Goal: Transaction & Acquisition: Book appointment/travel/reservation

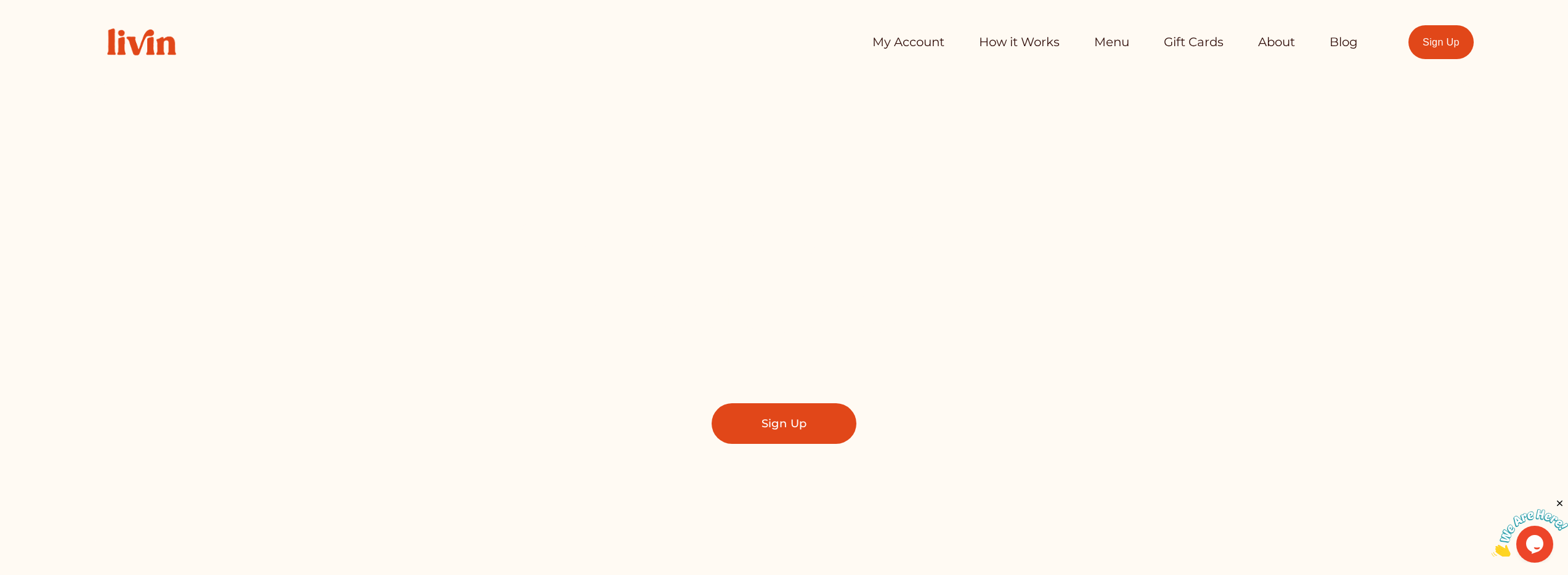
click at [881, 44] on link "My Account" at bounding box center [908, 42] width 72 height 24
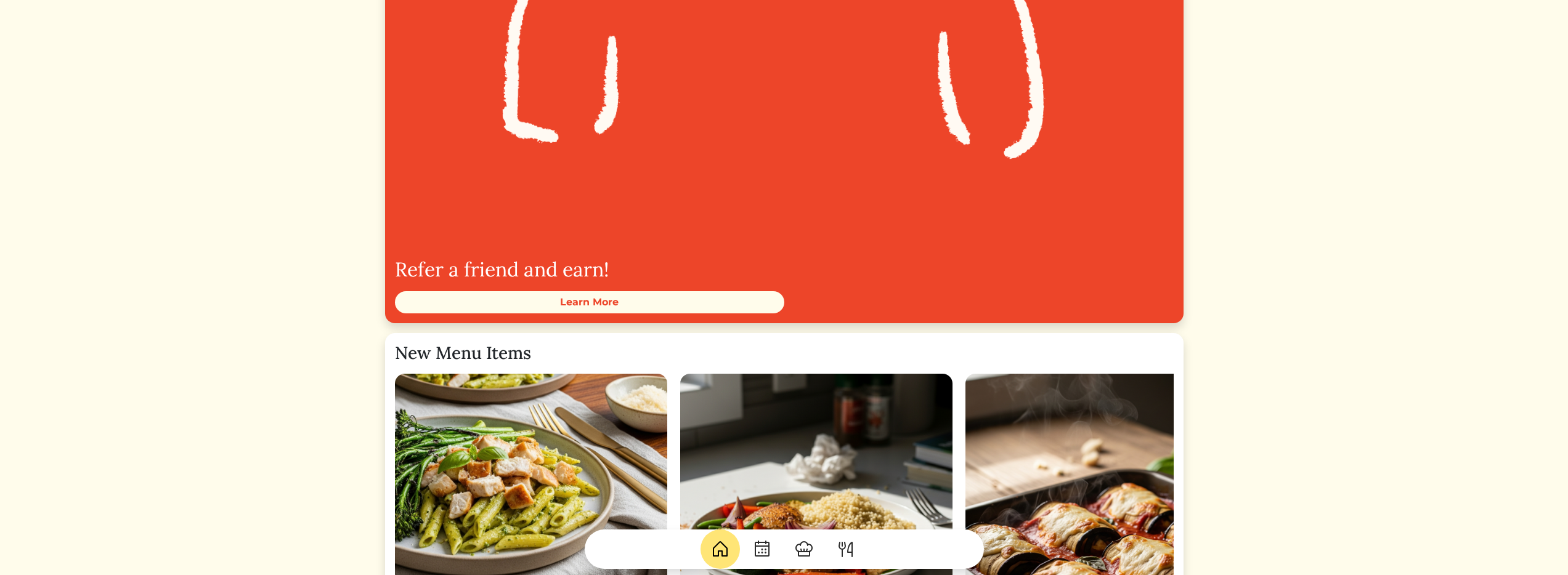
scroll to position [1362, 0]
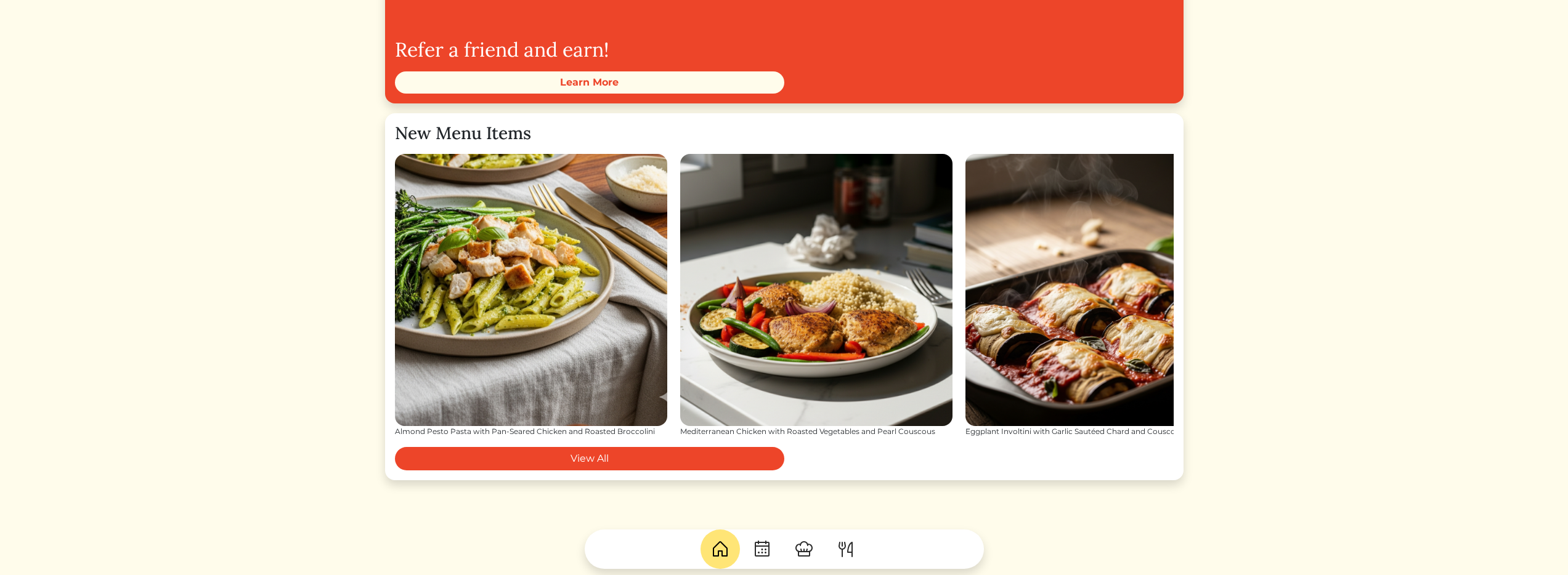
click at [803, 548] on img at bounding box center [804, 549] width 20 height 20
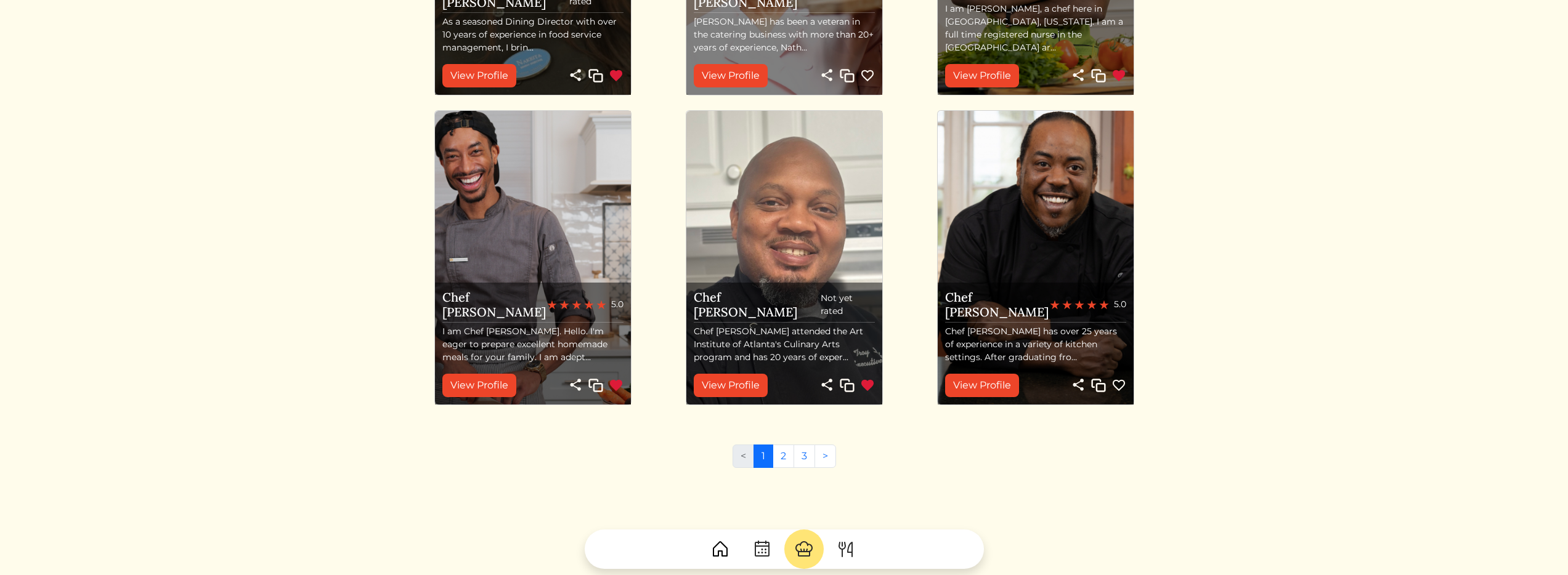
scroll to position [1229, 0]
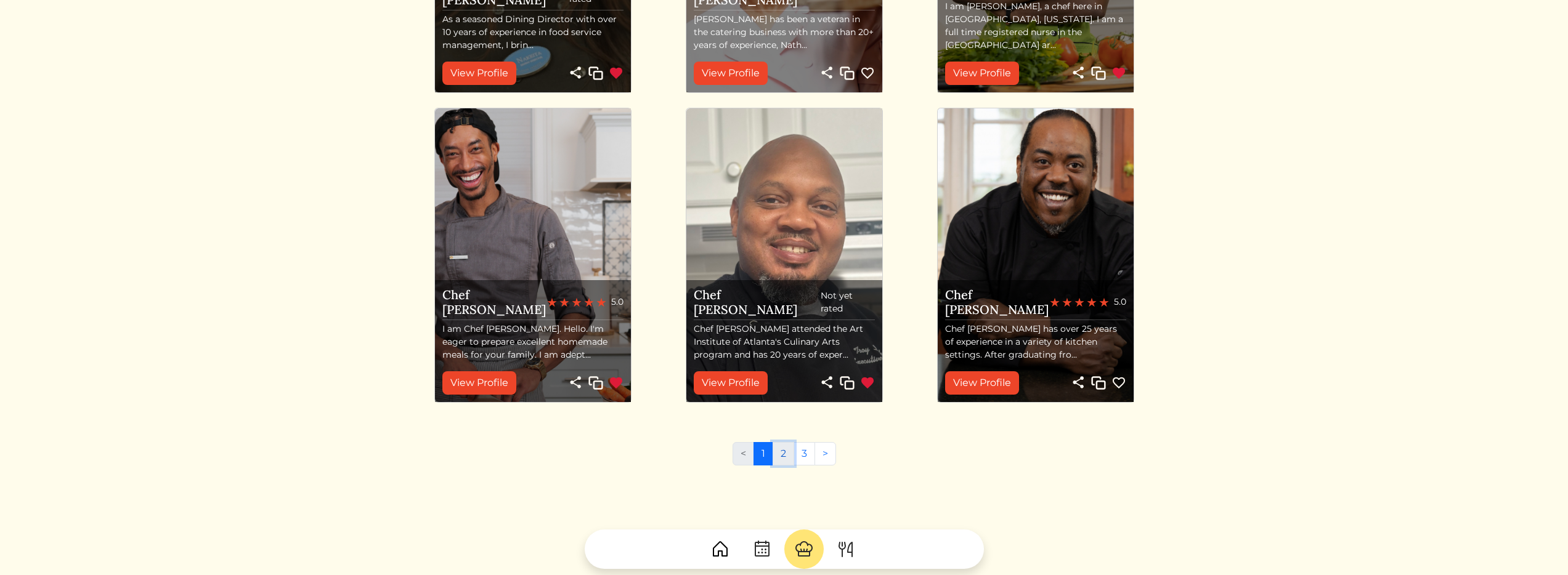
click at [779, 455] on link "2" at bounding box center [783, 453] width 22 height 23
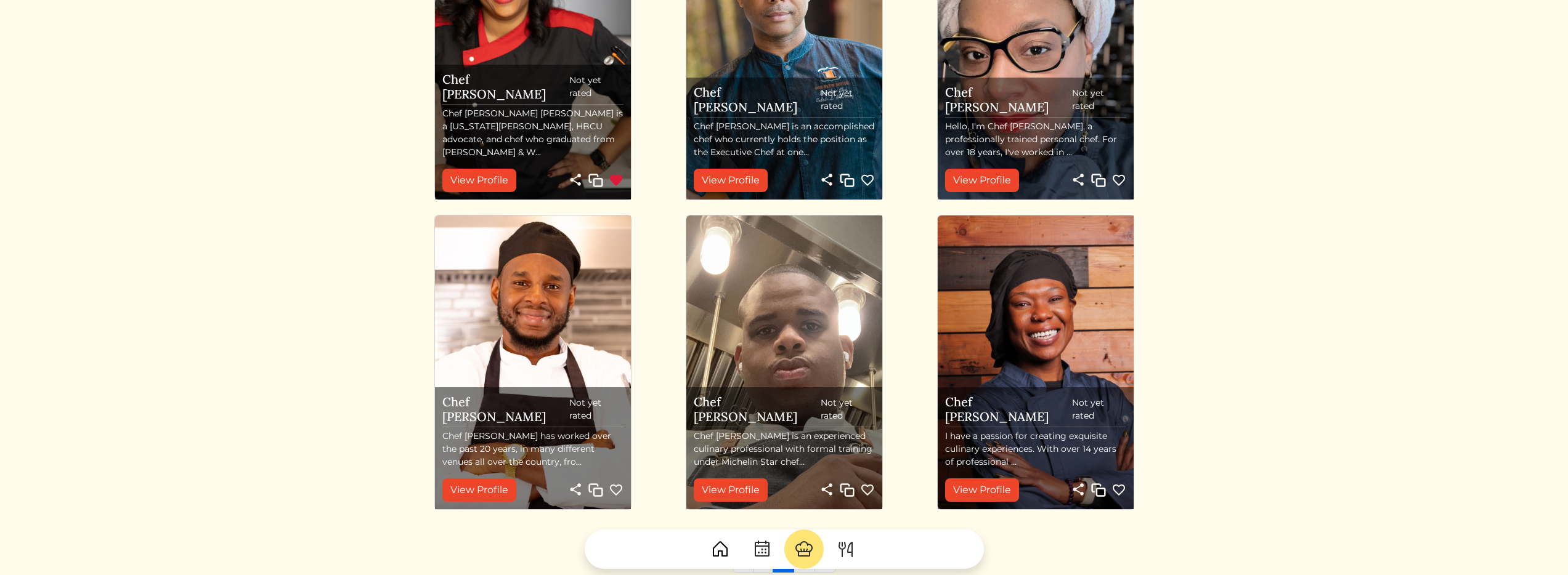
scroll to position [1274, 0]
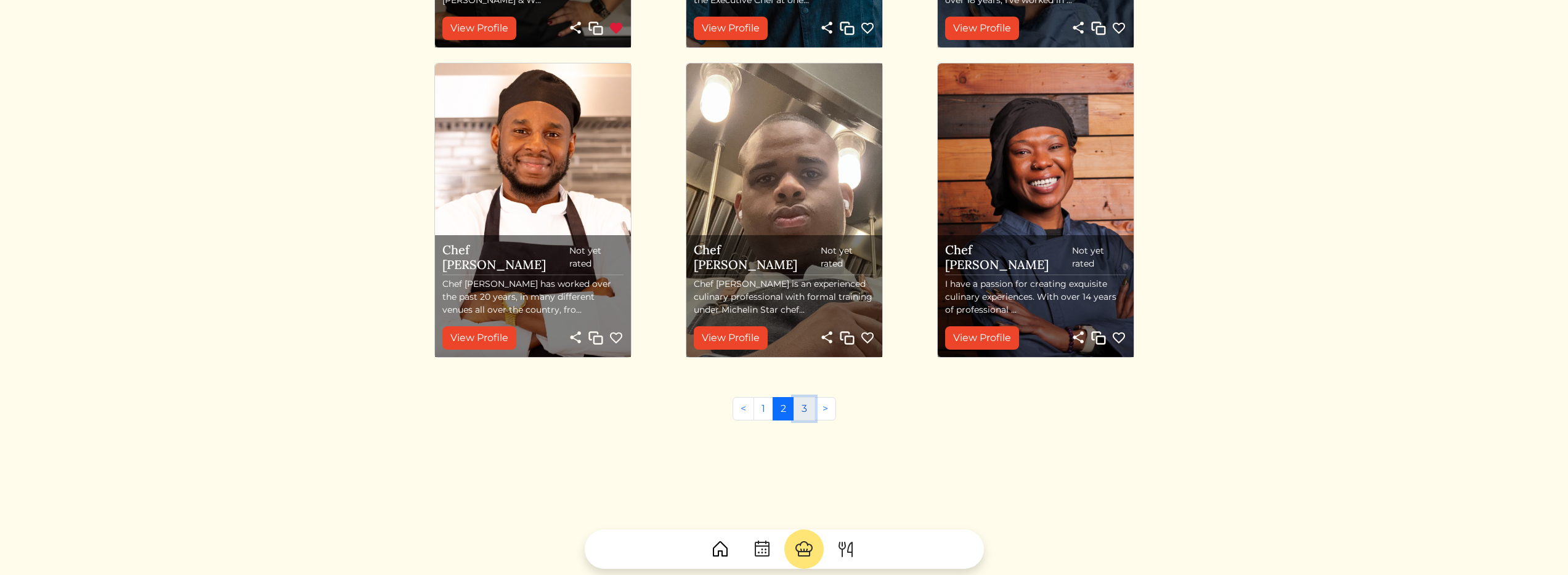
click at [805, 415] on link "3" at bounding box center [804, 408] width 22 height 23
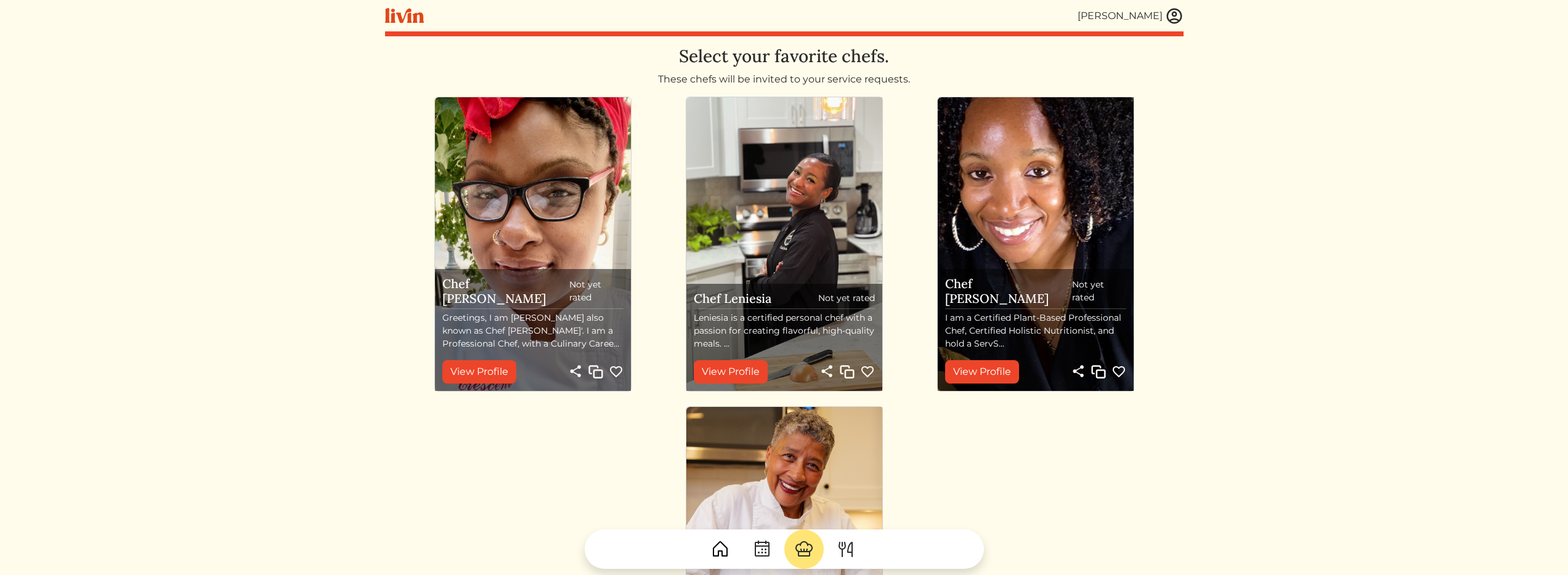
scroll to position [344, 0]
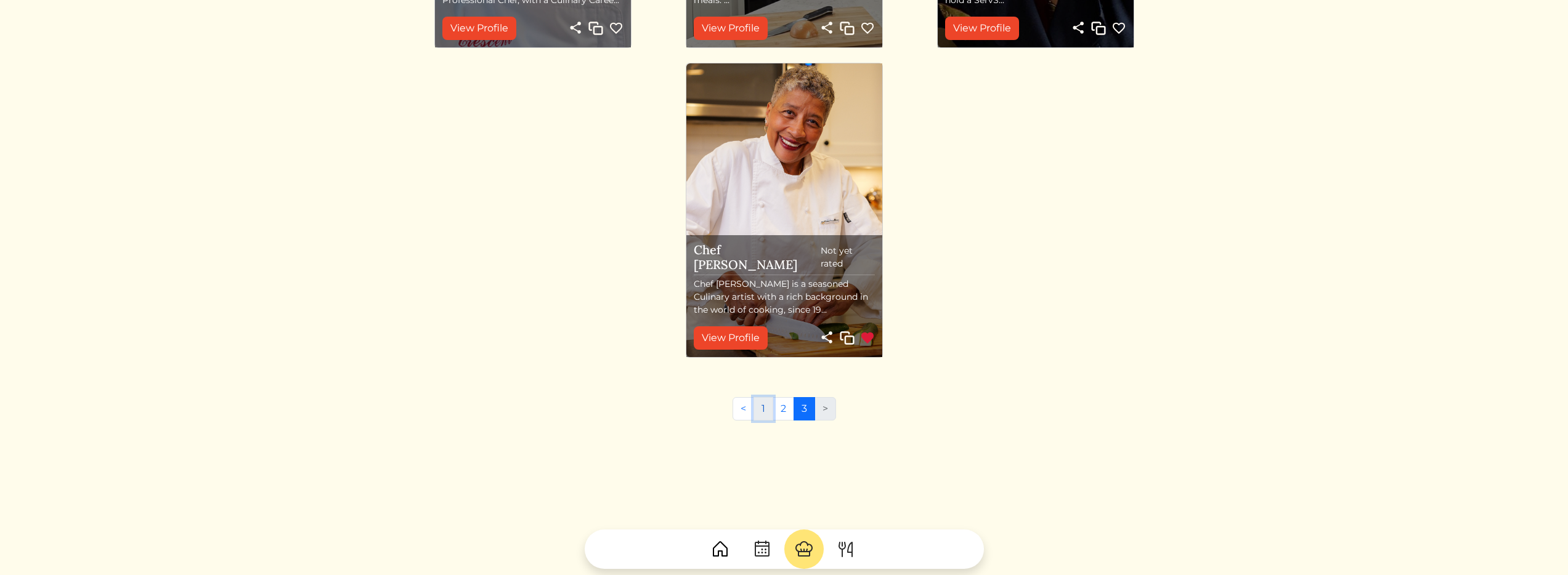
click at [761, 406] on link "1" at bounding box center [762, 408] width 20 height 23
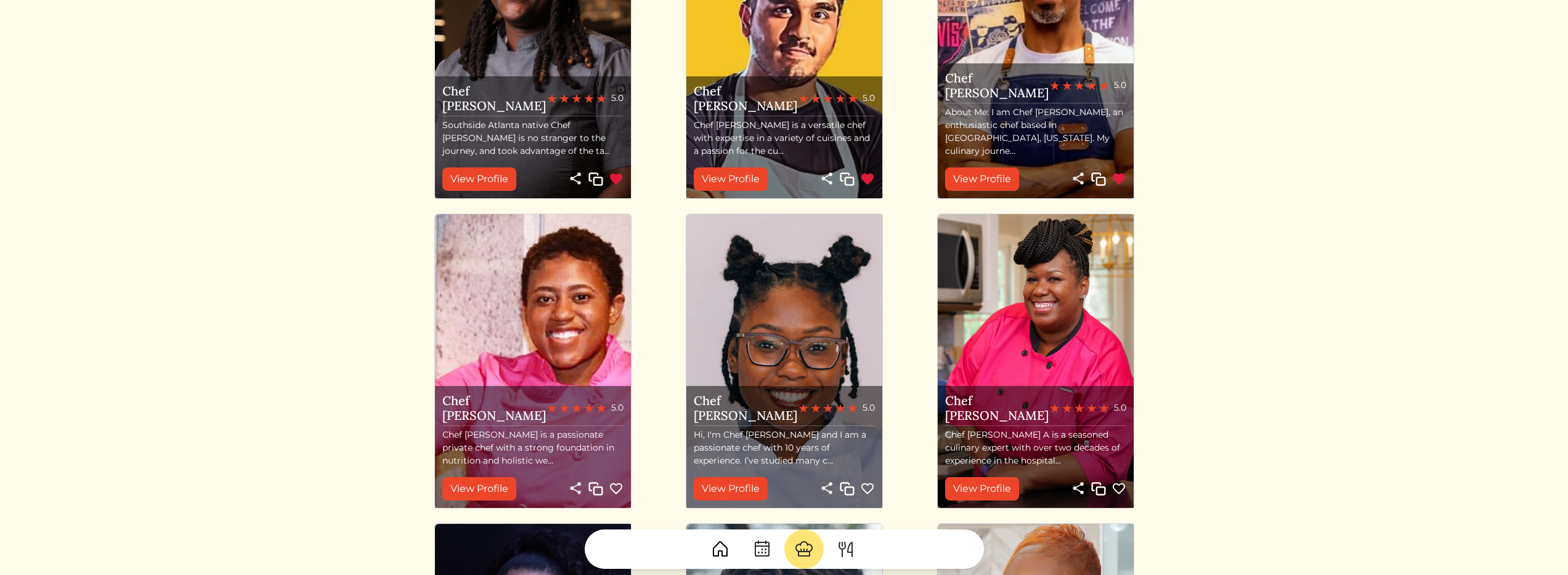
scroll to position [326, 0]
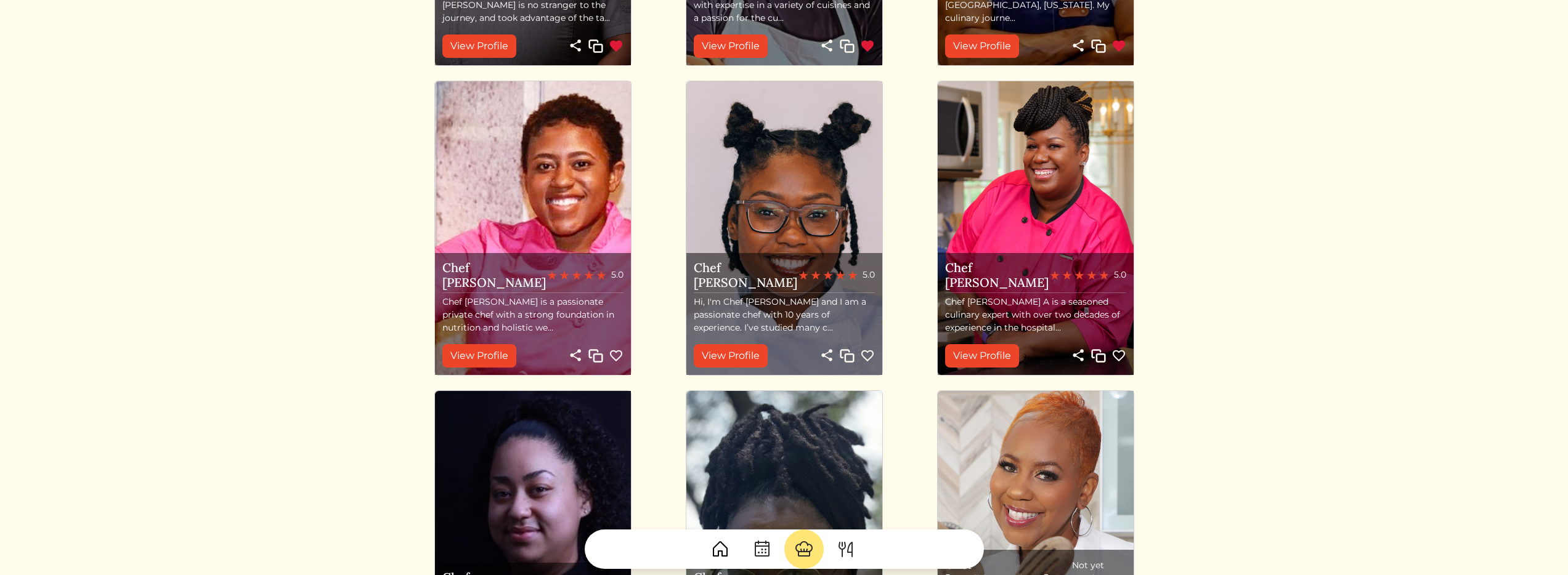
click at [548, 204] on img at bounding box center [532, 229] width 196 height 294
click at [476, 353] on link "View Profile" at bounding box center [479, 356] width 74 height 23
click at [739, 354] on link "View Profile" at bounding box center [731, 356] width 74 height 23
click at [969, 351] on link "View Profile" at bounding box center [982, 356] width 74 height 23
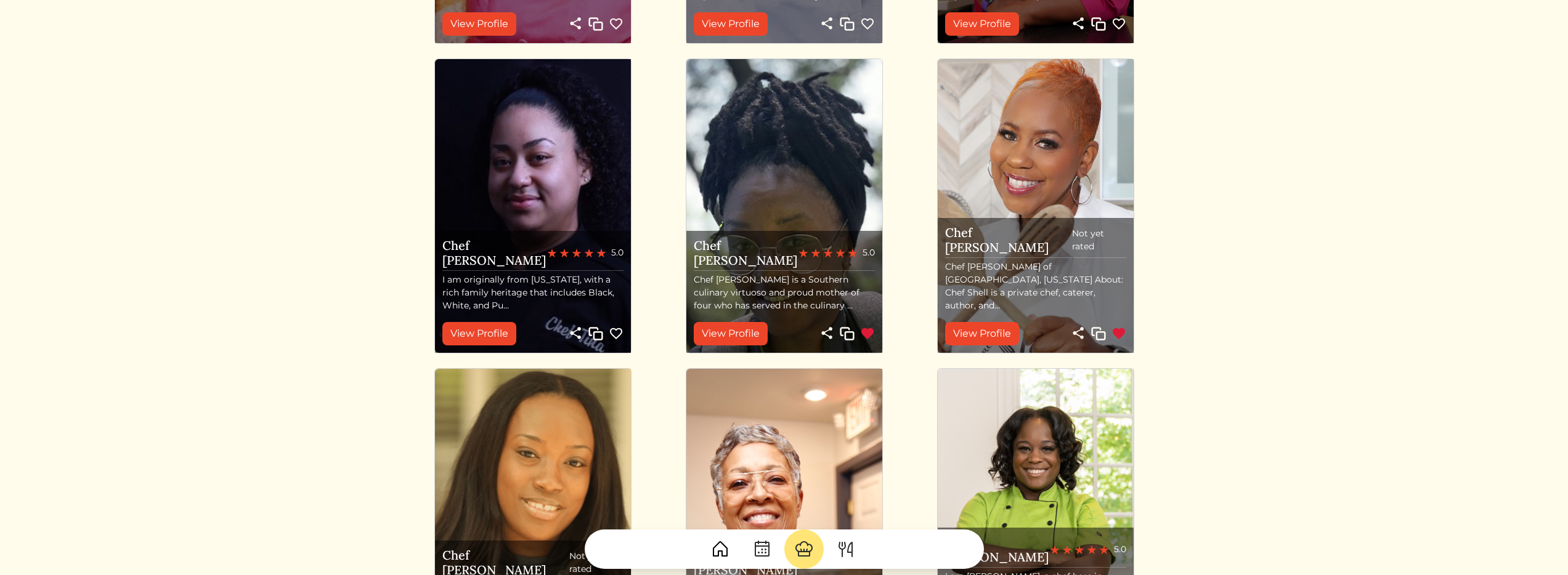
scroll to position [667, 0]
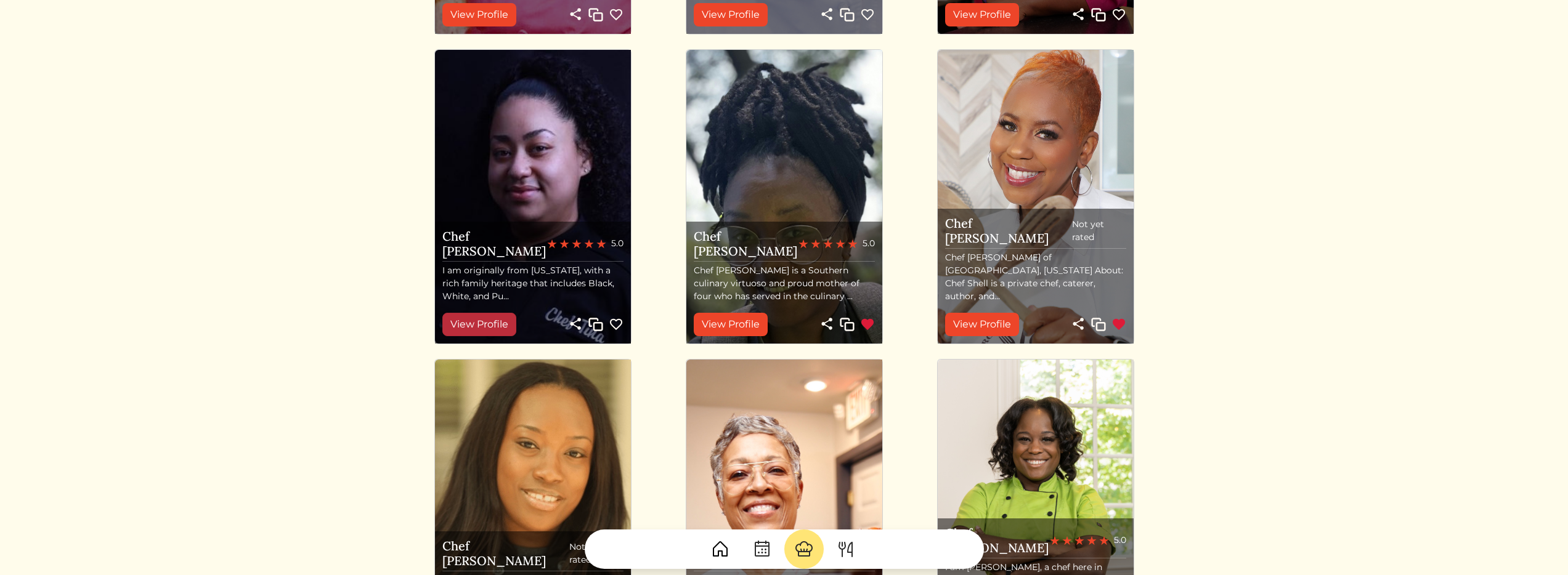
click at [496, 330] on link "View Profile" at bounding box center [479, 324] width 74 height 23
click at [749, 323] on link "View Profile" at bounding box center [731, 324] width 74 height 23
click at [975, 322] on link "View Profile" at bounding box center [982, 324] width 74 height 23
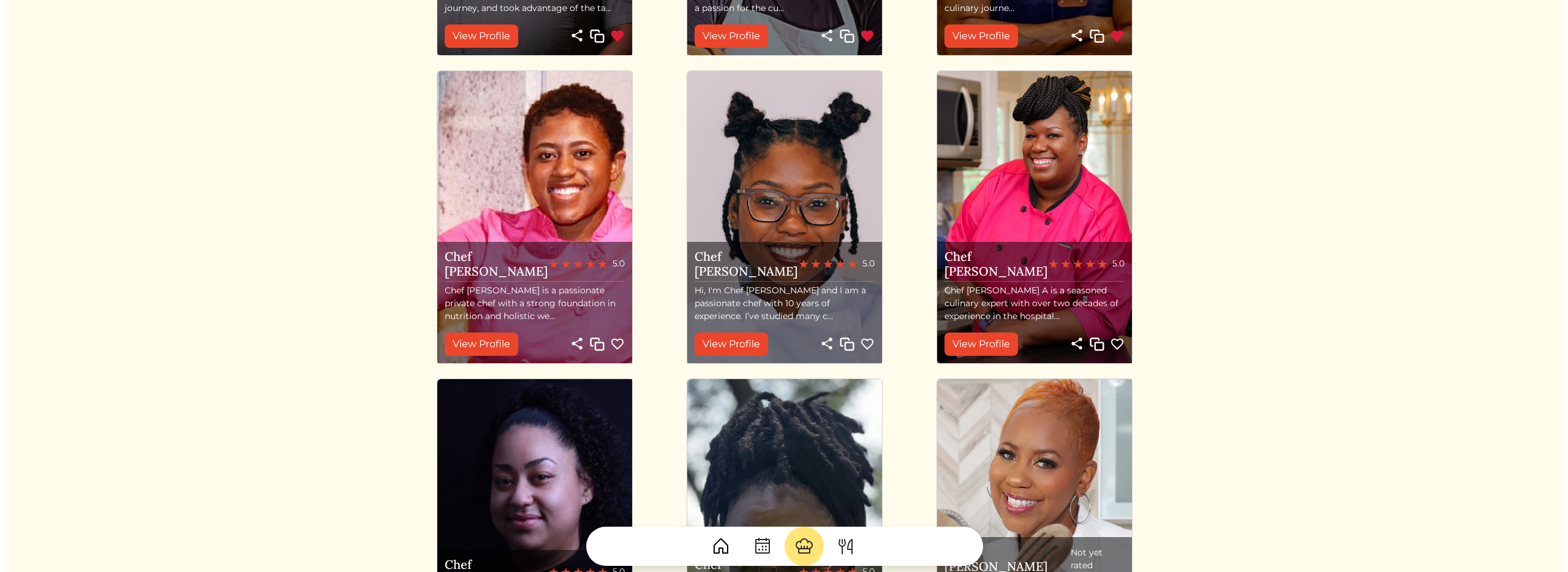
scroll to position [0, 0]
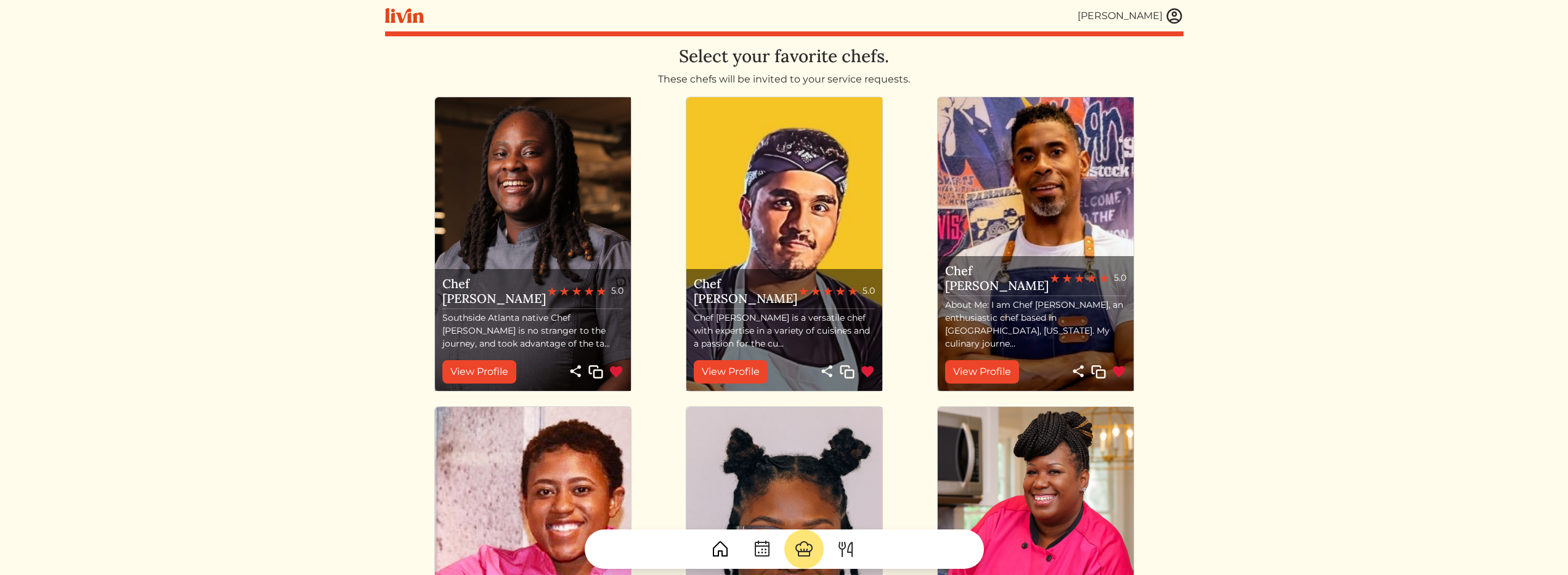
click at [1105, 19] on div "[PERSON_NAME]" at bounding box center [1119, 16] width 85 height 15
click at [411, 20] on img at bounding box center [404, 16] width 38 height 15
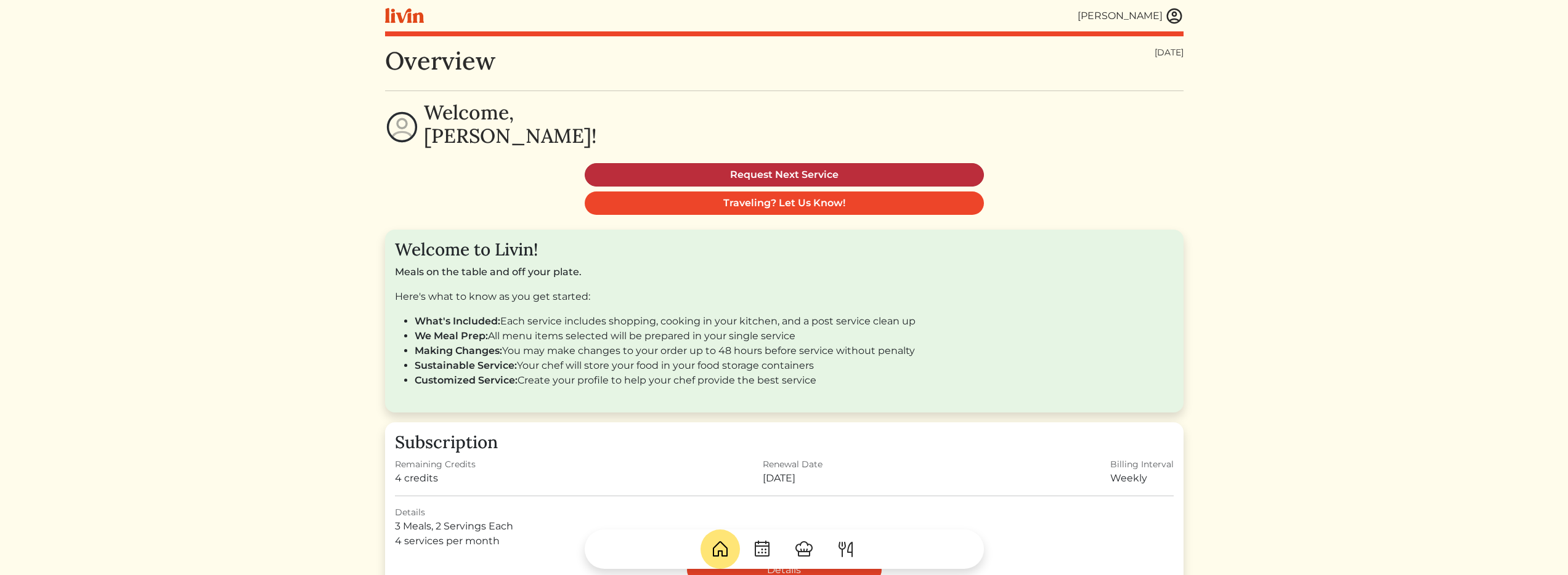
click at [796, 171] on link "Request Next Service" at bounding box center [784, 174] width 399 height 23
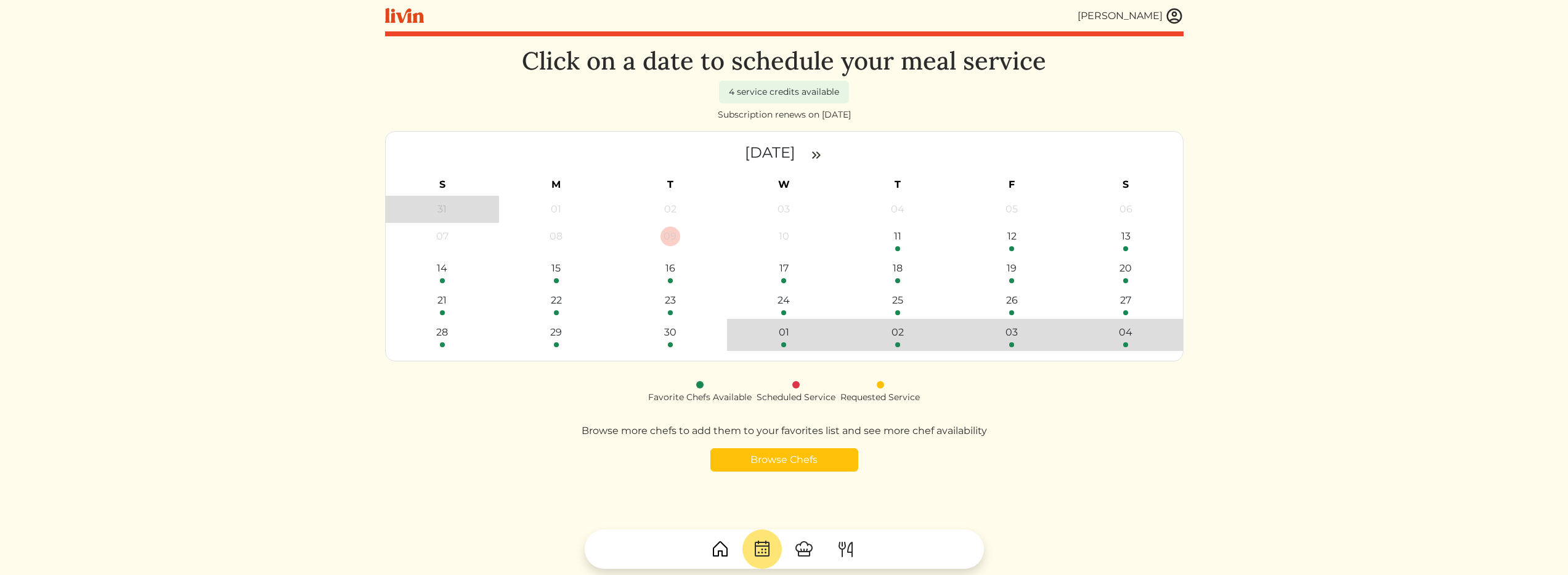
click at [823, 152] on img at bounding box center [817, 155] width 15 height 15
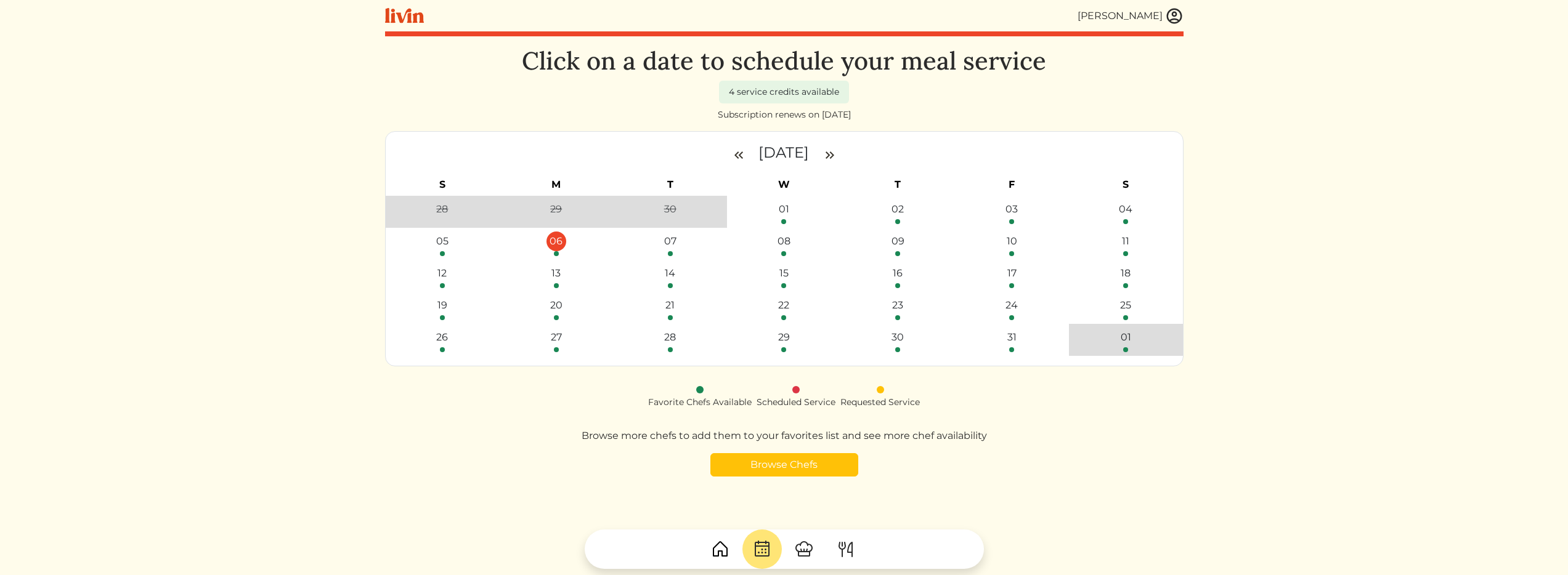
click at [551, 245] on div "06" at bounding box center [555, 241] width 20 height 20
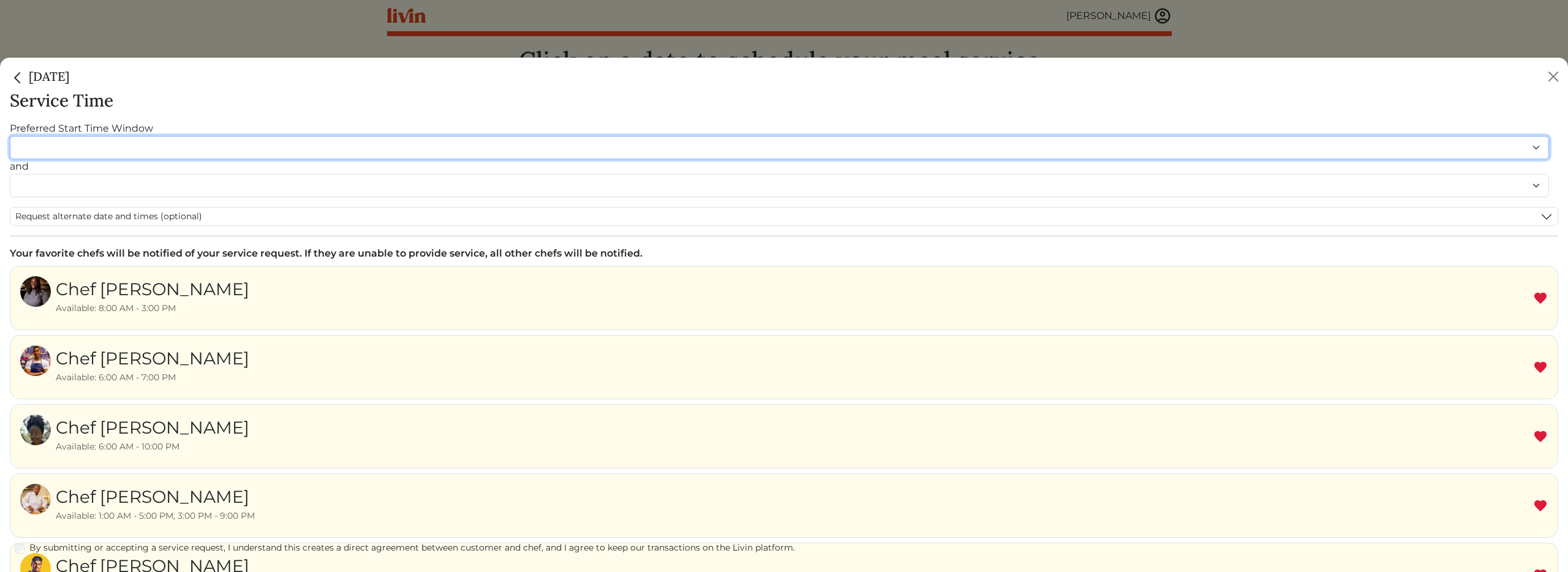
click at [392, 143] on select "******* ******* ******* ******* ******* ******* ******** ******** ******** ****…" at bounding box center [779, 147] width 1539 height 23
click at [10, 136] on select "******* ******* ******* ******* ******* ******* ******** ******** ******** ****…" at bounding box center [779, 147] width 1539 height 23
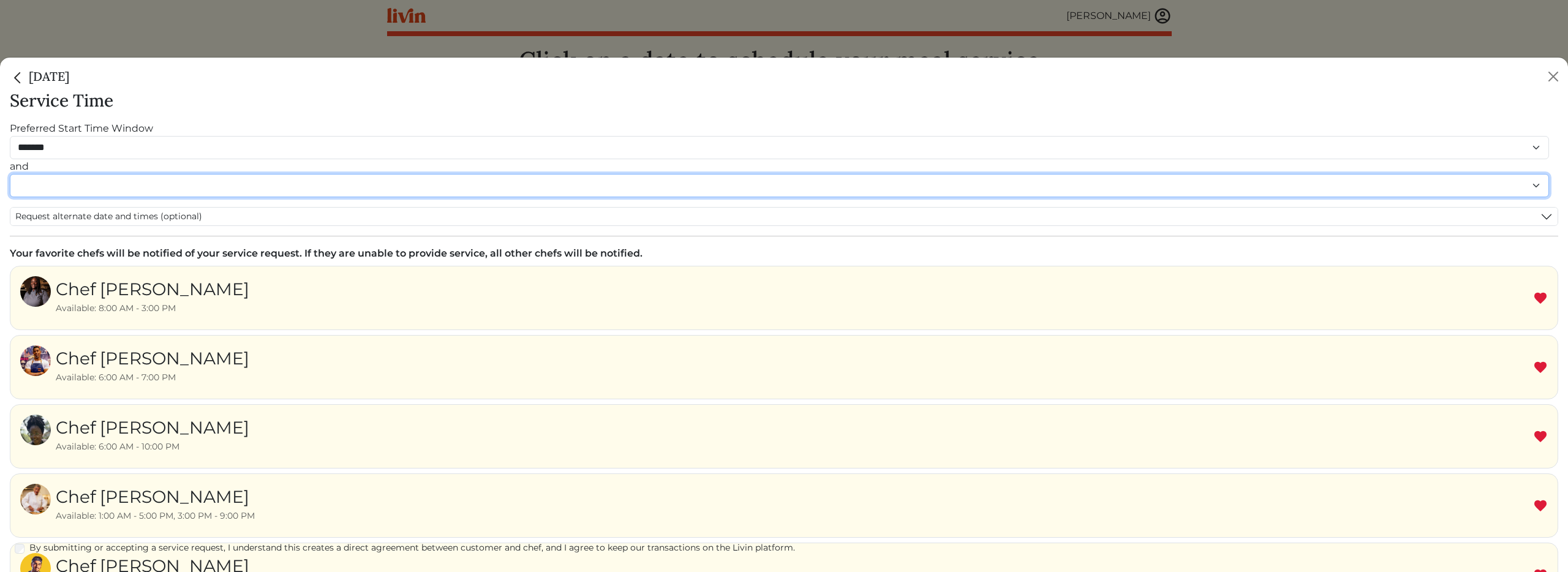
click at [258, 184] on select "******* ******* ******* ******* ******* ******* ******** ******** ******** ****…" at bounding box center [779, 185] width 1539 height 23
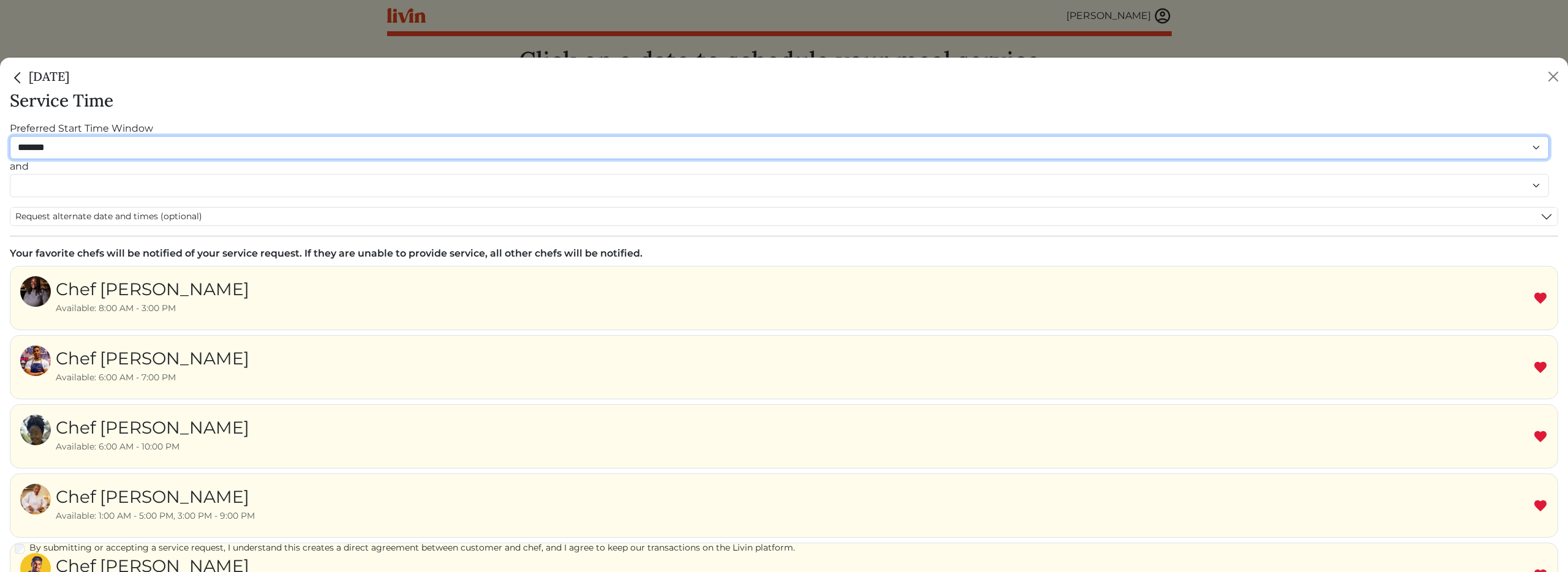
click at [137, 146] on select "******* ******* ******* ******* ******* ******* ******** ******** ******** ****…" at bounding box center [779, 147] width 1539 height 23
select select "********"
click at [10, 136] on select "******* ******* ******* ******* ******* ******* ******** ******** ******** ****…" at bounding box center [779, 147] width 1539 height 23
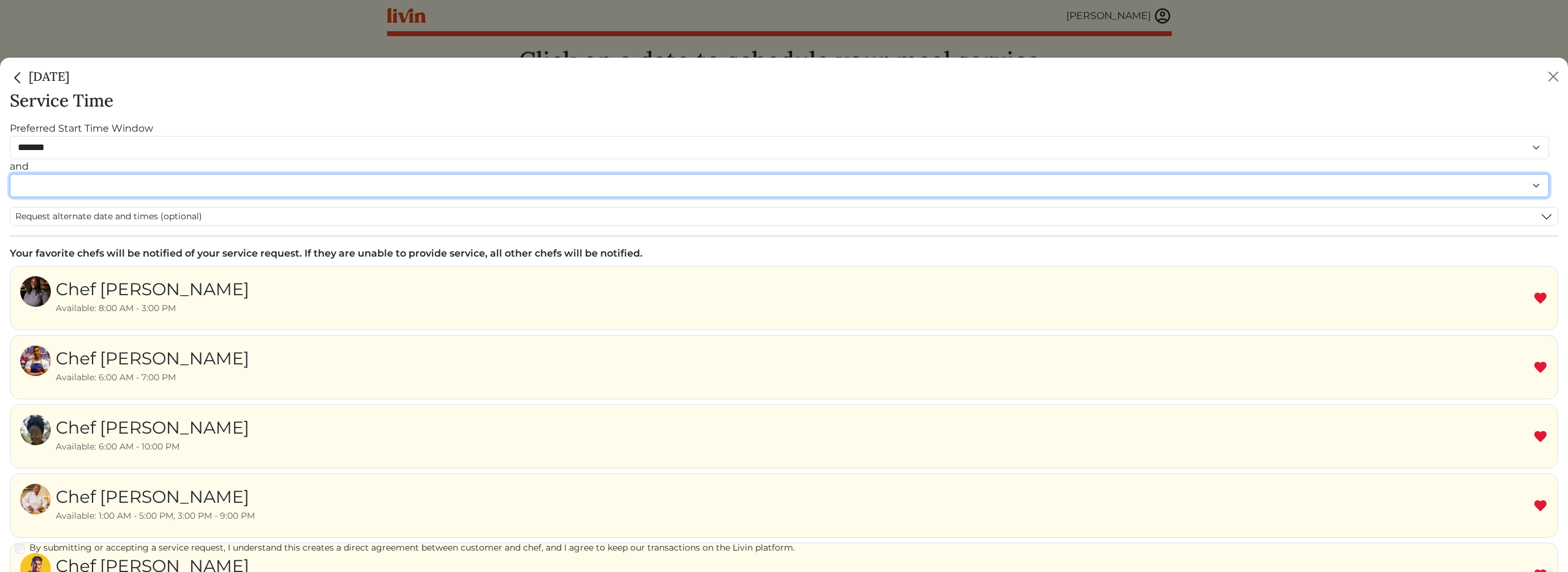
click at [112, 184] on select "******* ******* ******* ******* ******* ******* ******** ******** ******** ****…" at bounding box center [779, 185] width 1539 height 23
select select "********"
click at [10, 187] on select "******* ******* ******* ******* ******* ******* ******** ******** ******** ****…" at bounding box center [779, 185] width 1539 height 23
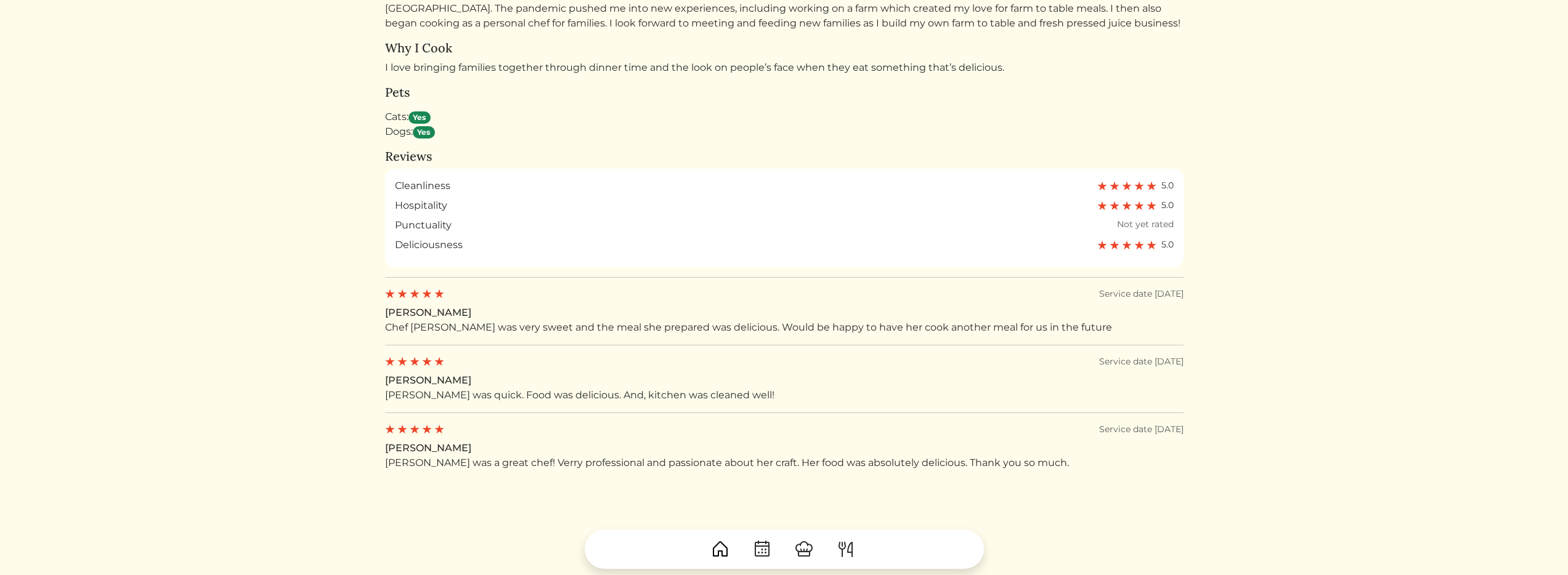
scroll to position [1020, 0]
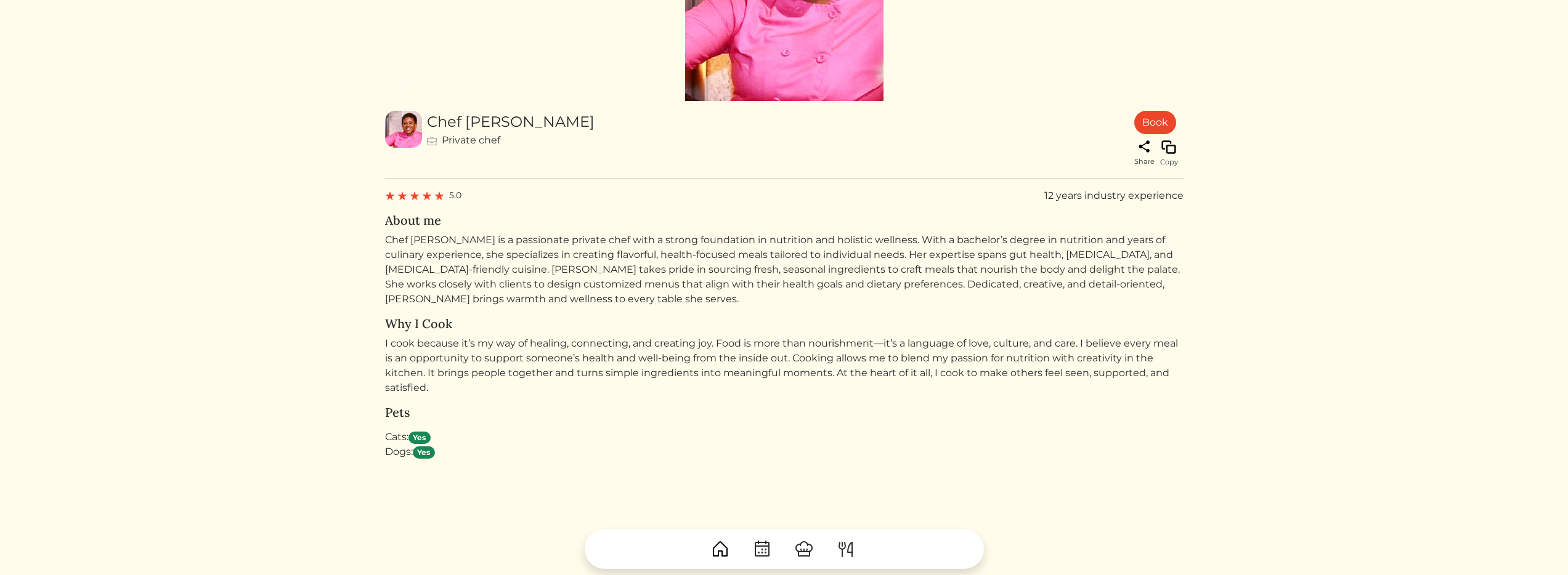
scroll to position [183, 0]
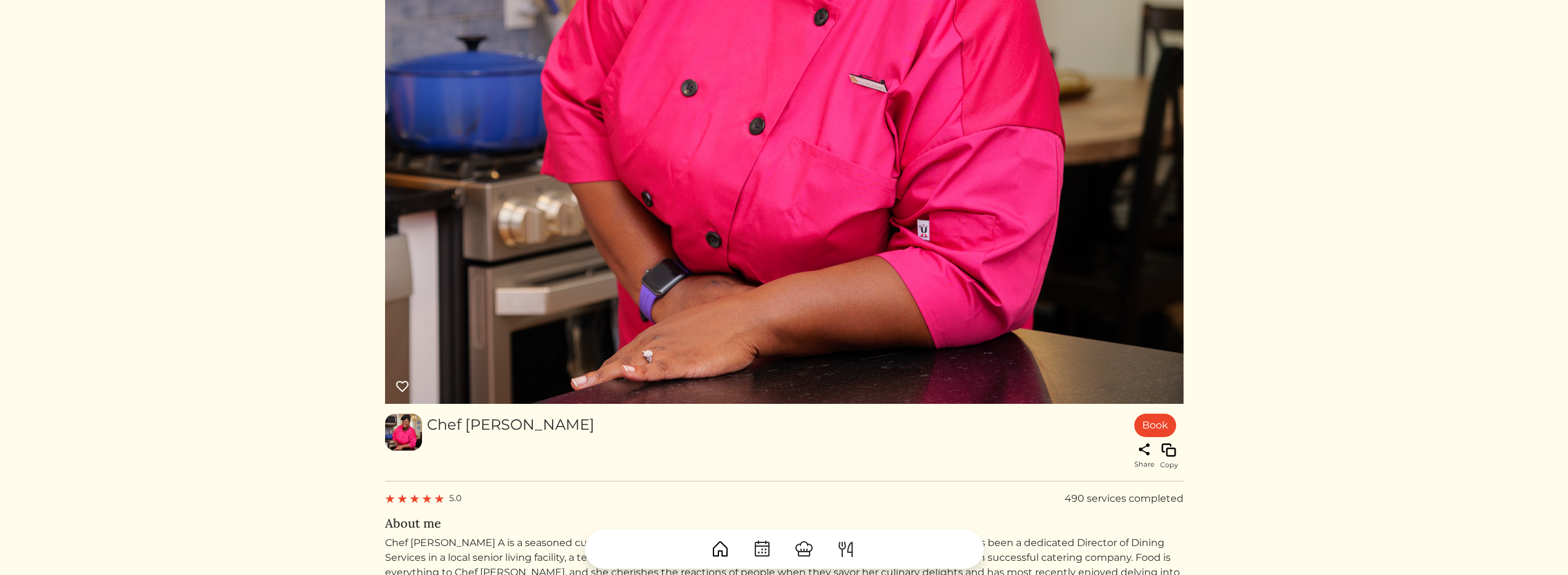
scroll to position [202, 0]
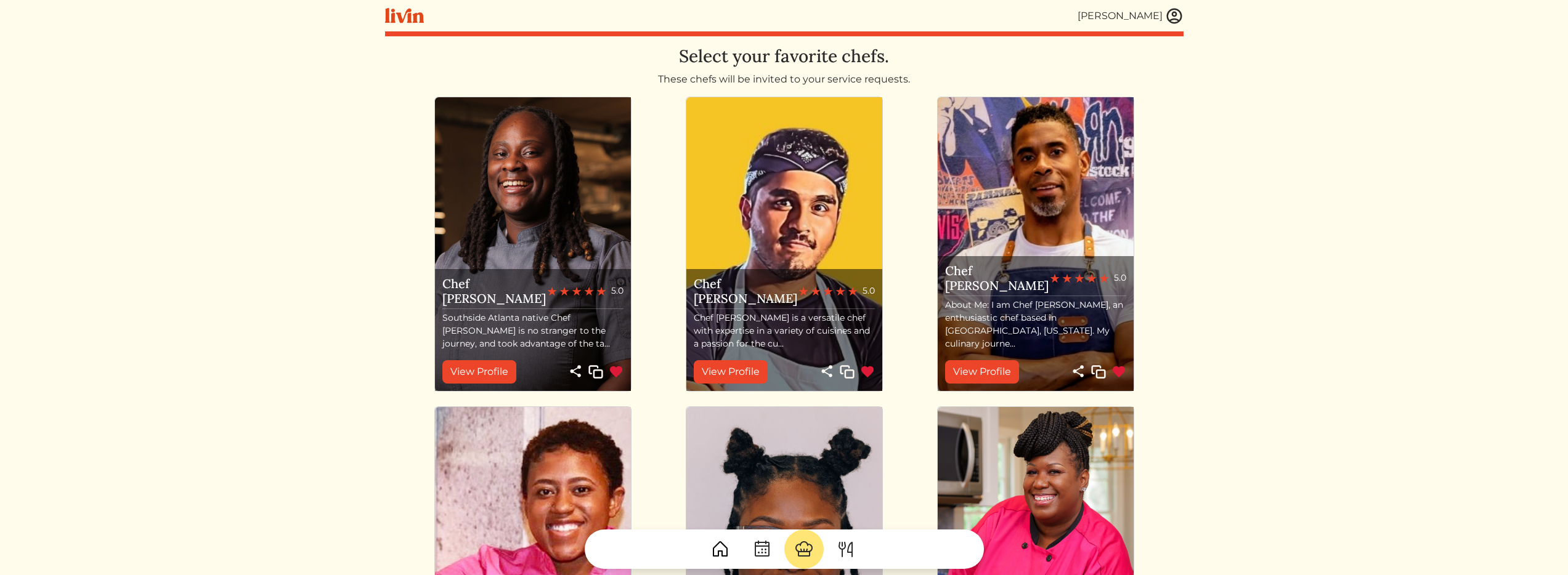
click at [533, 302] on div "Chef [PERSON_NAME] 5.0" at bounding box center [532, 291] width 181 height 30
click at [491, 376] on link "View Profile" at bounding box center [479, 372] width 74 height 23
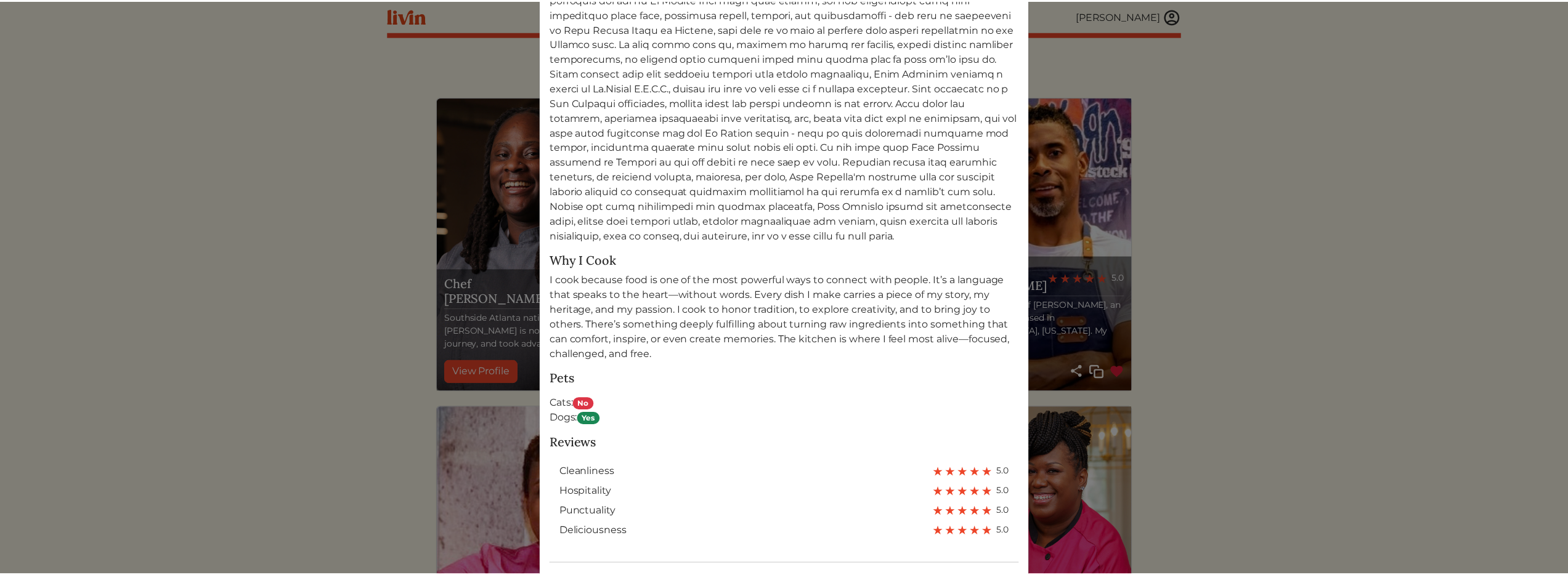
scroll to position [755, 0]
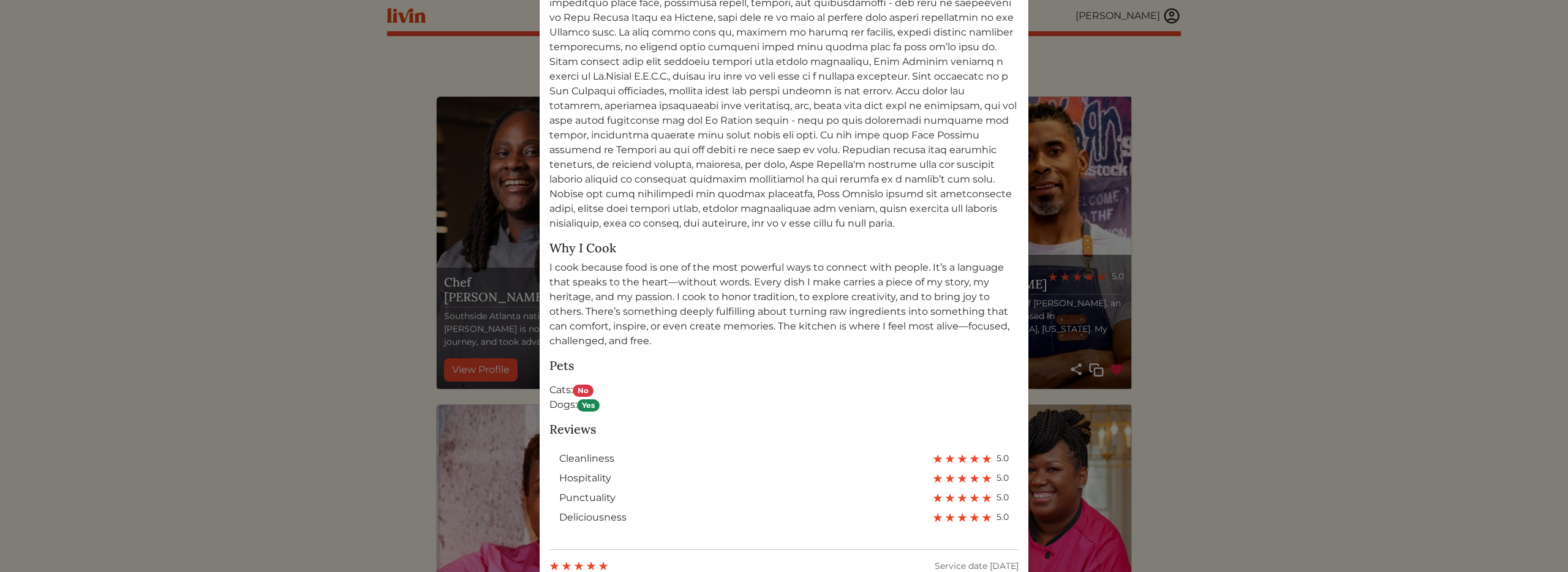
click at [399, 334] on div "Chef Akaysha Personal Chef Book Share Copy 5.0 300 services completed About me …" at bounding box center [784, 286] width 1568 height 572
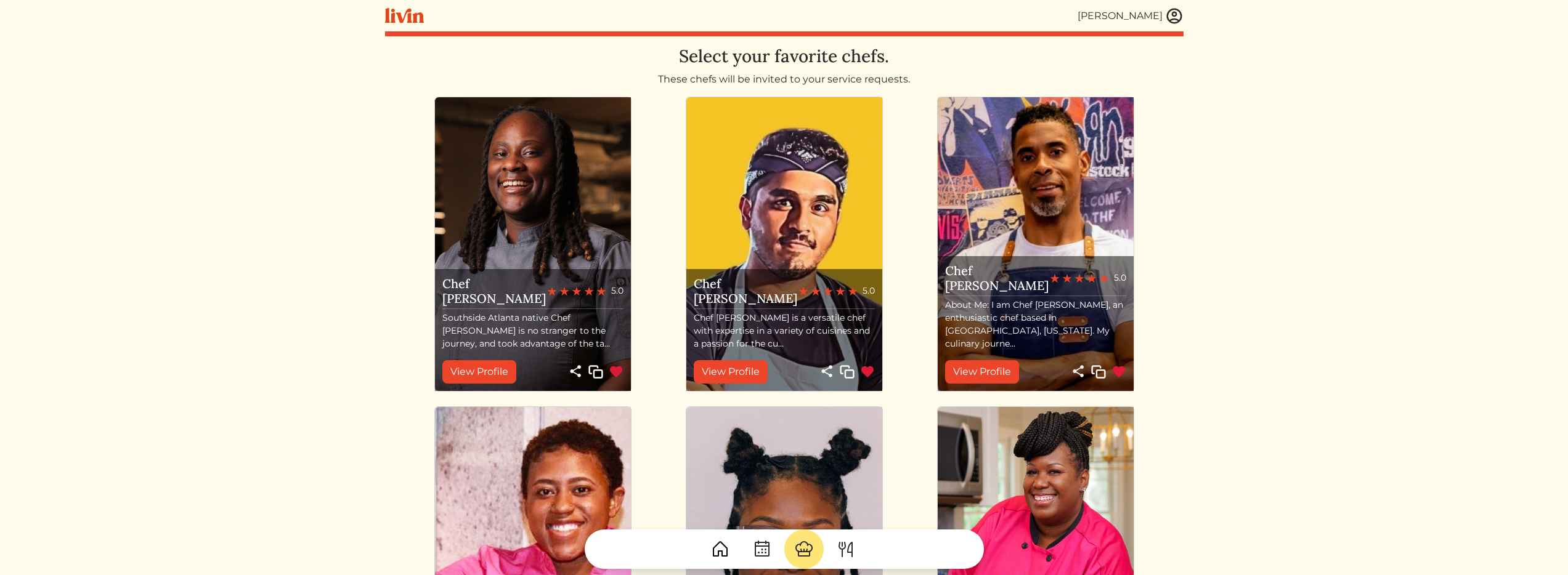
click at [741, 217] on img at bounding box center [784, 244] width 196 height 294
click at [730, 372] on link "View Profile" at bounding box center [731, 372] width 74 height 23
click at [1009, 206] on img at bounding box center [1035, 244] width 196 height 294
click at [1007, 378] on link "View Profile" at bounding box center [982, 372] width 74 height 23
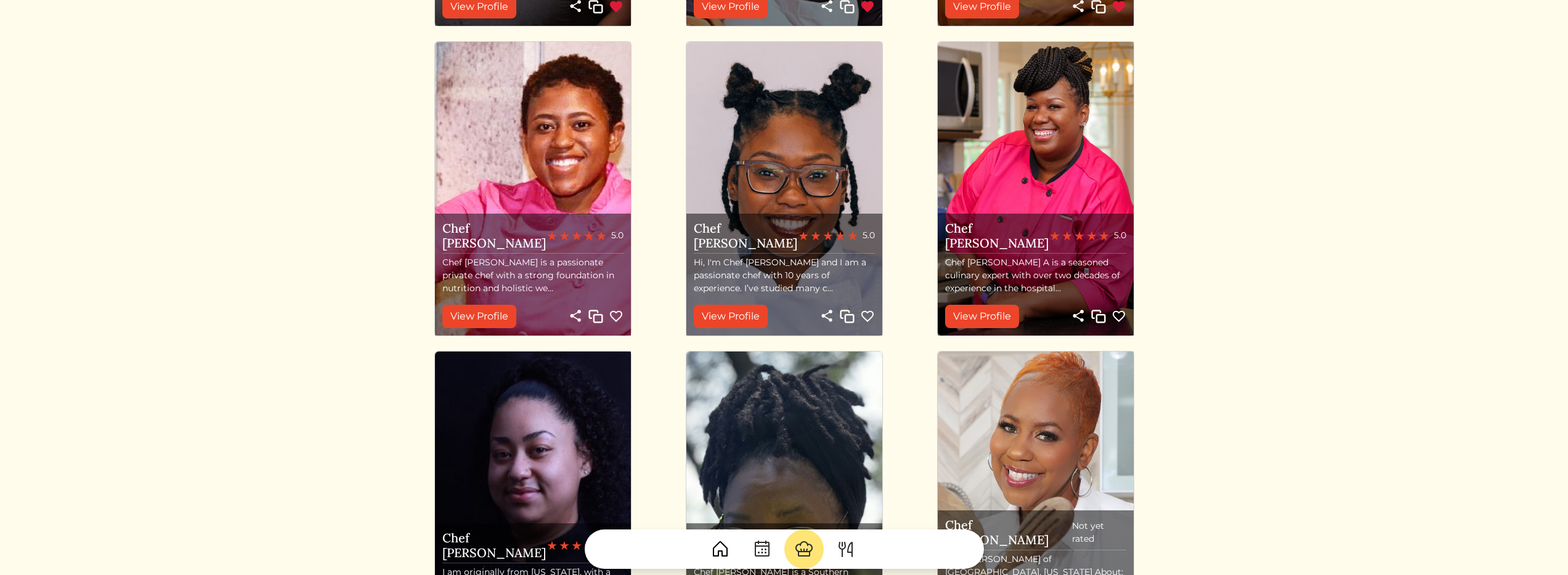
scroll to position [374, 0]
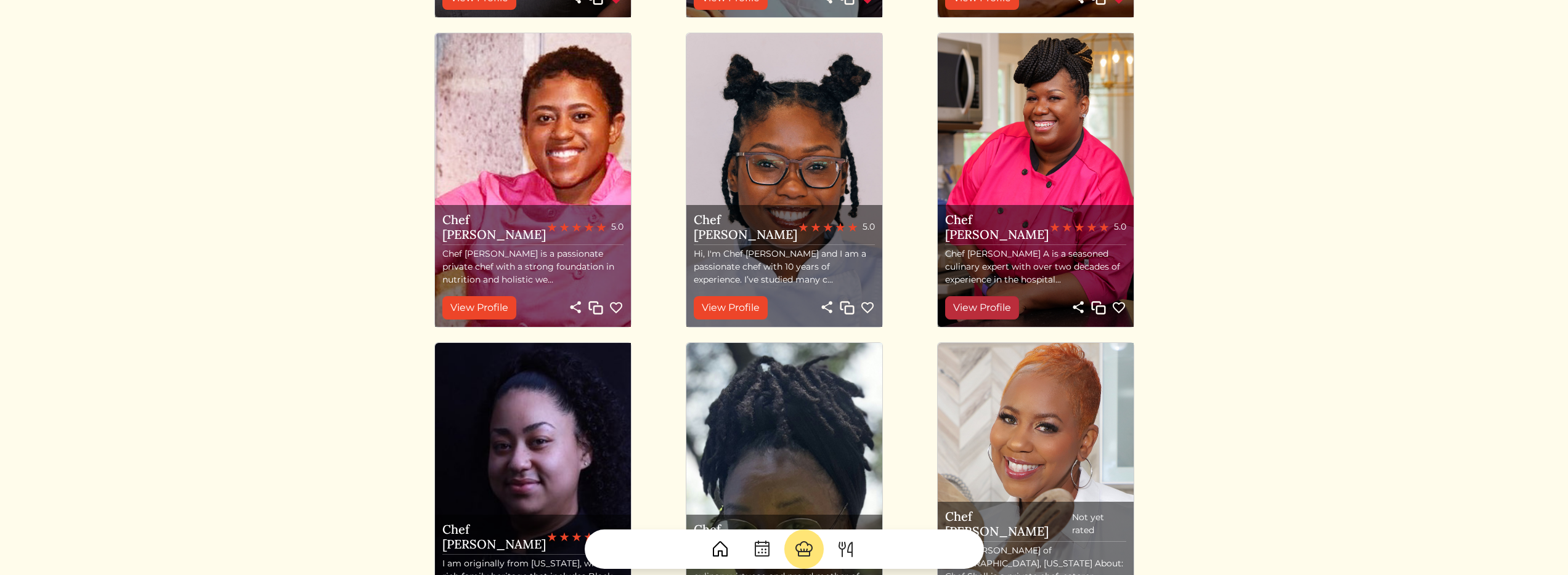
click at [978, 312] on link "View Profile" at bounding box center [982, 307] width 74 height 23
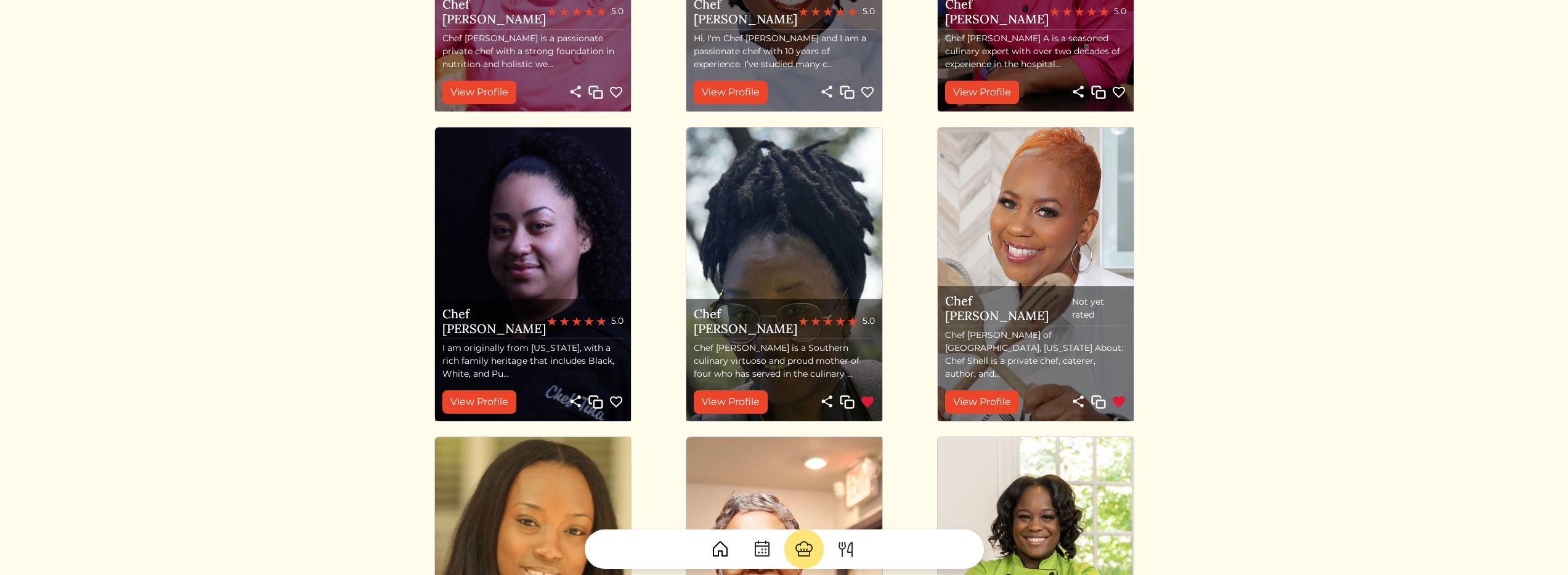
scroll to position [590, 0]
click at [493, 409] on link "View Profile" at bounding box center [479, 401] width 74 height 23
click at [723, 400] on link "View Profile" at bounding box center [731, 401] width 74 height 23
click at [972, 403] on link "View Profile" at bounding box center [982, 401] width 74 height 23
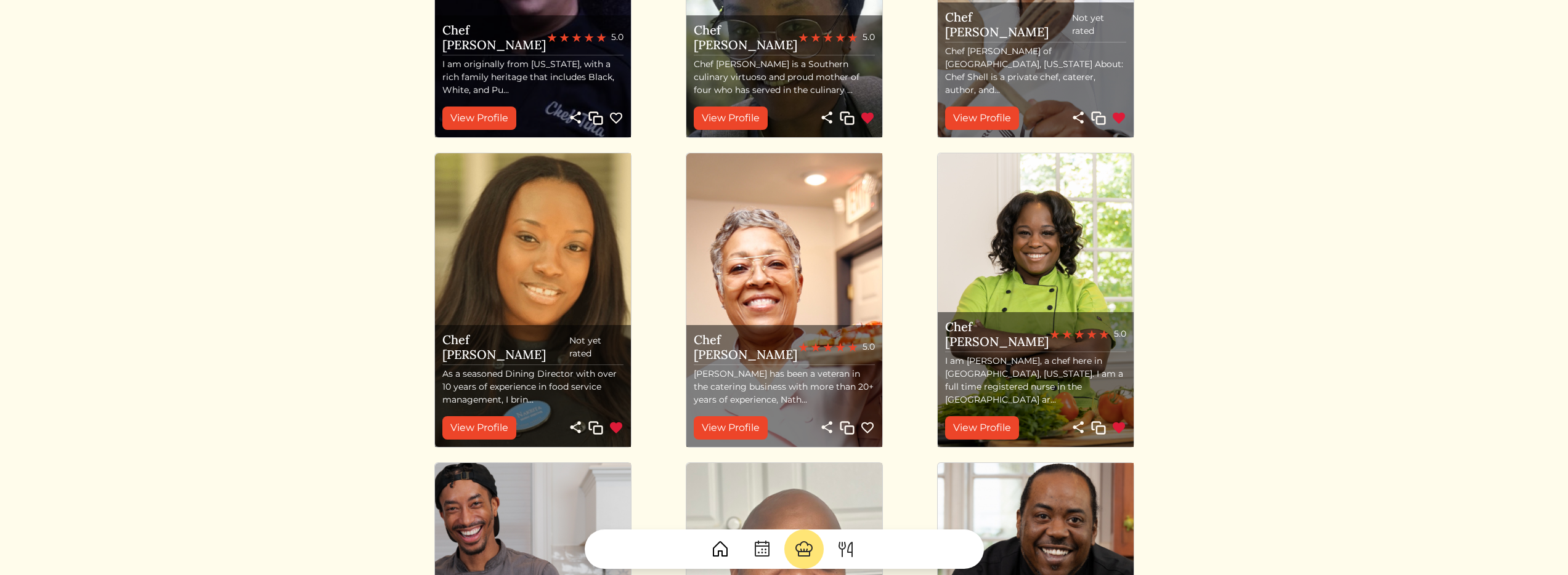
scroll to position [909, 0]
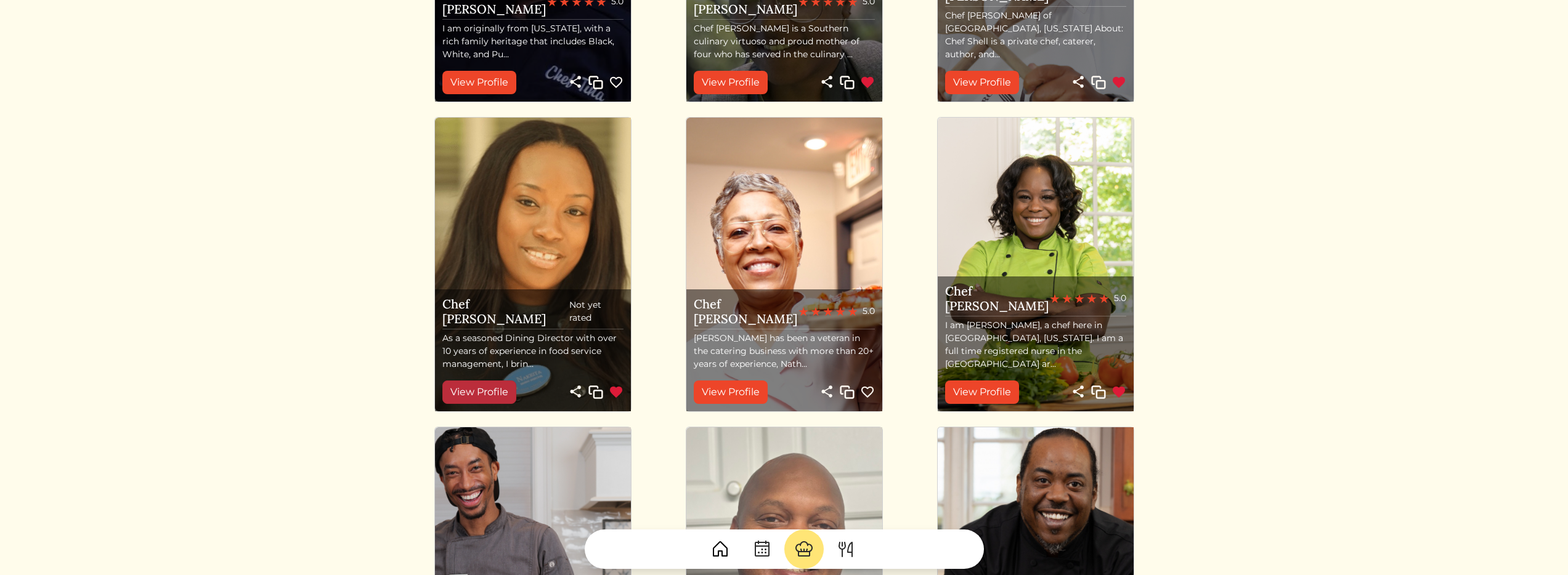
click at [480, 393] on link "View Profile" at bounding box center [479, 391] width 74 height 23
click at [712, 393] on link "View Profile" at bounding box center [731, 391] width 74 height 23
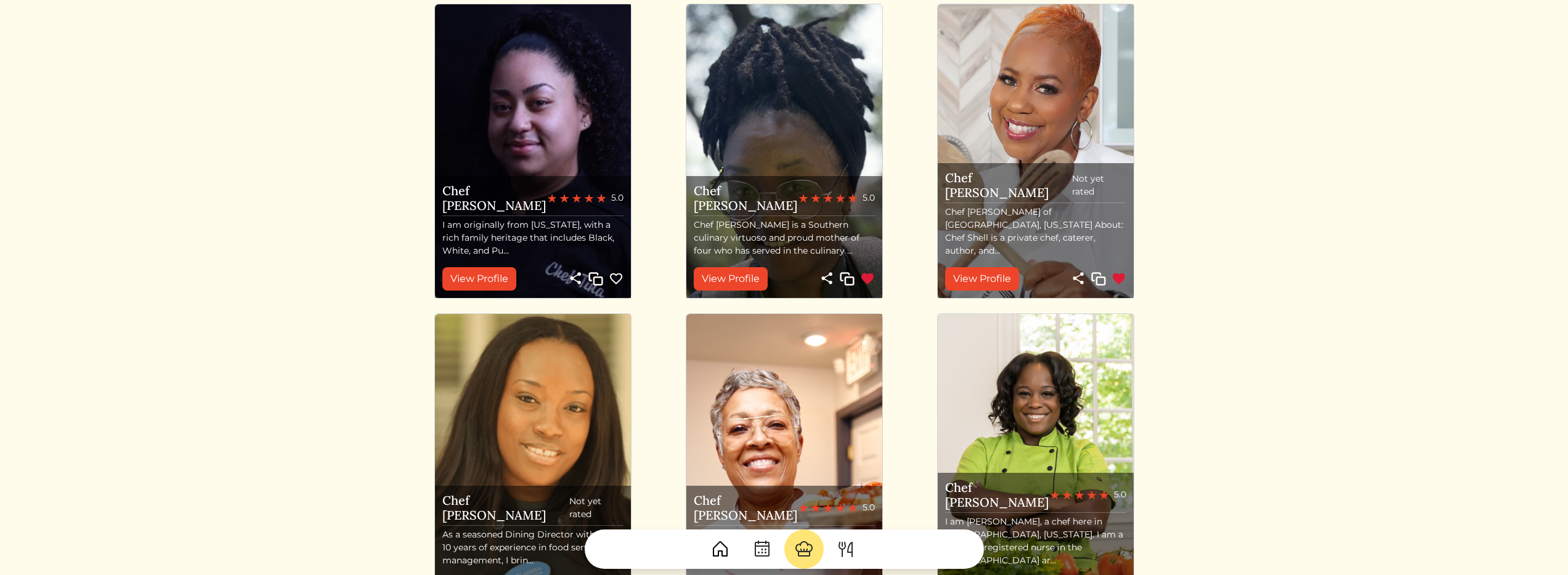
scroll to position [710, 0]
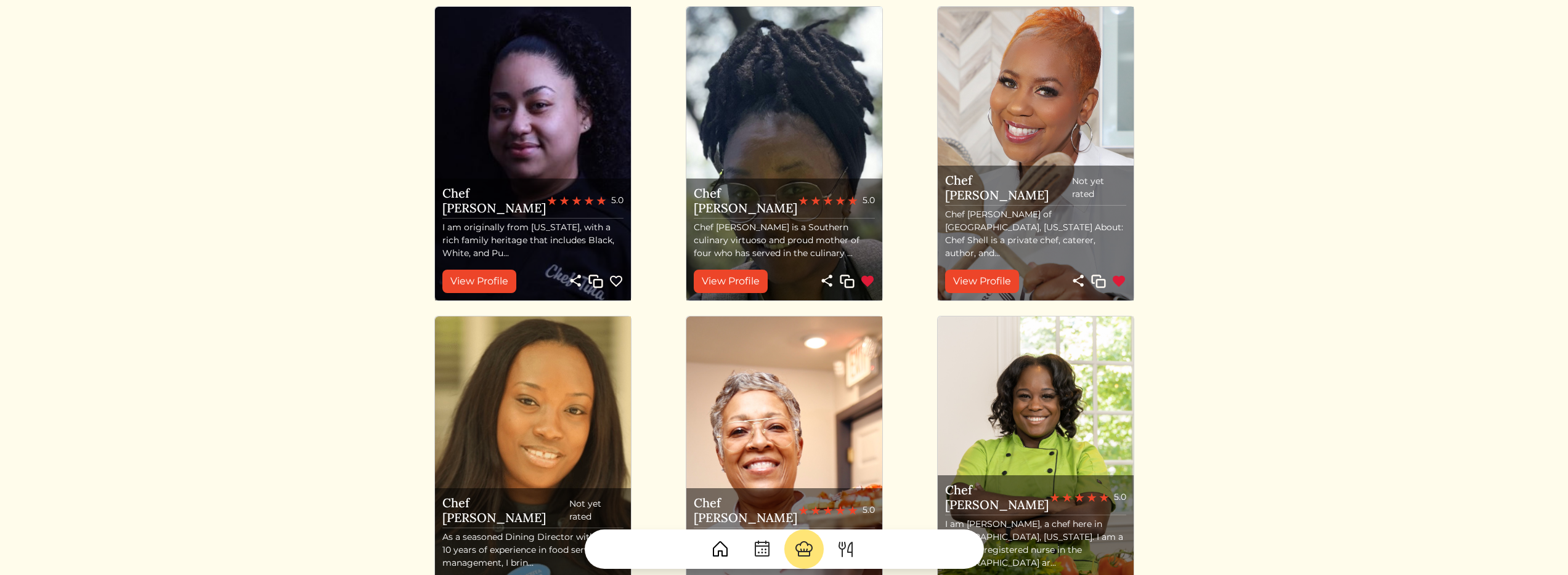
click at [618, 274] on img at bounding box center [616, 282] width 15 height 15
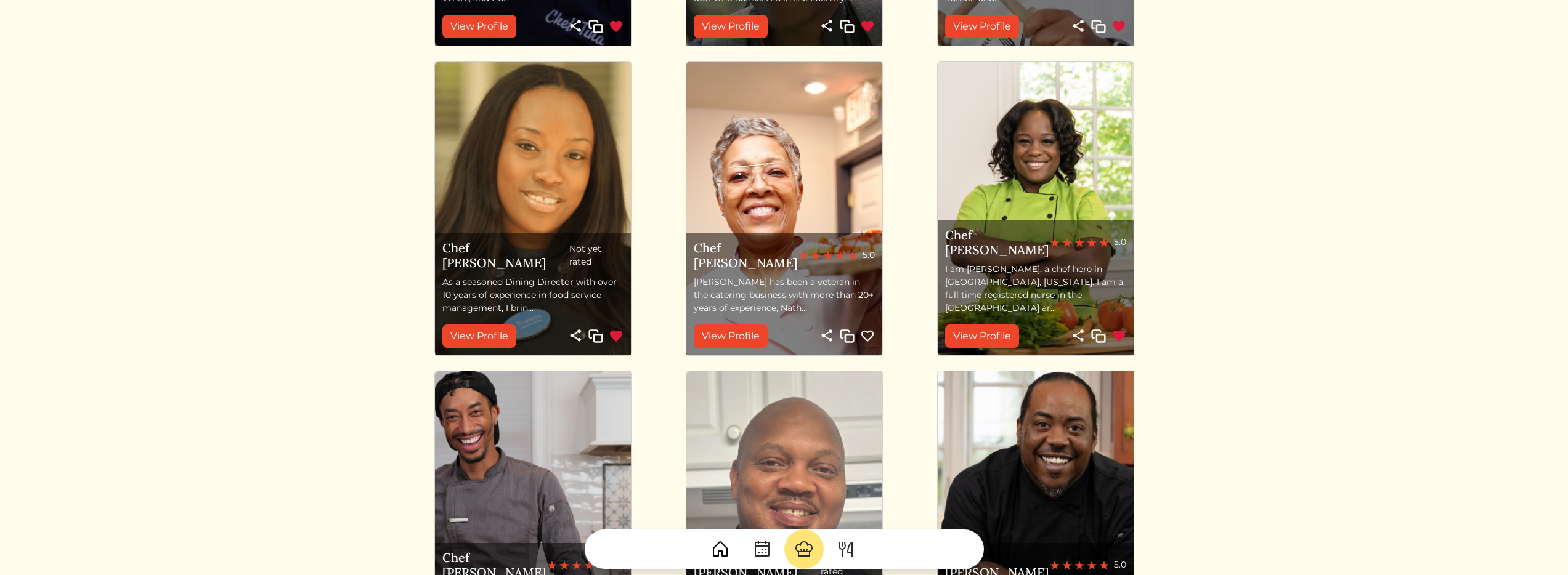
scroll to position [1115, 0]
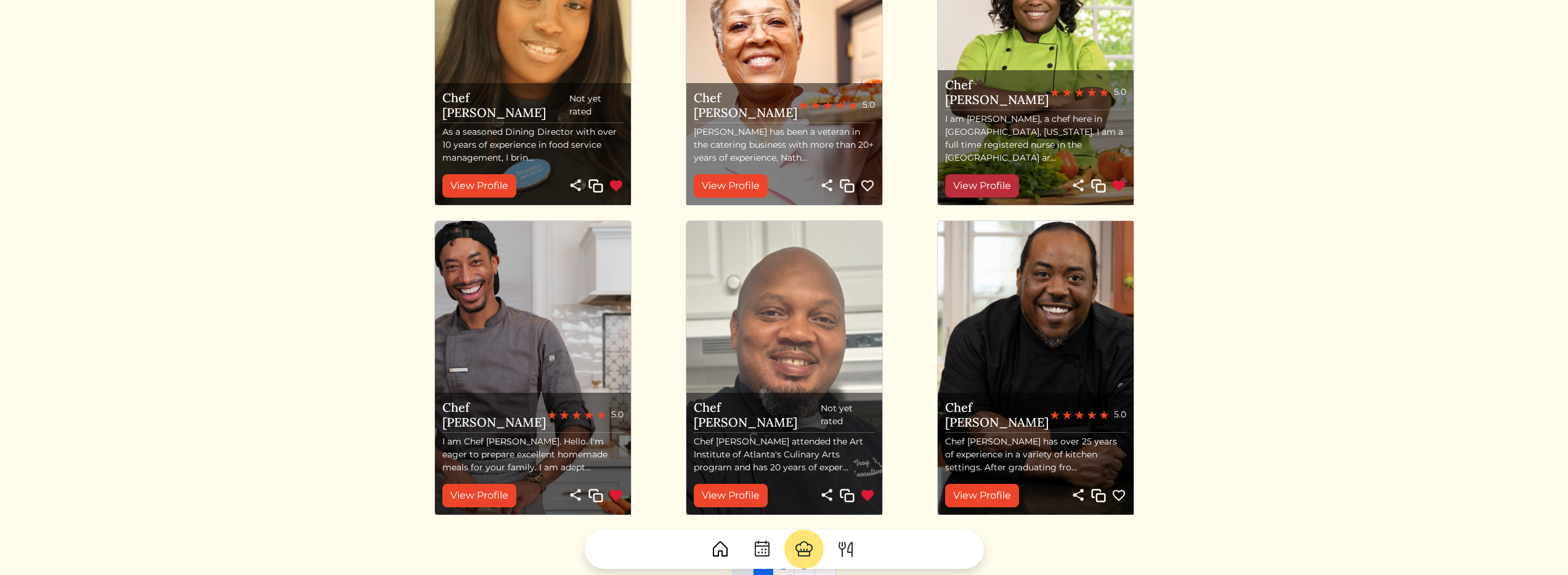
click at [985, 186] on link "View Profile" at bounding box center [982, 185] width 74 height 23
click at [497, 498] on link "View Profile" at bounding box center [479, 495] width 74 height 23
click at [751, 494] on link "View Profile" at bounding box center [731, 495] width 74 height 23
click at [998, 489] on link "View Profile" at bounding box center [982, 495] width 74 height 23
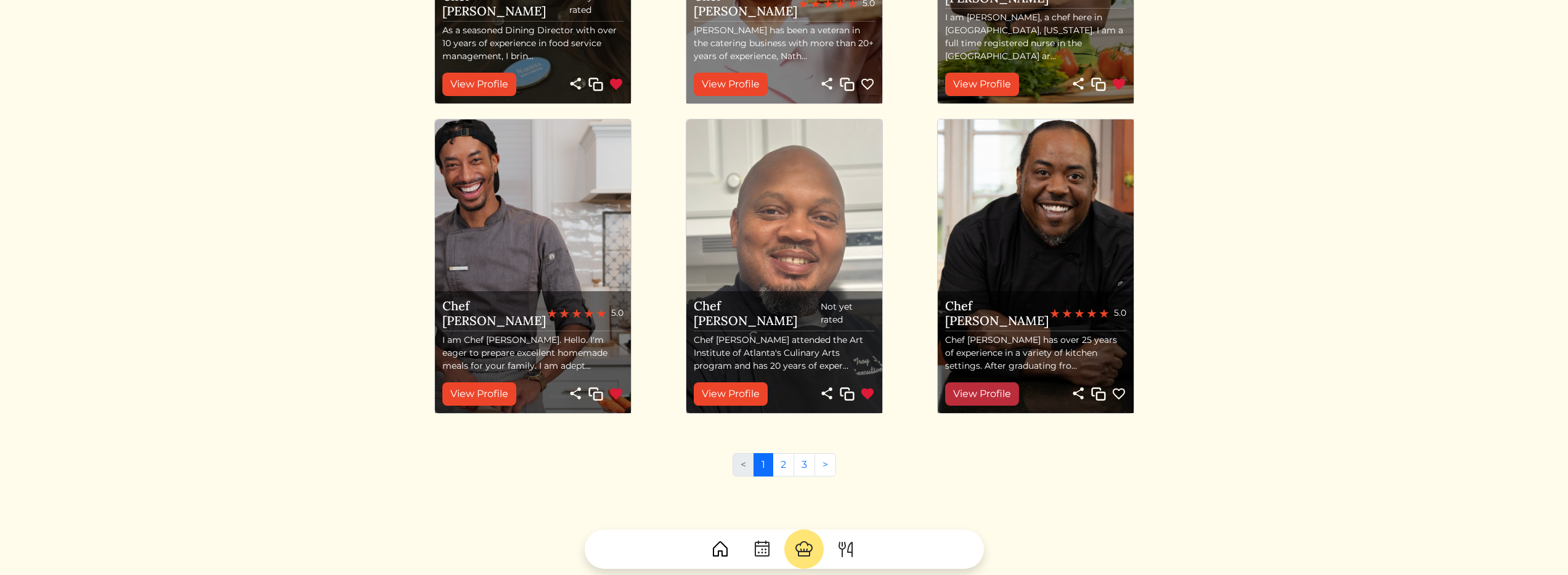
scroll to position [1274, 0]
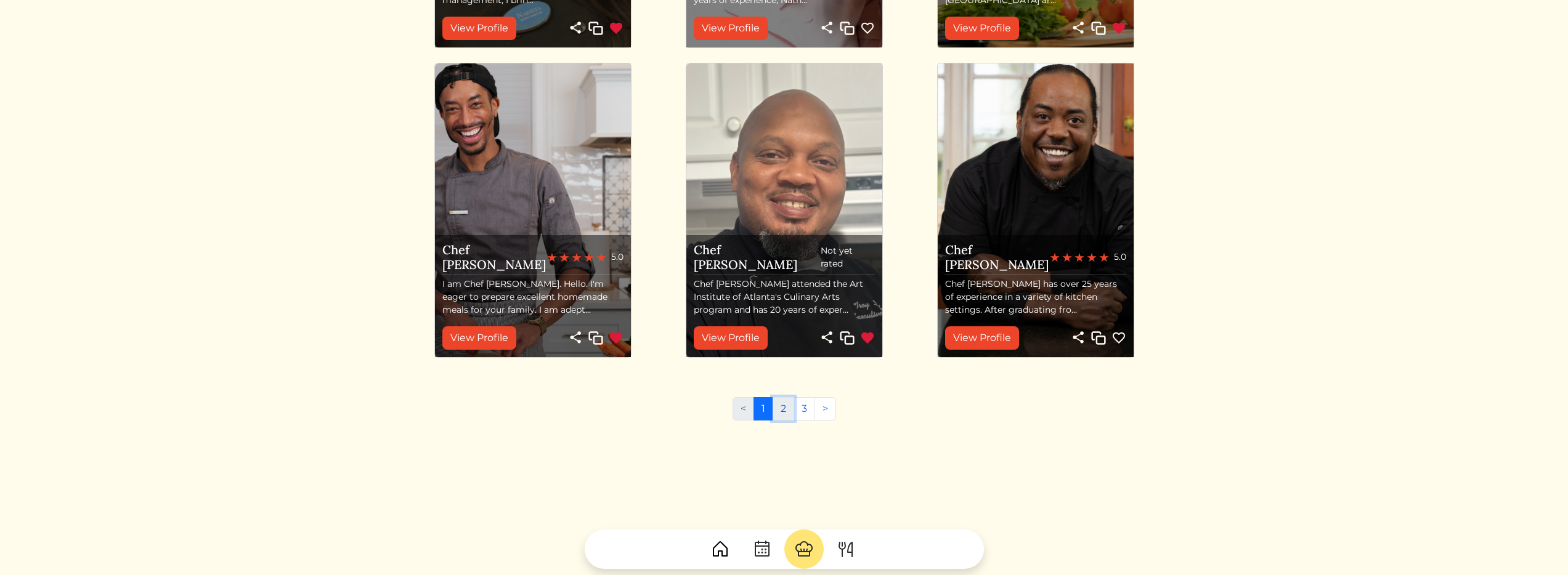
click at [780, 412] on link "2" at bounding box center [783, 408] width 22 height 23
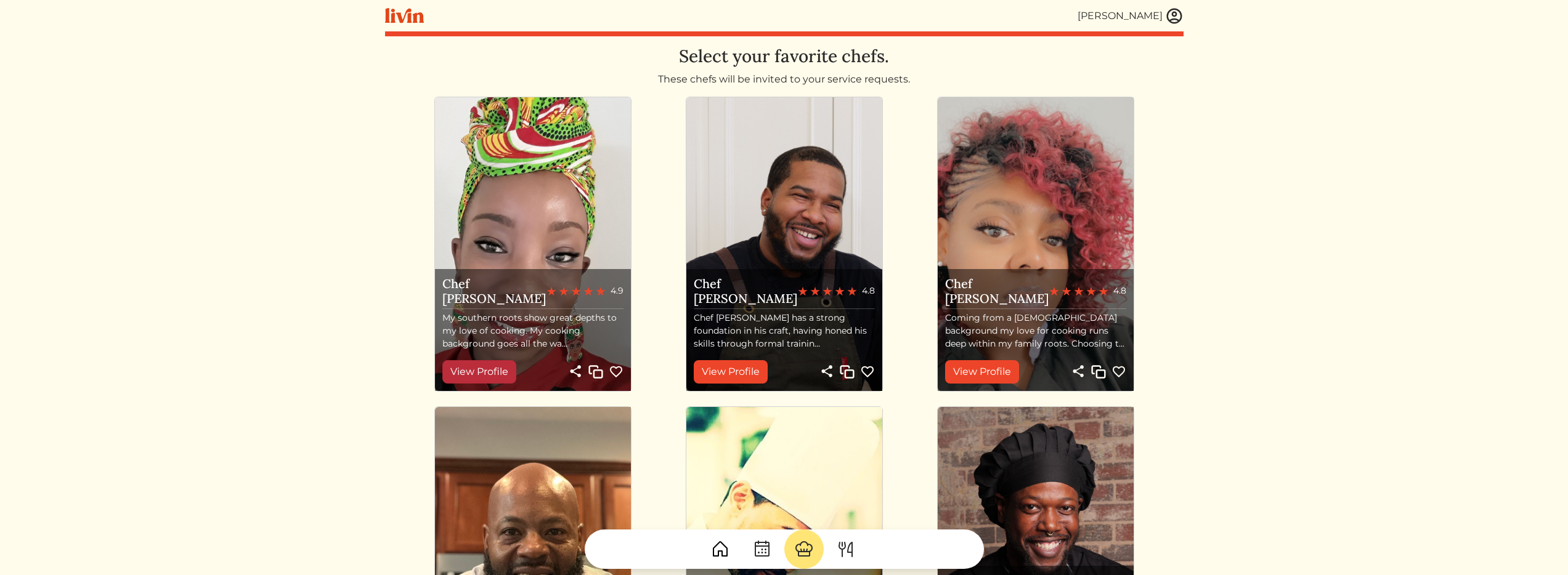
click at [499, 370] on link "View Profile" at bounding box center [479, 372] width 74 height 23
click at [712, 371] on link "View Profile" at bounding box center [731, 372] width 74 height 23
click at [991, 368] on link "View Profile" at bounding box center [982, 372] width 74 height 23
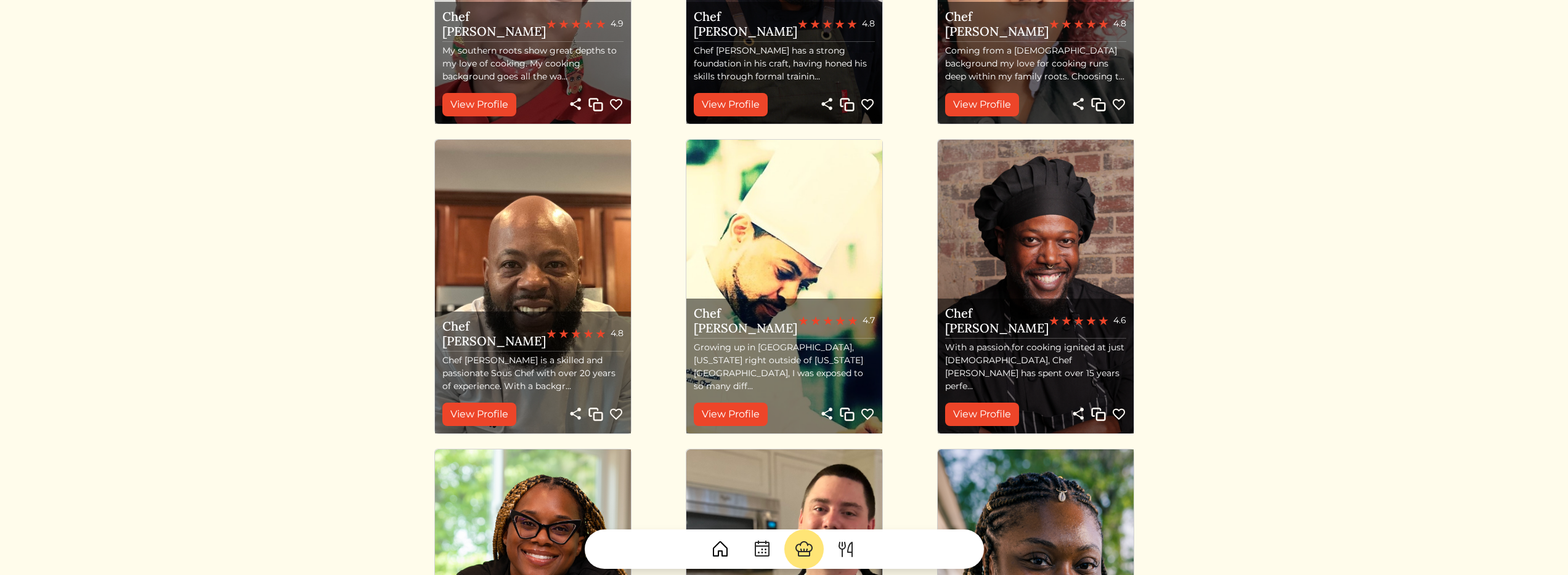
scroll to position [284, 0]
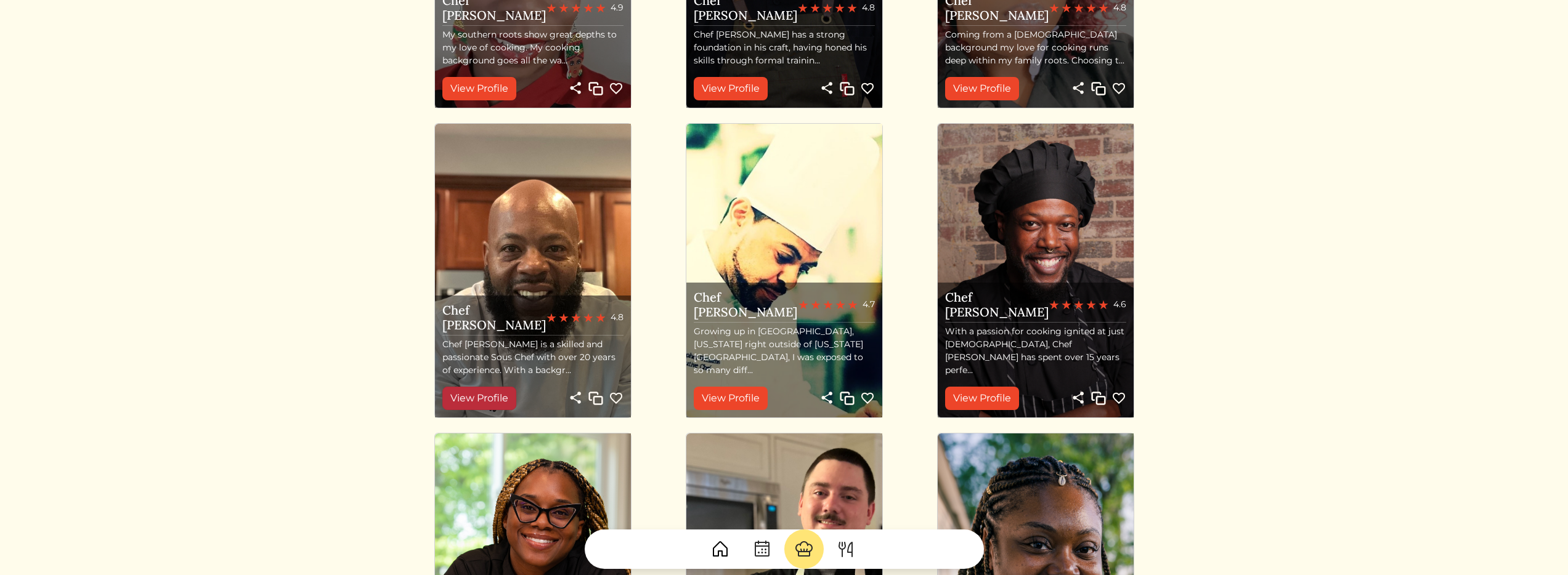
click at [489, 393] on link "View Profile" at bounding box center [479, 398] width 74 height 23
click at [703, 397] on link "View Profile" at bounding box center [731, 398] width 74 height 23
click at [970, 397] on link "View Profile" at bounding box center [982, 398] width 74 height 23
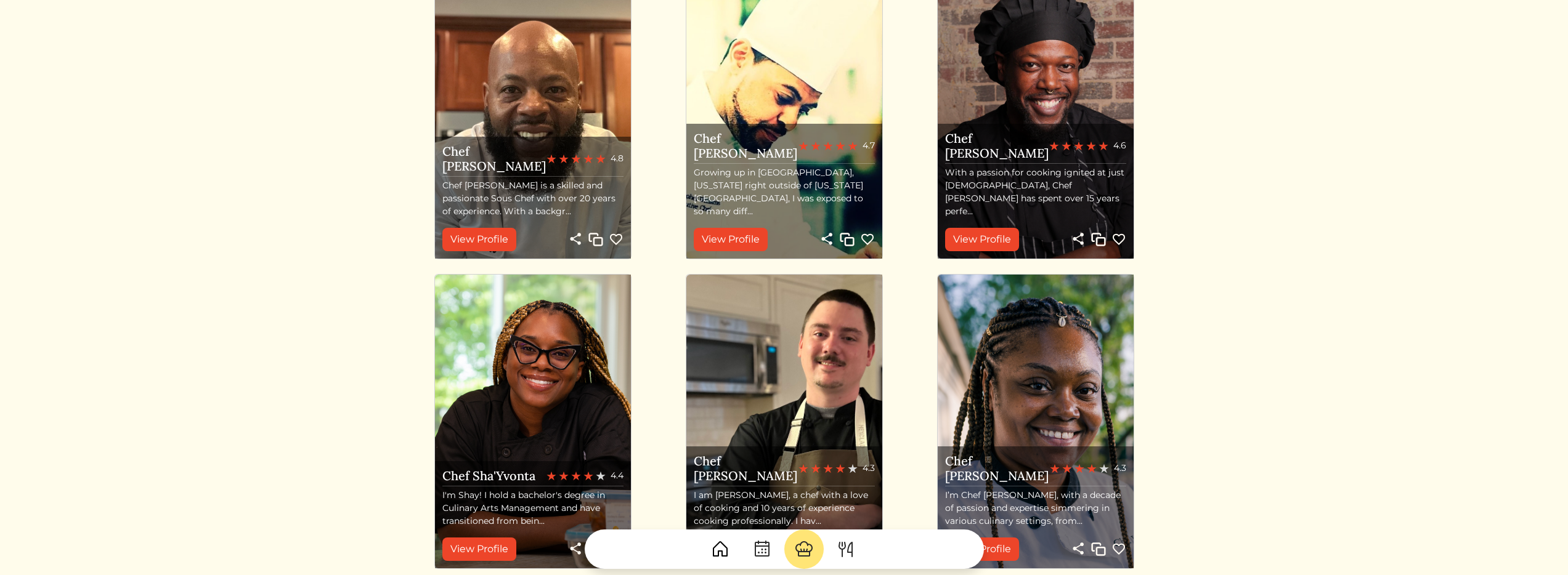
scroll to position [81, 0]
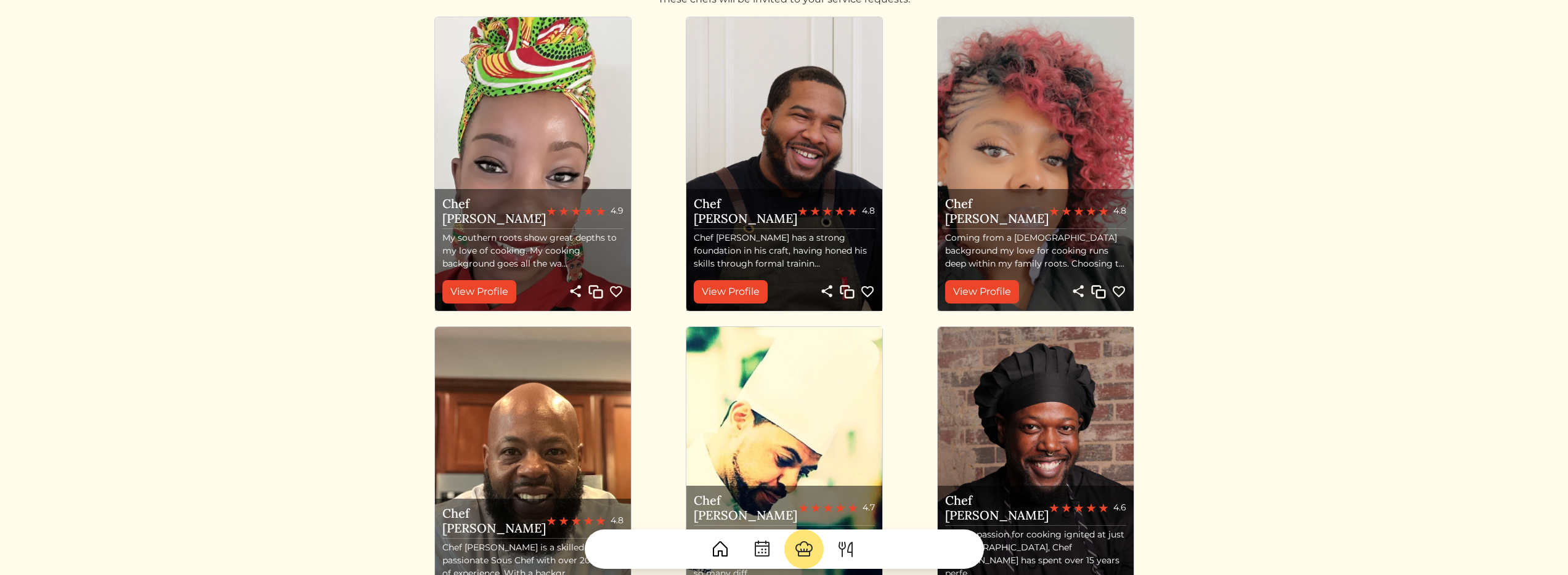
click at [868, 291] on img at bounding box center [867, 292] width 15 height 15
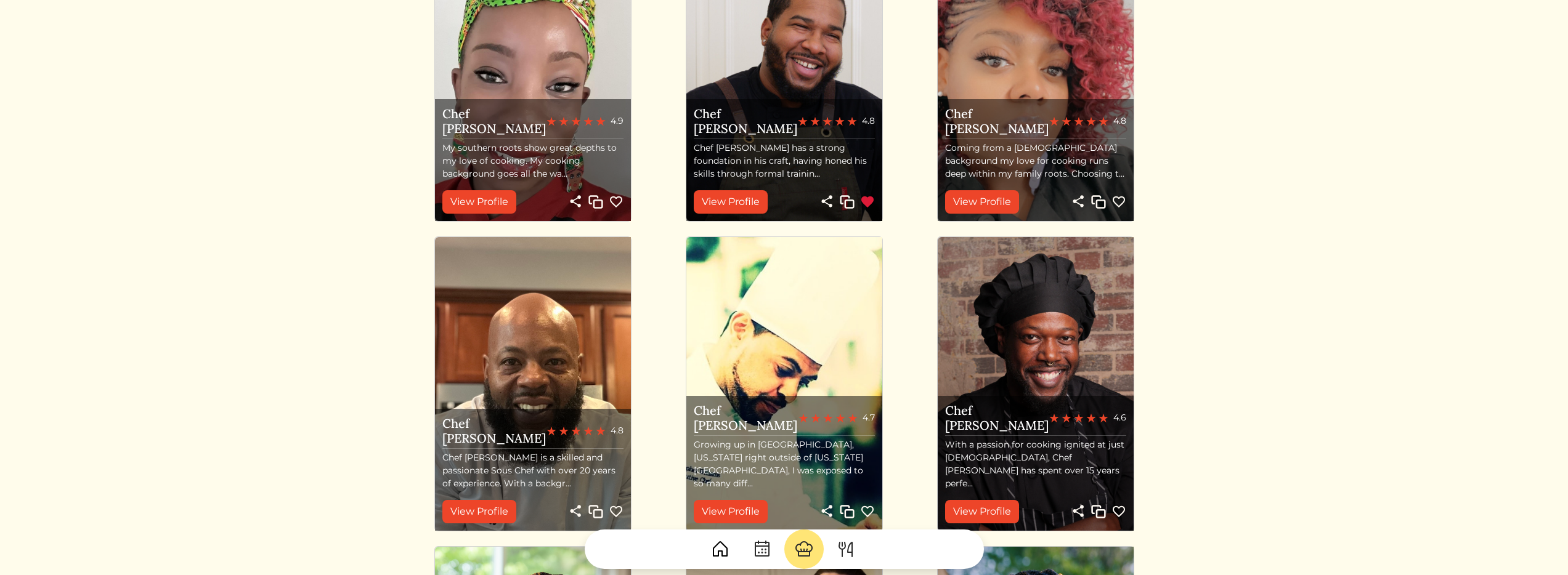
scroll to position [309, 0]
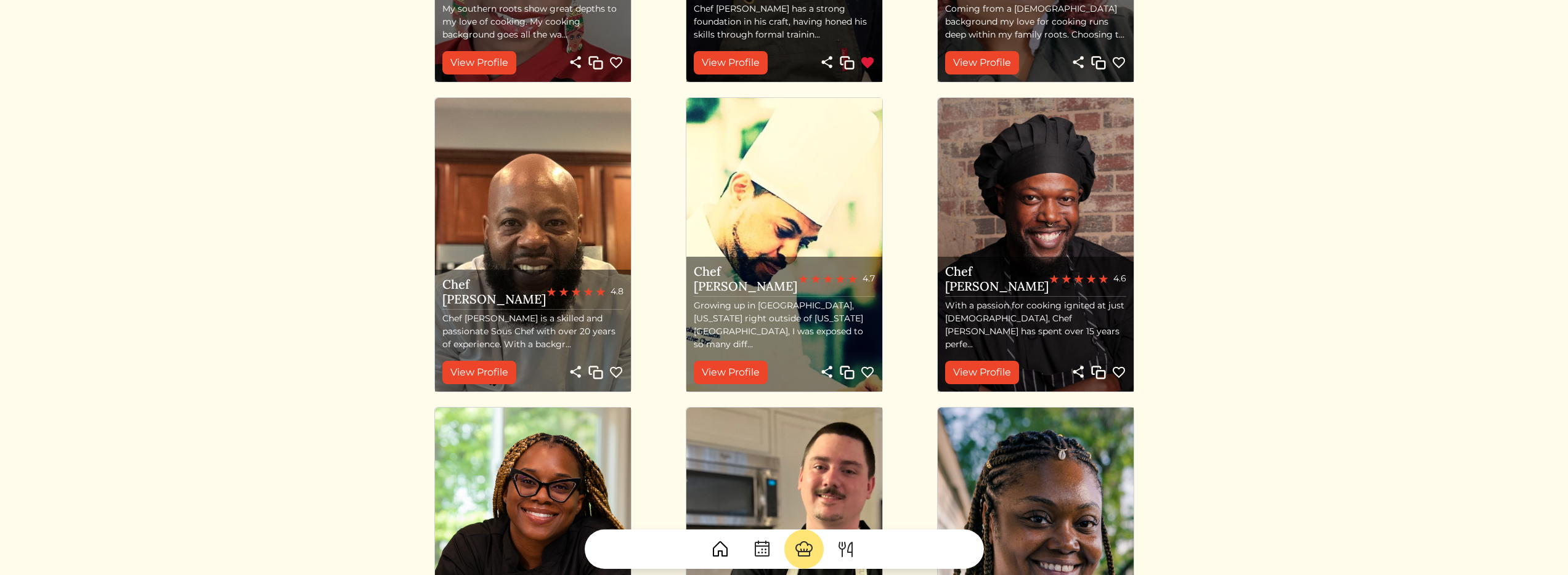
click at [866, 374] on img at bounding box center [867, 373] width 15 height 15
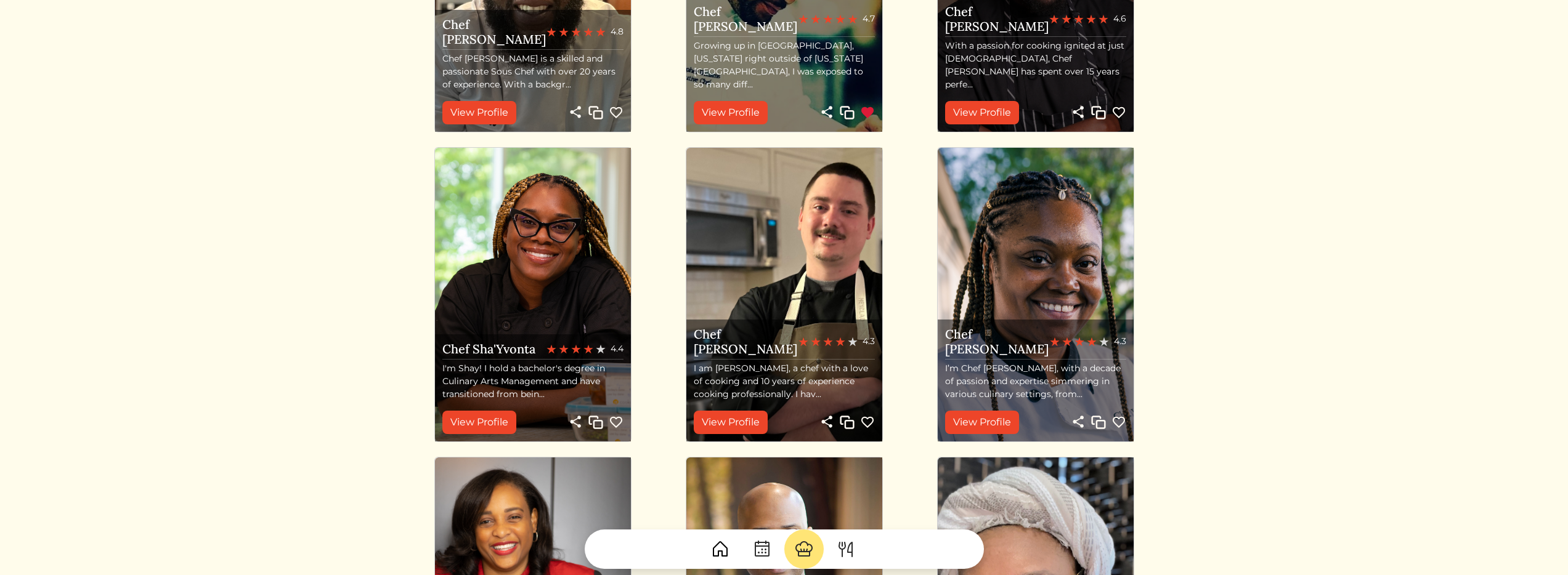
scroll to position [597, 0]
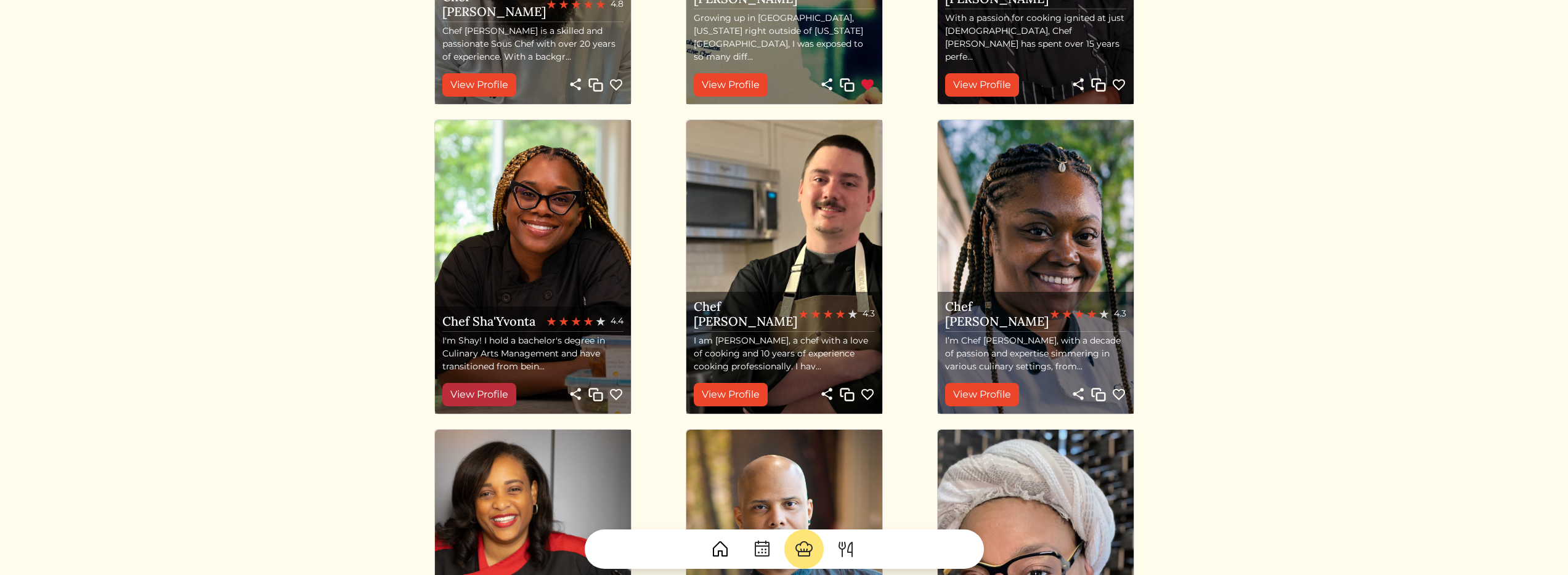
click at [489, 390] on link "View Profile" at bounding box center [479, 394] width 74 height 23
click at [750, 393] on link "View Profile" at bounding box center [731, 394] width 74 height 23
click at [969, 392] on link "View Profile" at bounding box center [982, 394] width 74 height 23
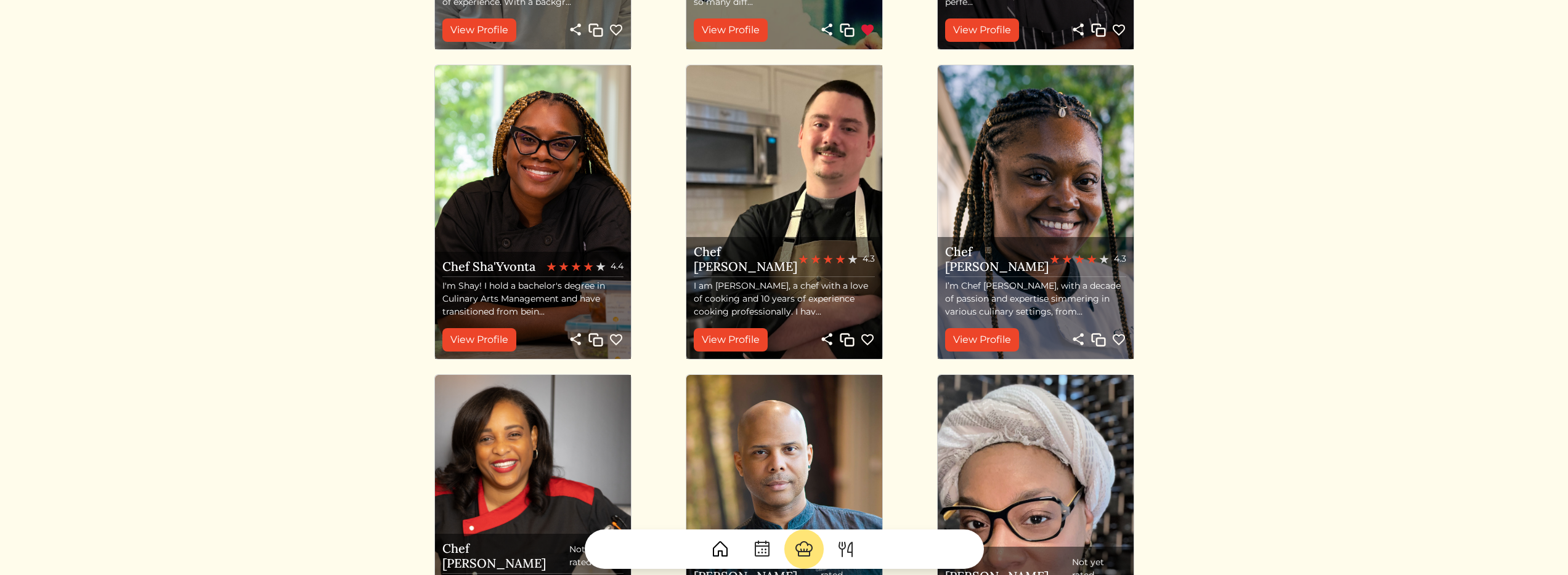
scroll to position [881, 0]
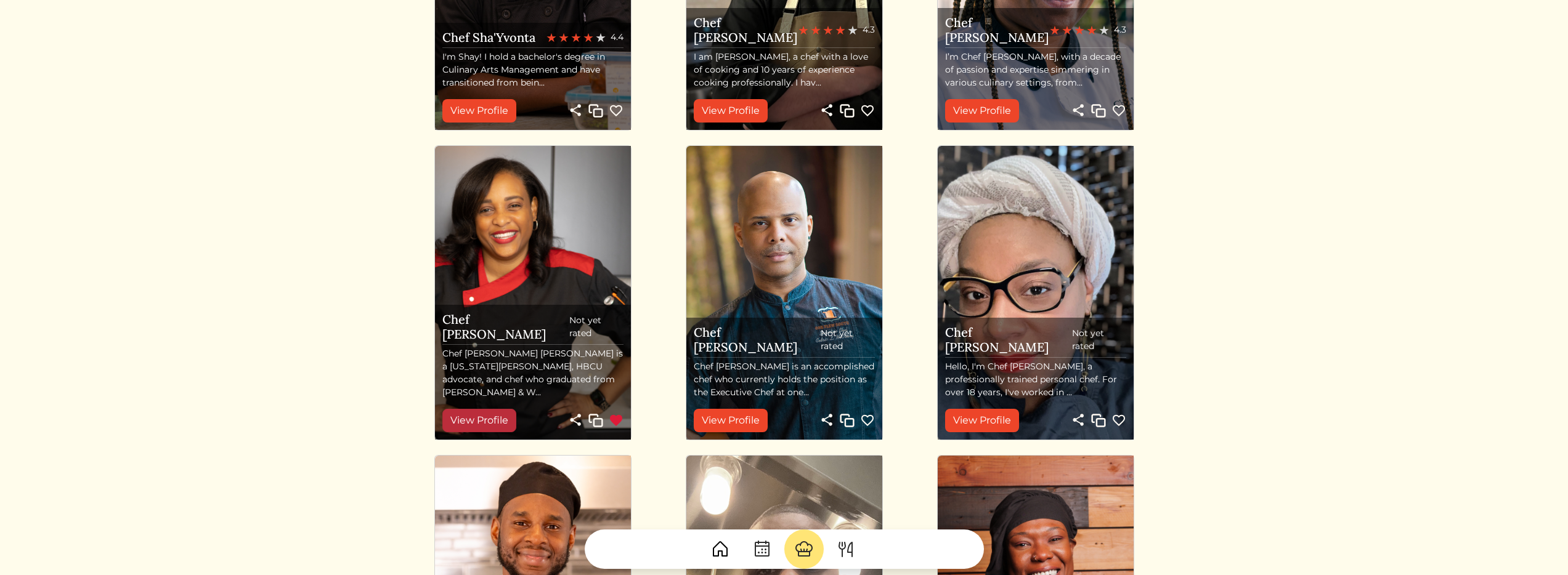
click at [490, 419] on link "View Profile" at bounding box center [479, 420] width 74 height 23
drag, startPoint x: 743, startPoint y: 425, endPoint x: 757, endPoint y: 424, distance: 14.0
click at [743, 425] on link "View Profile" at bounding box center [731, 420] width 74 height 23
drag, startPoint x: 972, startPoint y: 422, endPoint x: 987, endPoint y: 431, distance: 17.5
click at [971, 421] on link "View Profile" at bounding box center [982, 420] width 74 height 23
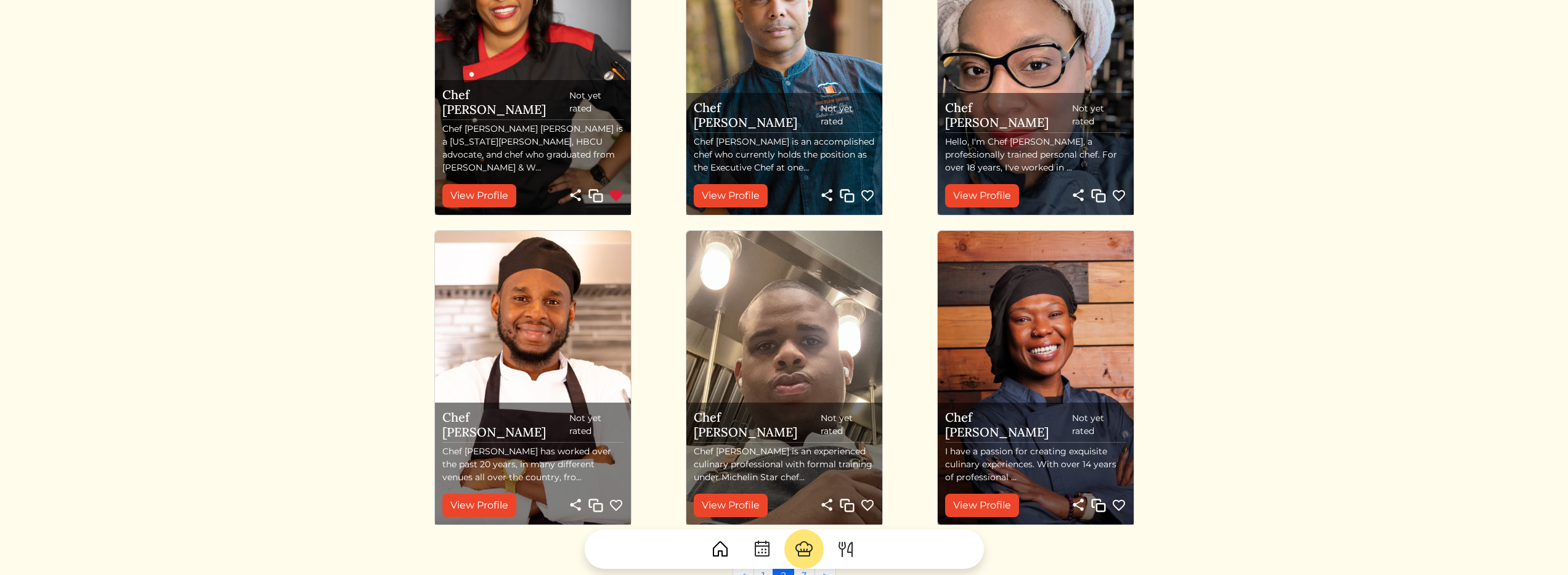
scroll to position [1112, 0]
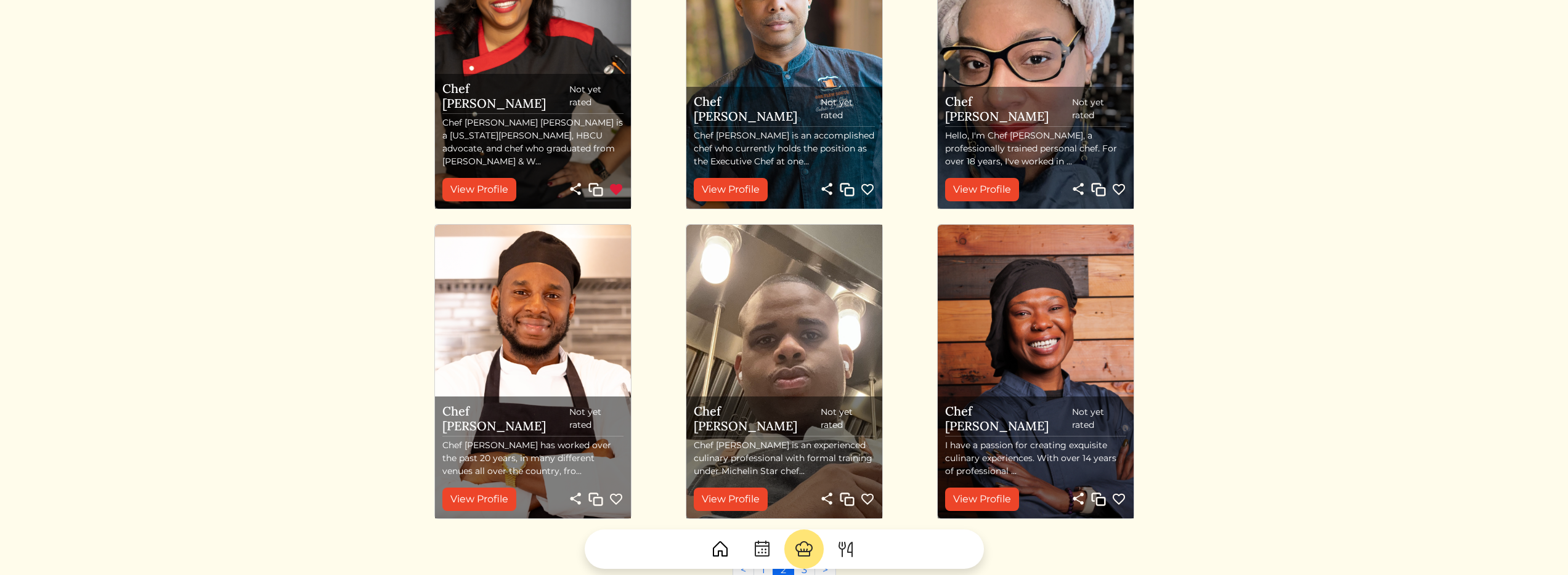
click at [615, 187] on img at bounding box center [616, 190] width 15 height 15
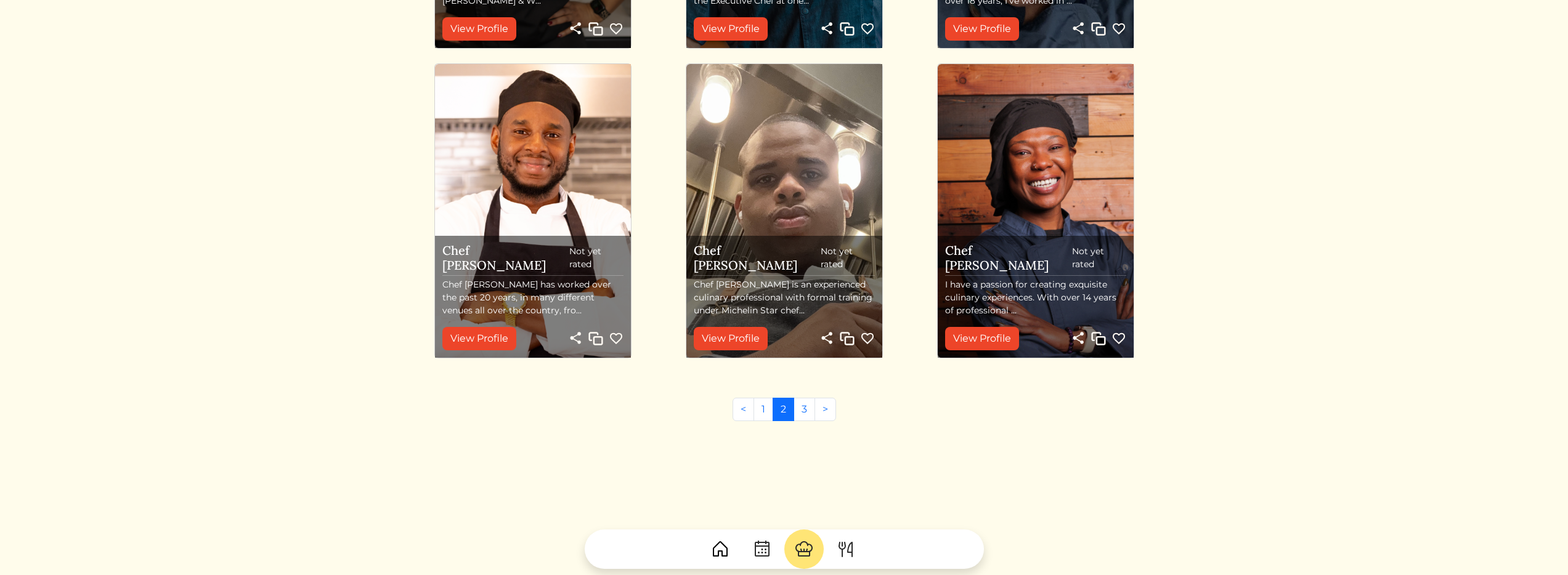
scroll to position [1274, 0]
click at [808, 405] on link "3" at bounding box center [804, 408] width 22 height 23
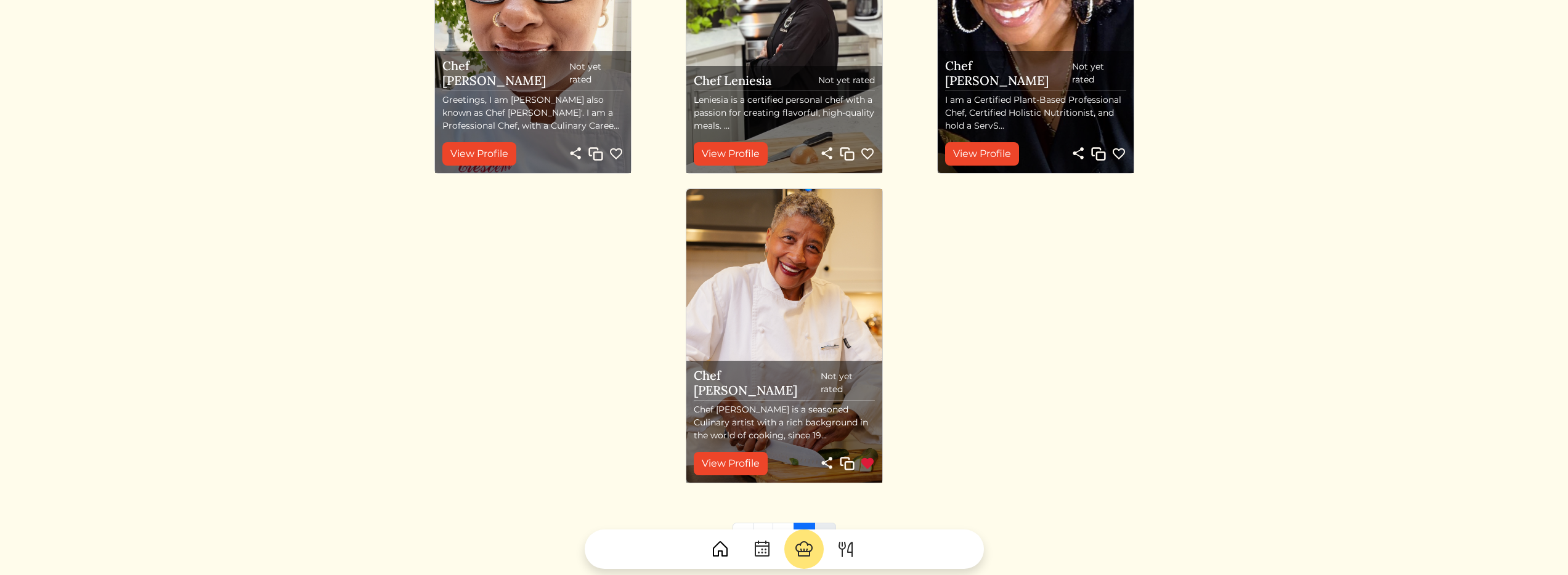
scroll to position [258, 0]
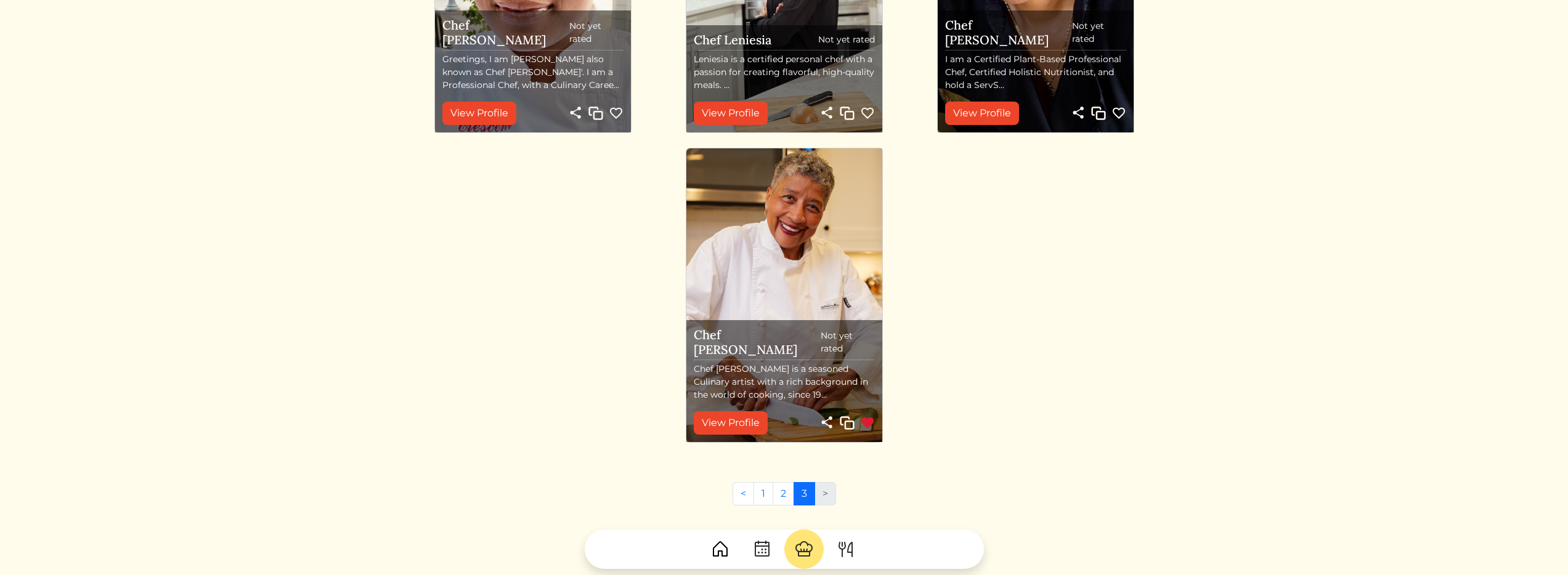
click at [738, 355] on h5 "Chef Robin" at bounding box center [757, 343] width 126 height 30
click at [727, 420] on link "View Profile" at bounding box center [731, 422] width 74 height 23
click at [869, 420] on img at bounding box center [867, 423] width 15 height 15
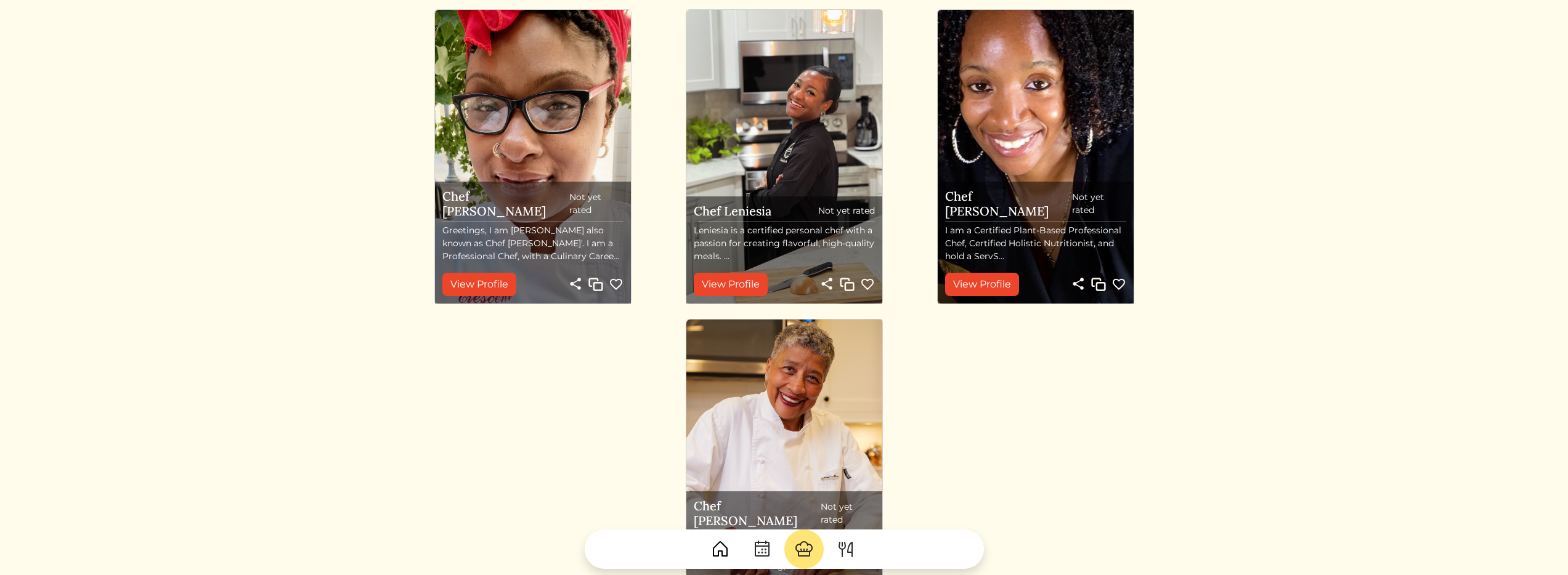
scroll to position [0, 0]
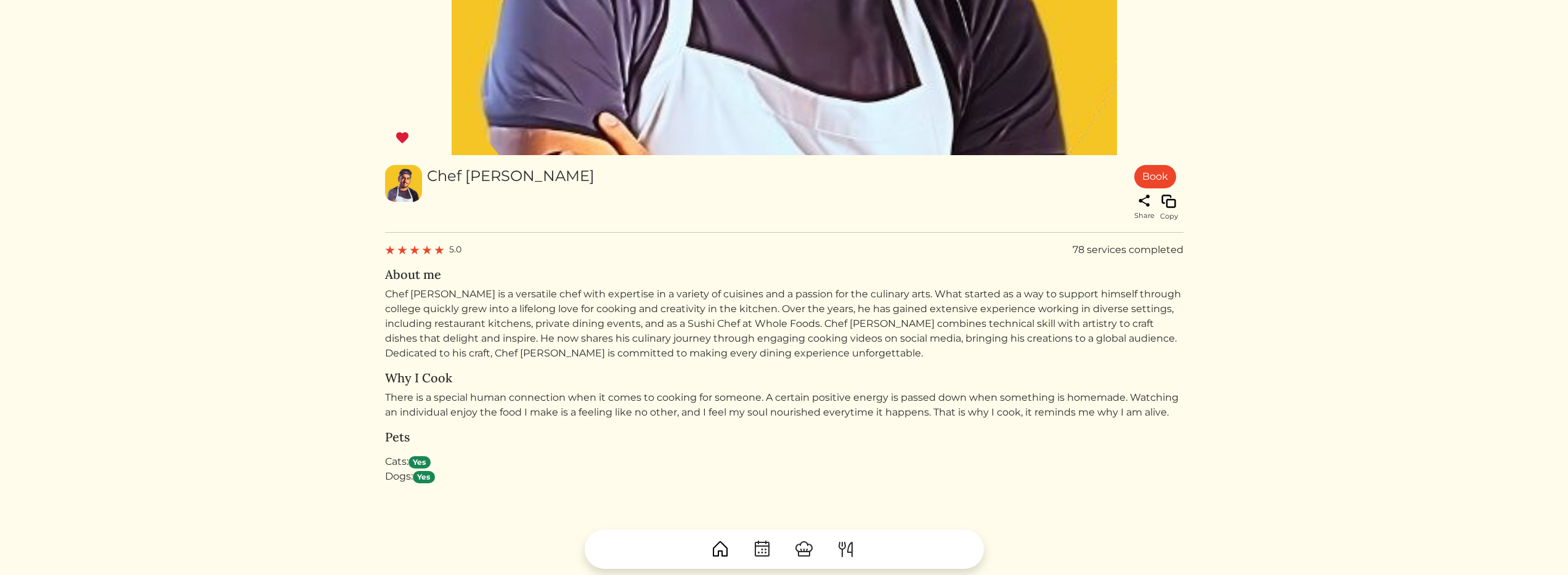
scroll to position [397, 0]
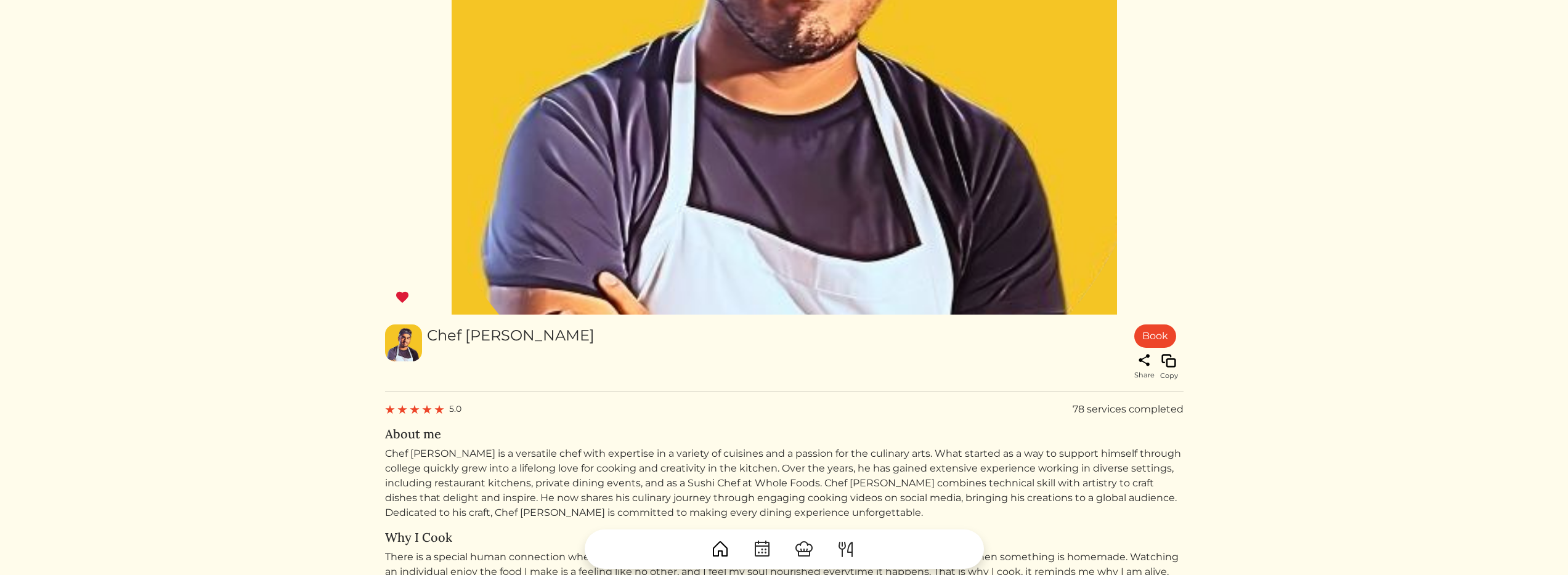
click at [406, 295] on img at bounding box center [403, 298] width 15 height 15
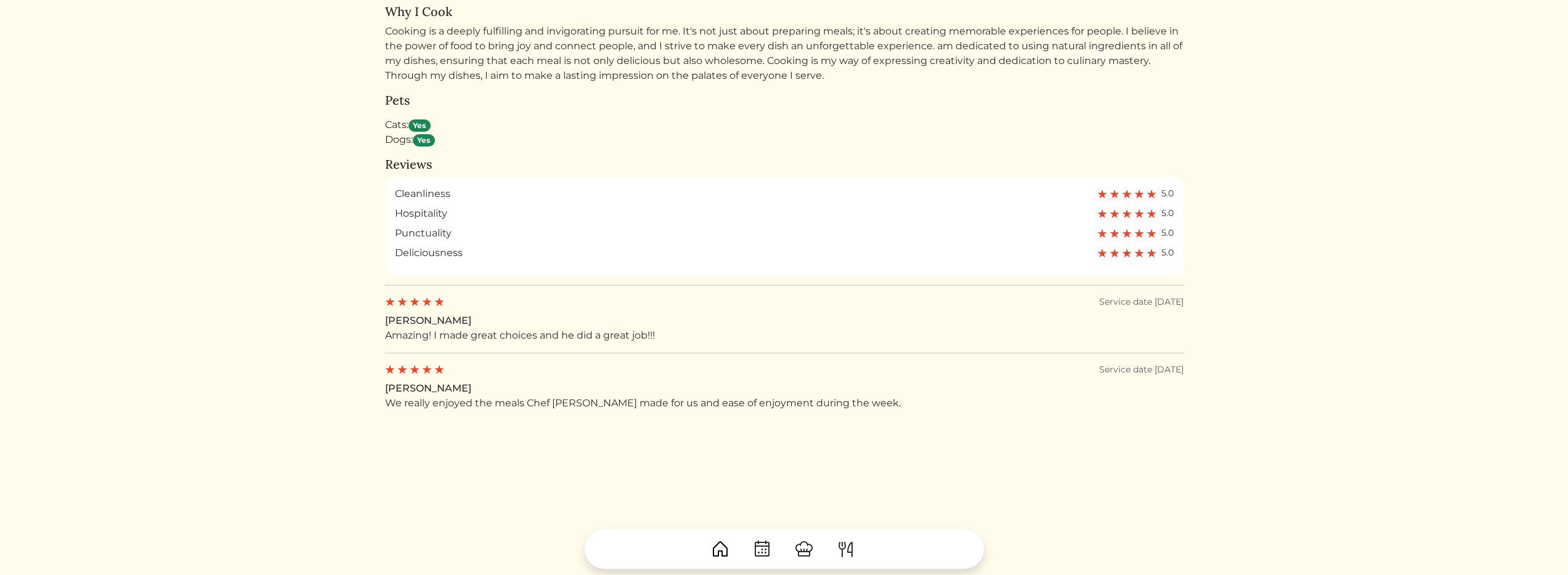
scroll to position [737, 0]
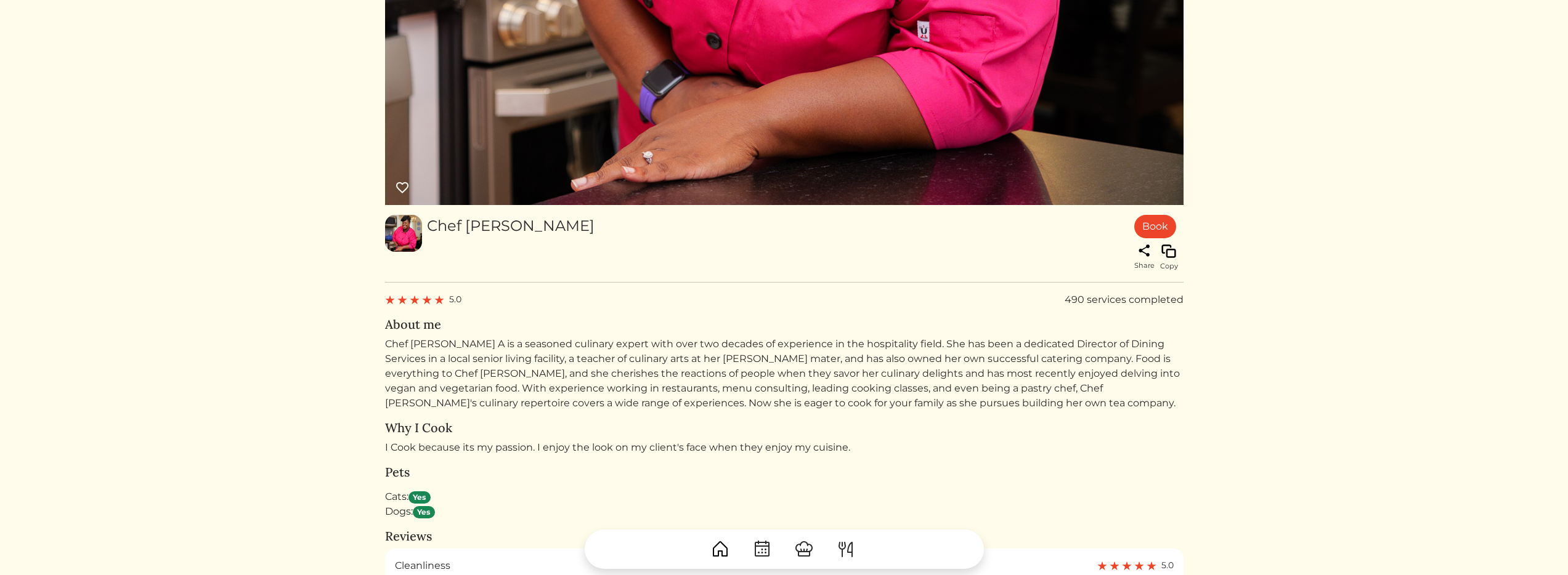
scroll to position [786, 0]
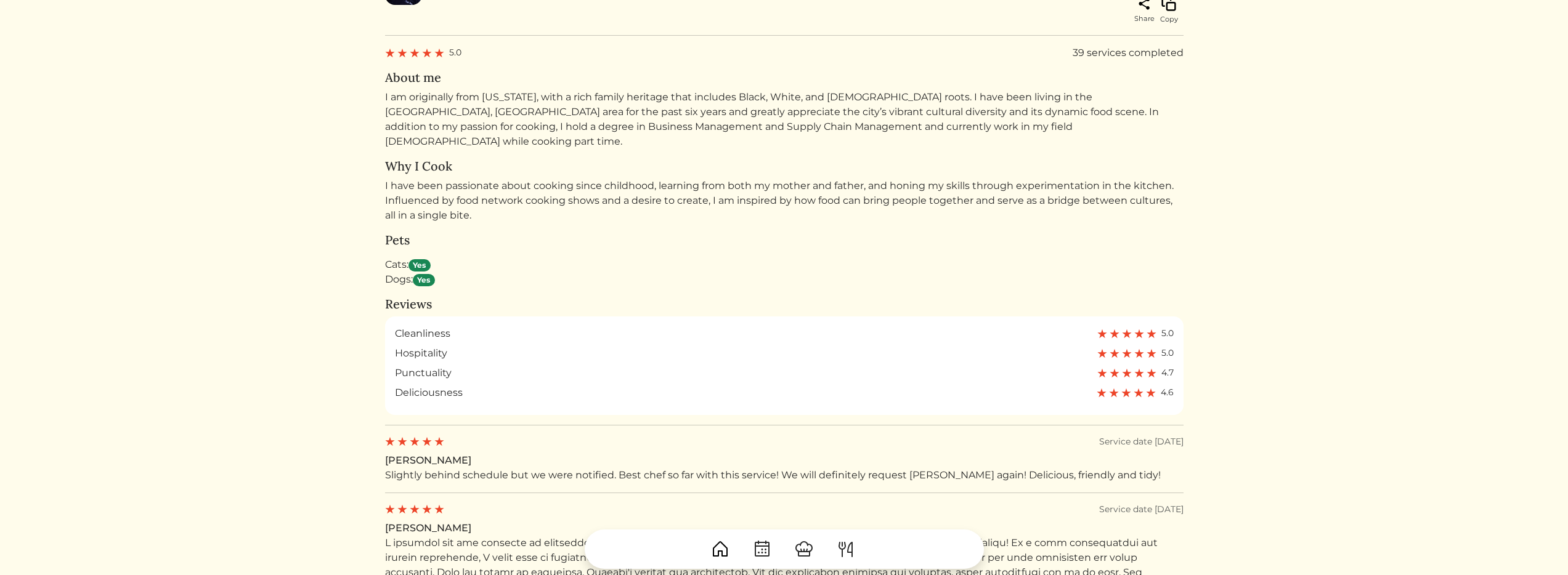
scroll to position [553, 0]
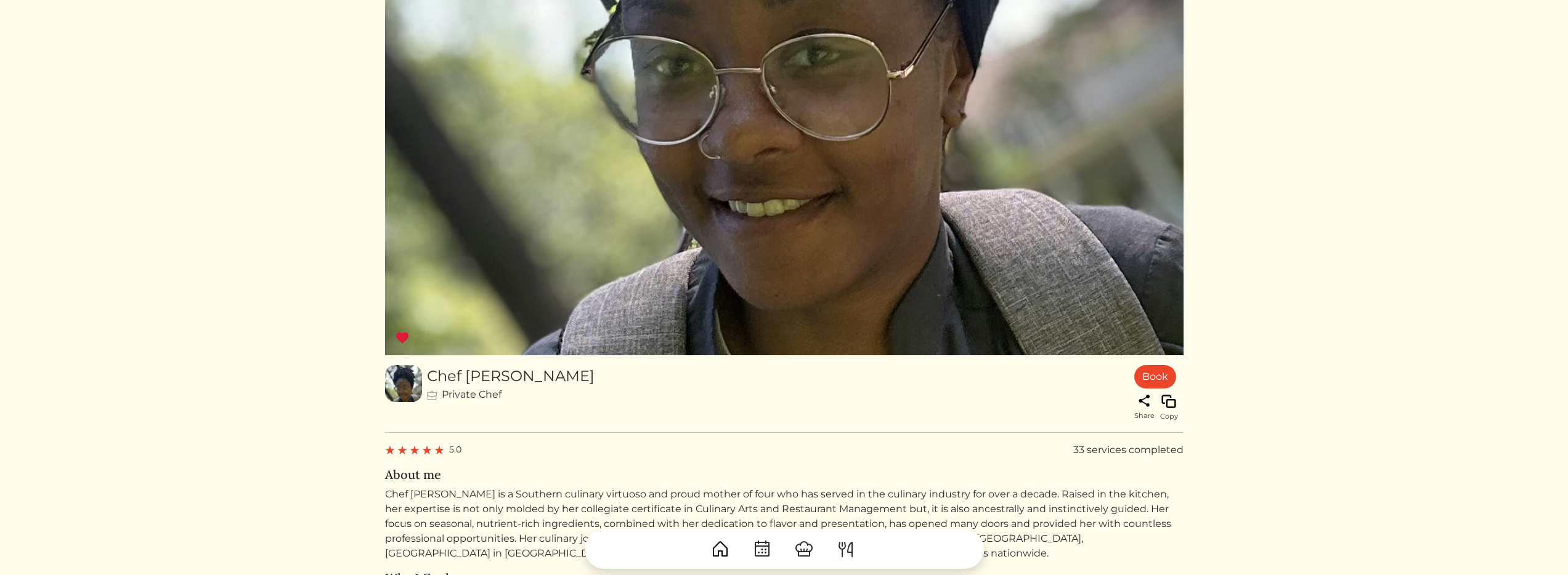
scroll to position [714, 0]
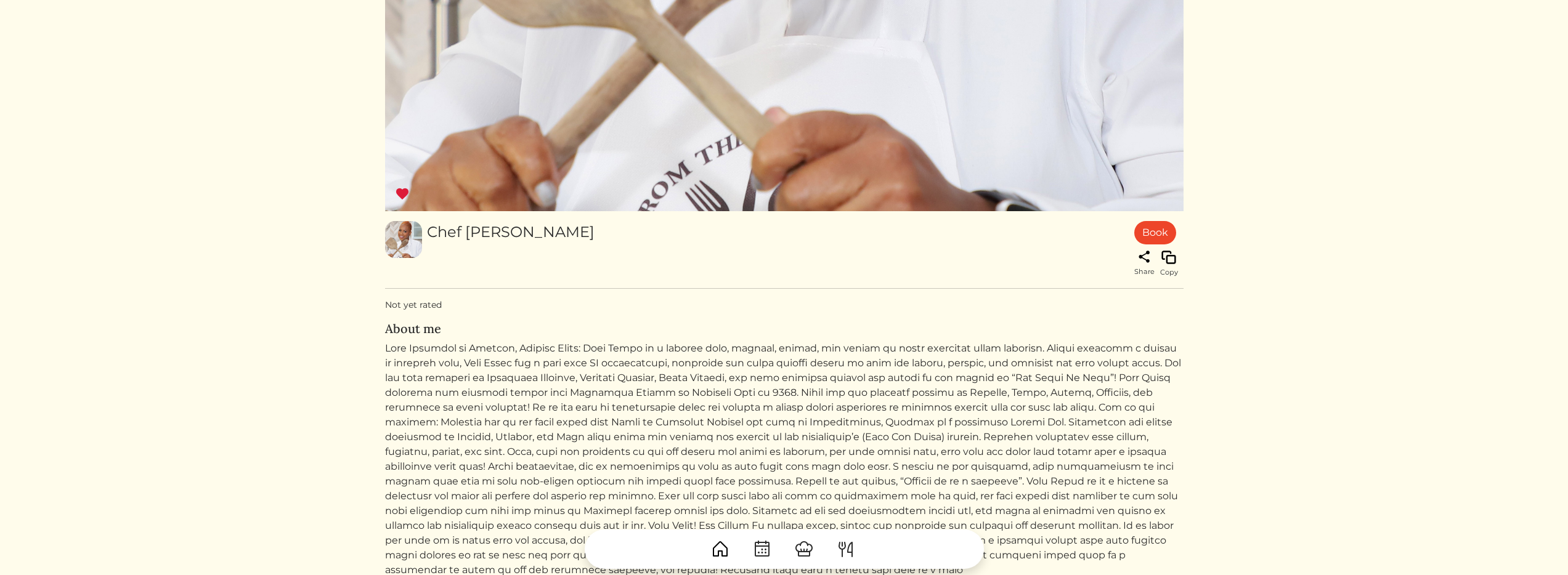
scroll to position [634, 0]
click at [402, 192] on img at bounding box center [403, 194] width 15 height 15
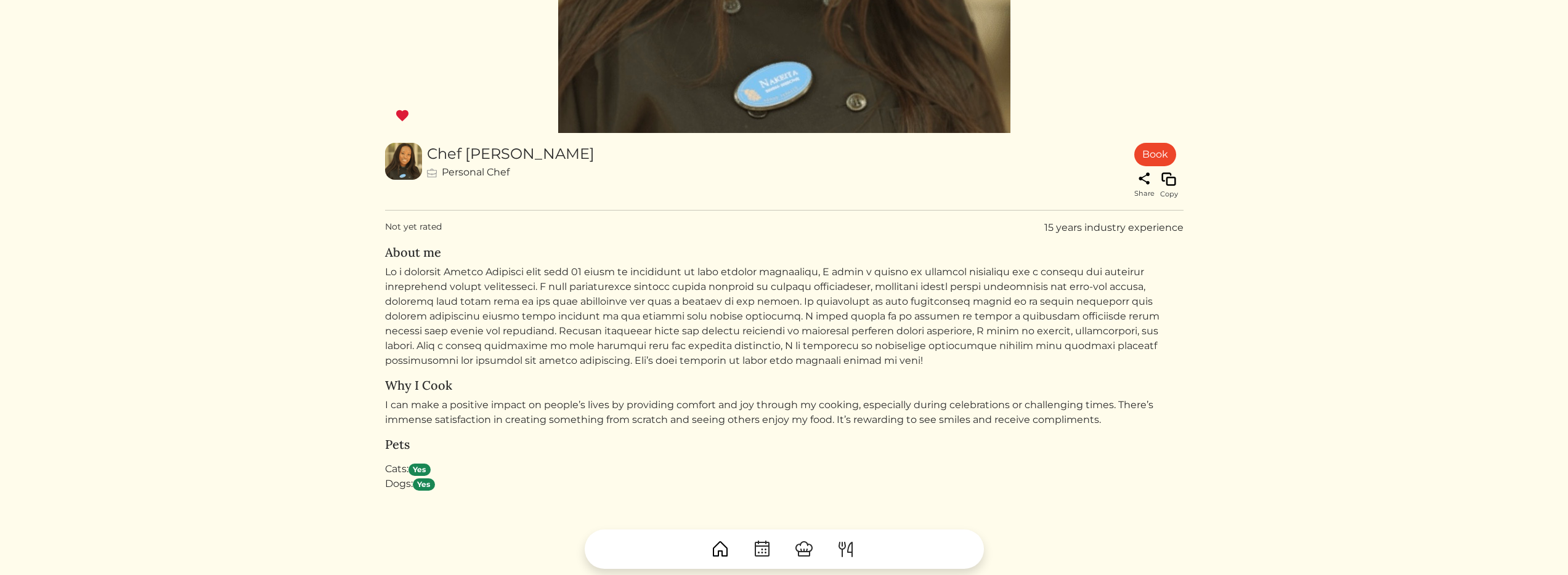
scroll to position [363, 0]
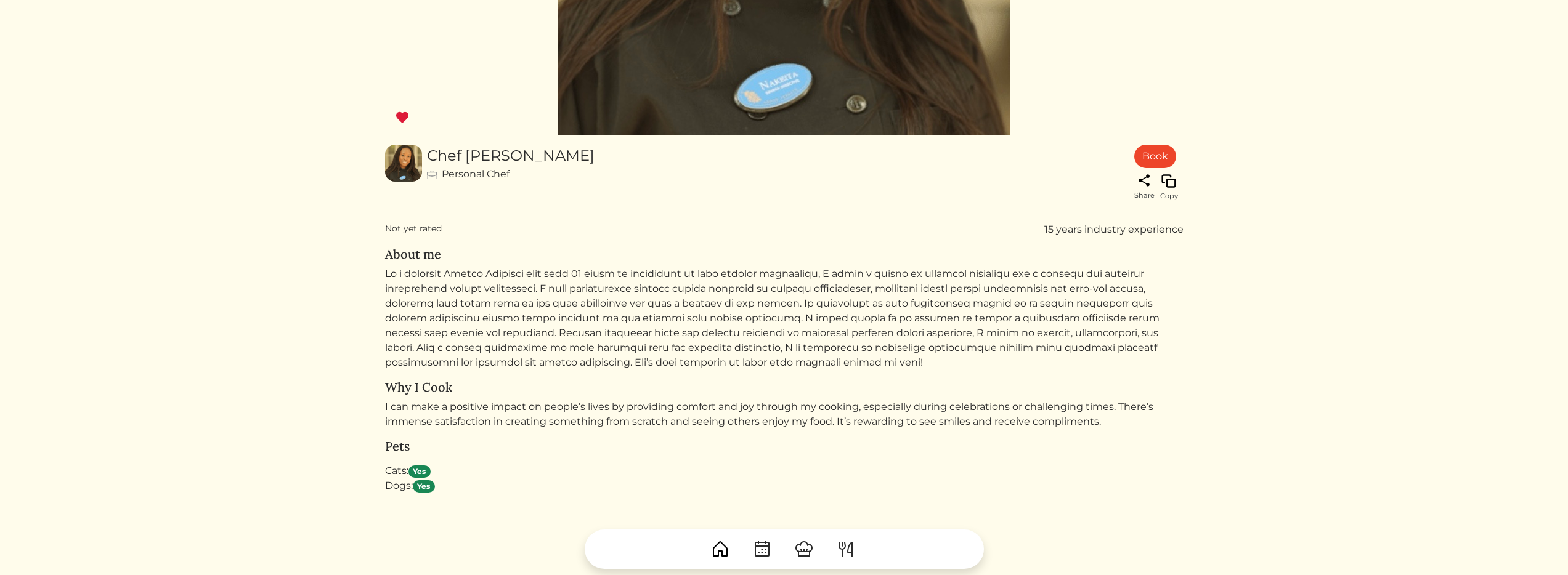
click at [404, 114] on img at bounding box center [403, 118] width 15 height 15
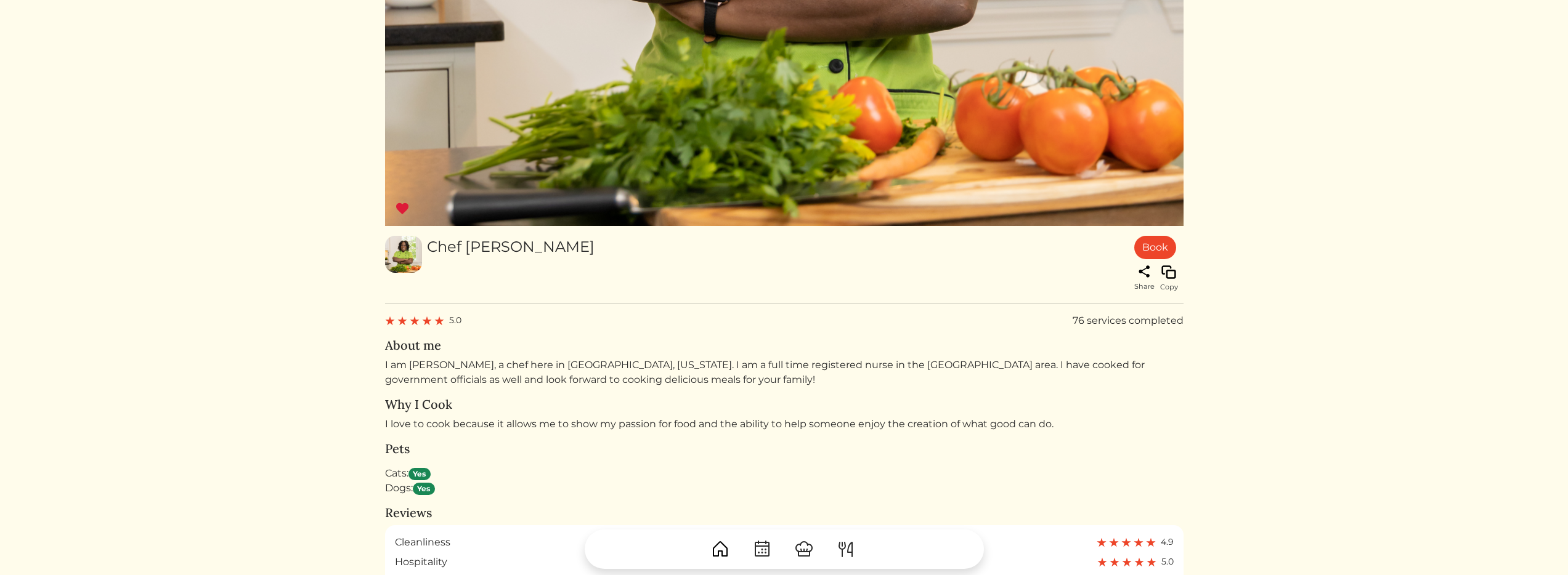
scroll to position [428, 0]
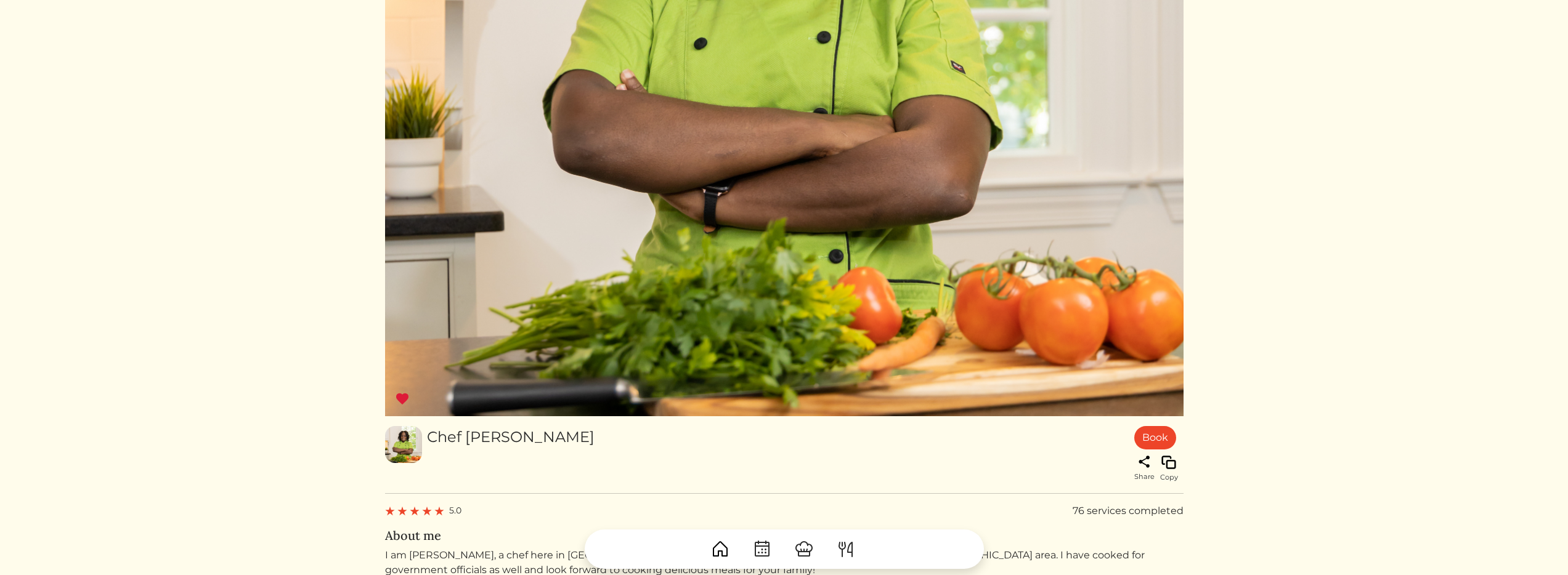
click at [397, 401] on img at bounding box center [403, 399] width 15 height 15
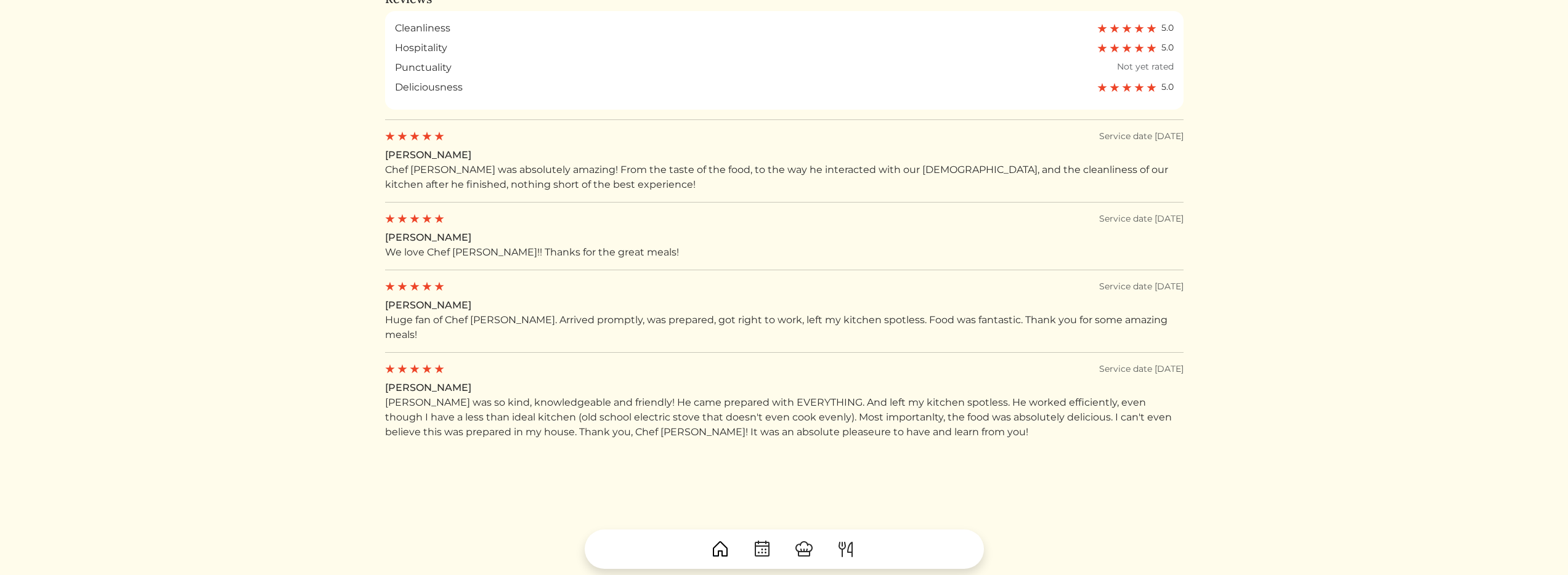
scroll to position [1065, 0]
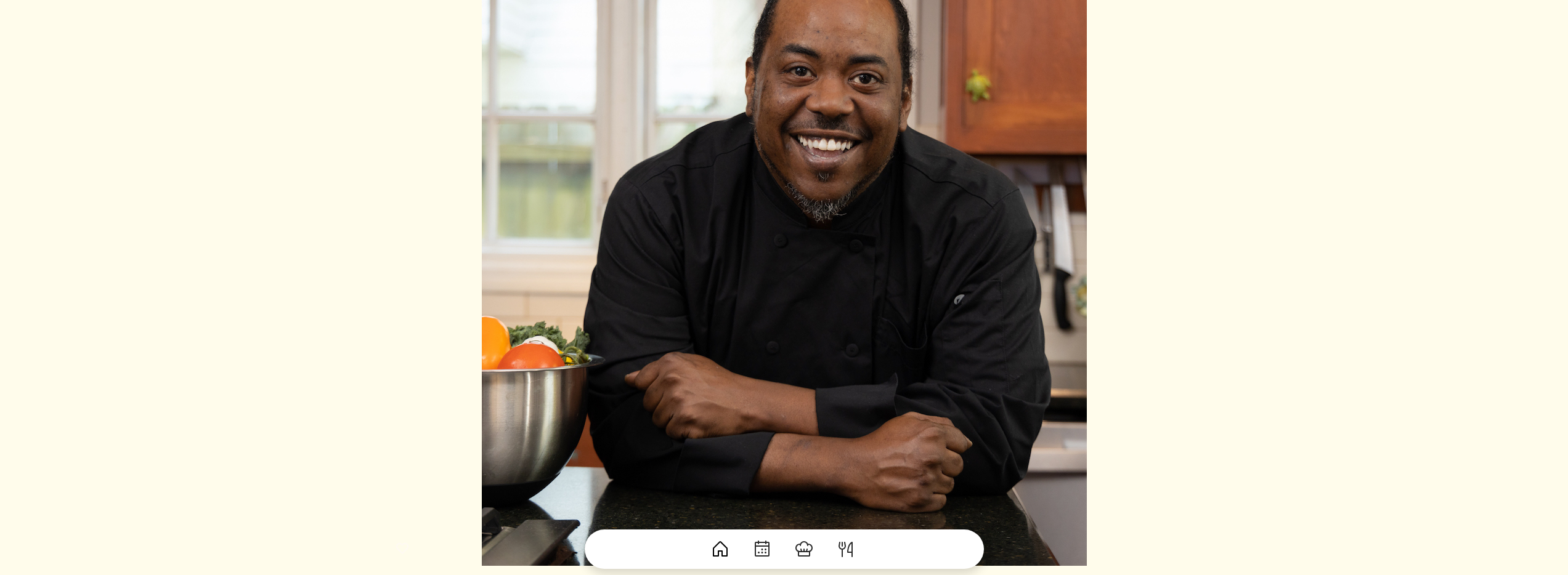
scroll to position [435, 0]
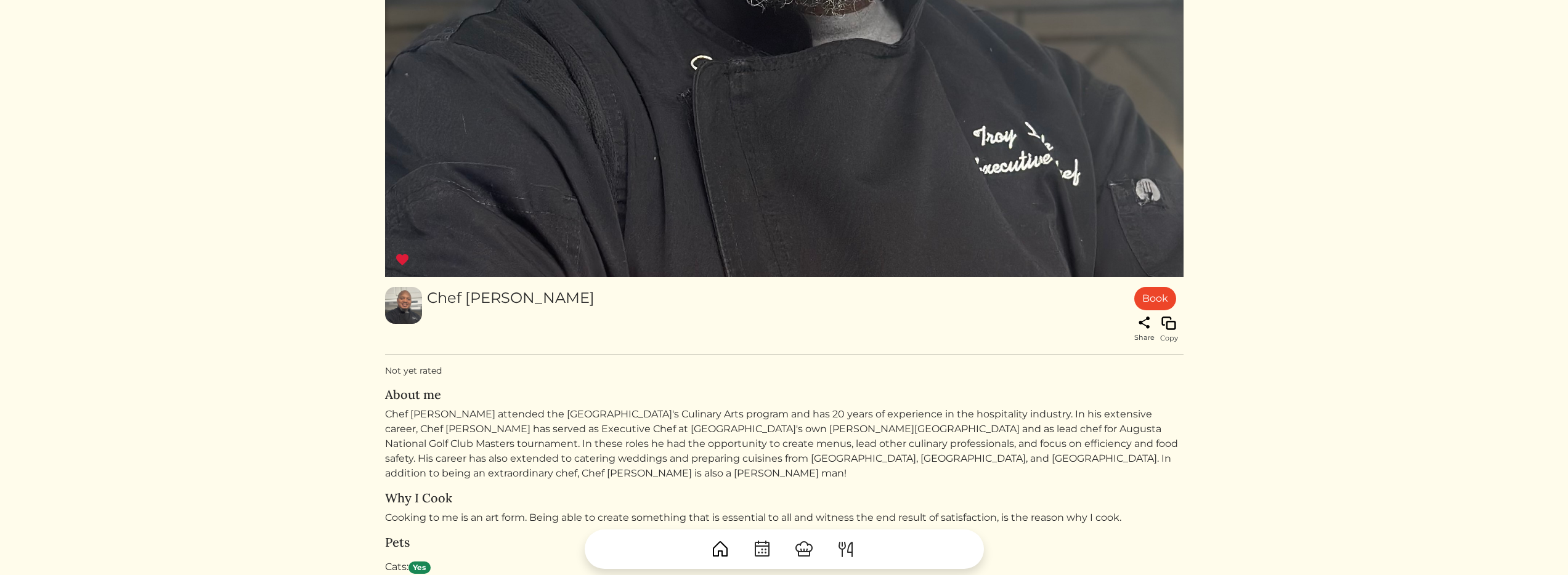
scroll to position [567, 0]
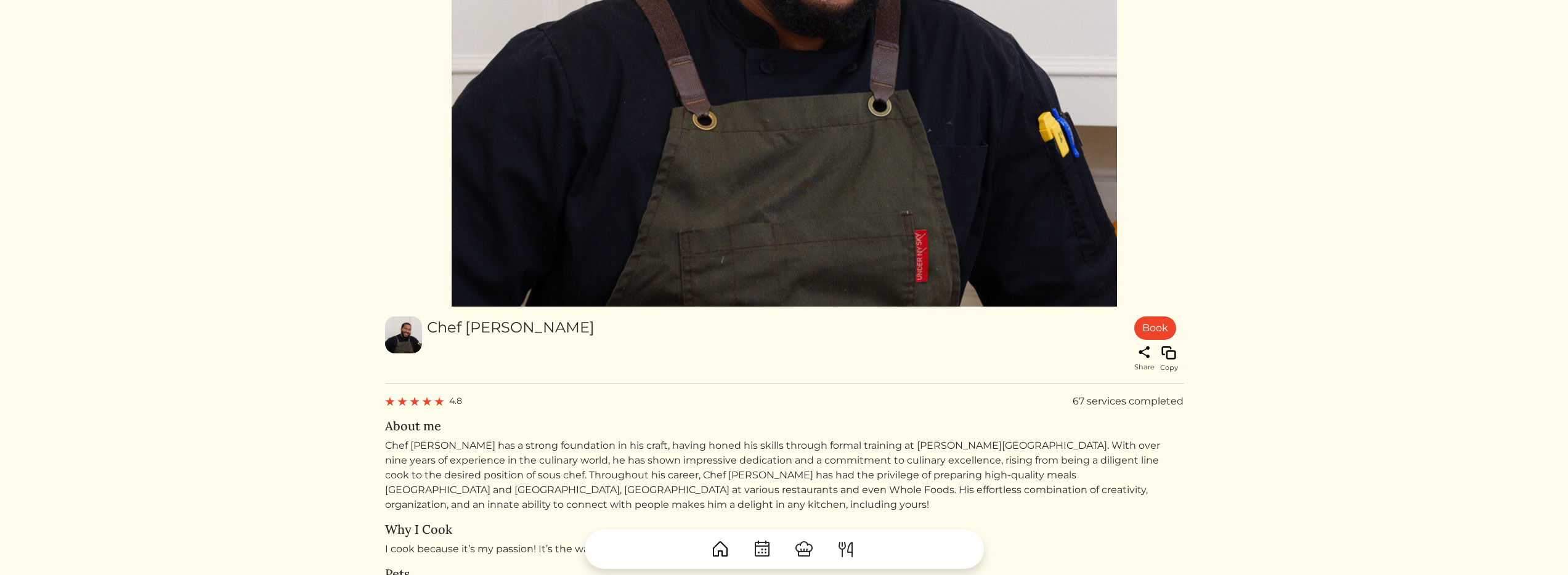
scroll to position [403, 0]
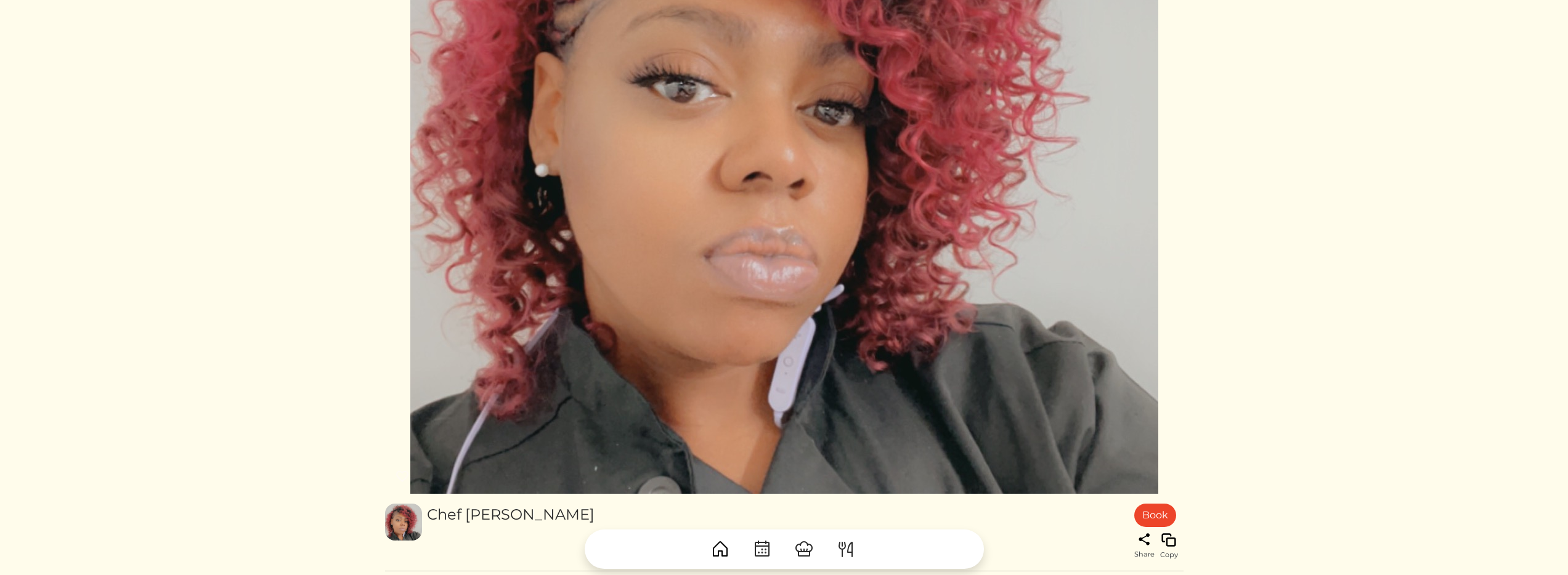
scroll to position [447, 0]
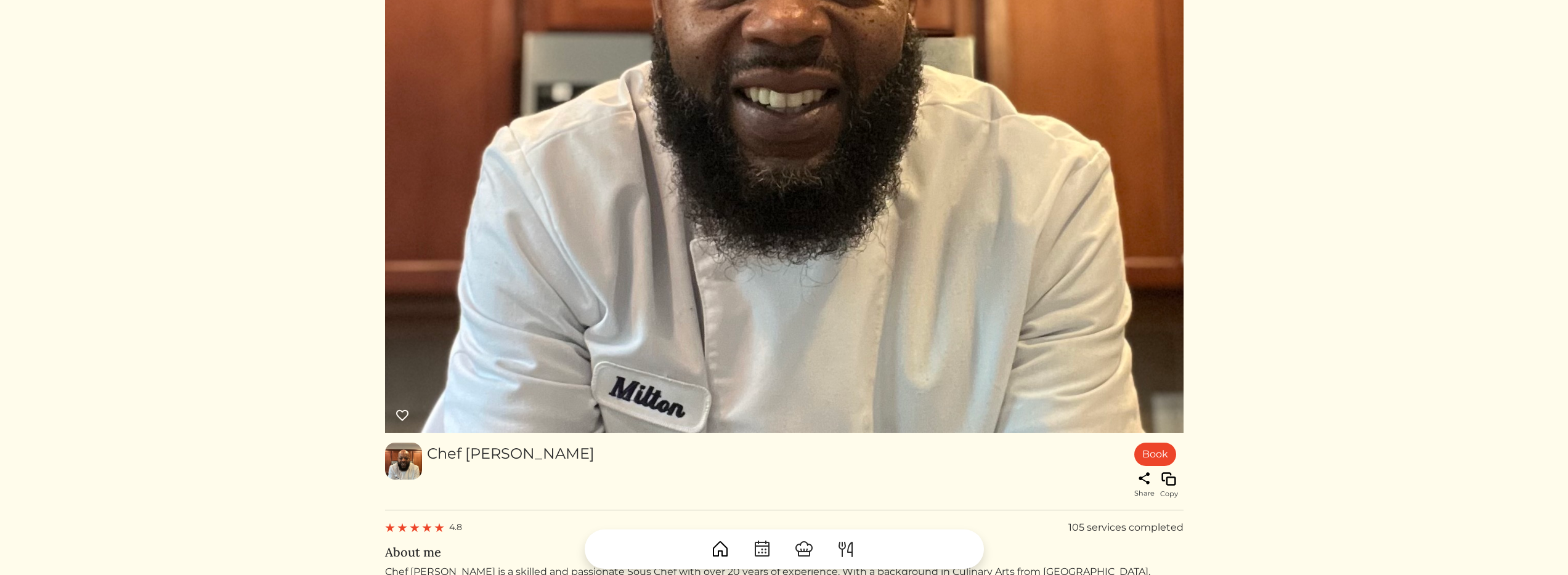
scroll to position [570, 0]
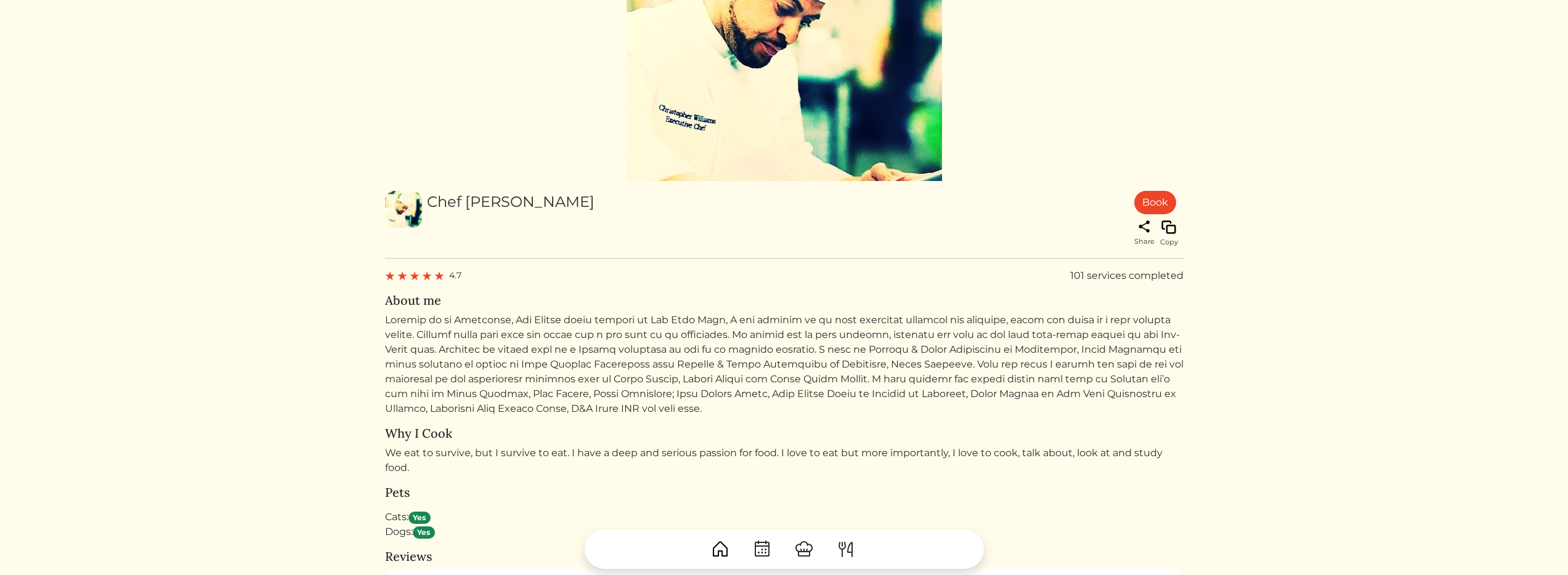
scroll to position [178, 0]
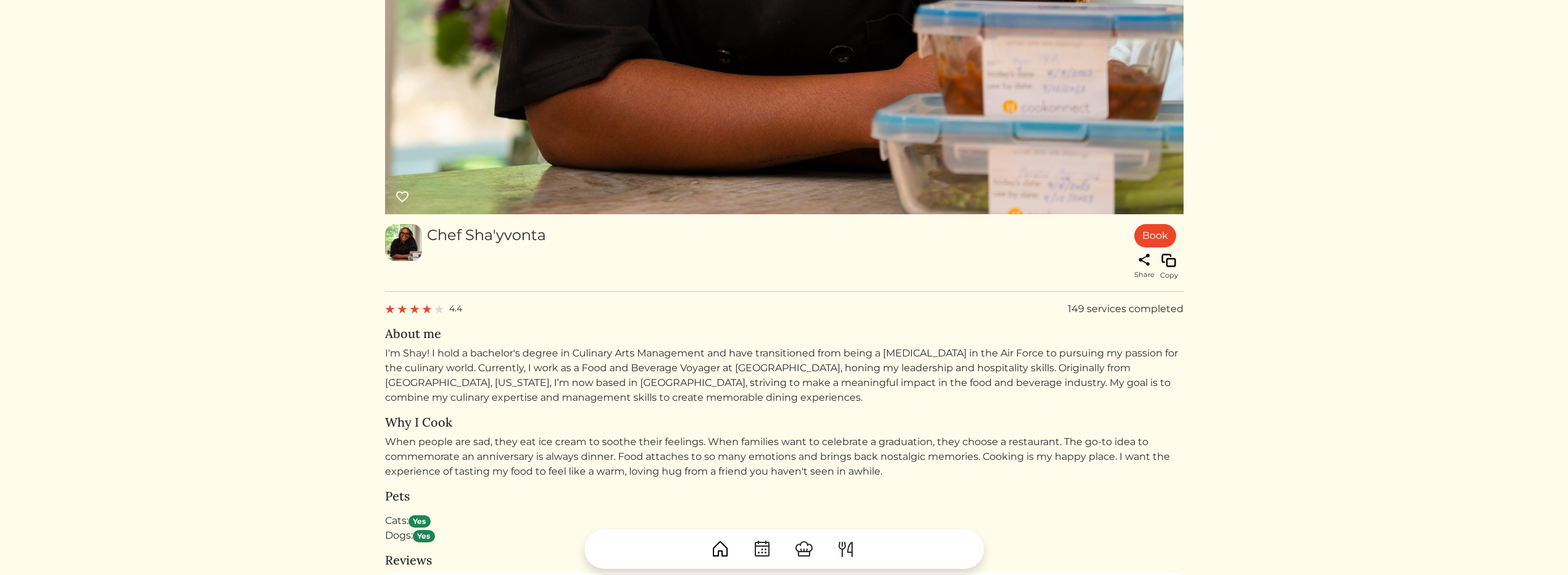
scroll to position [437, 0]
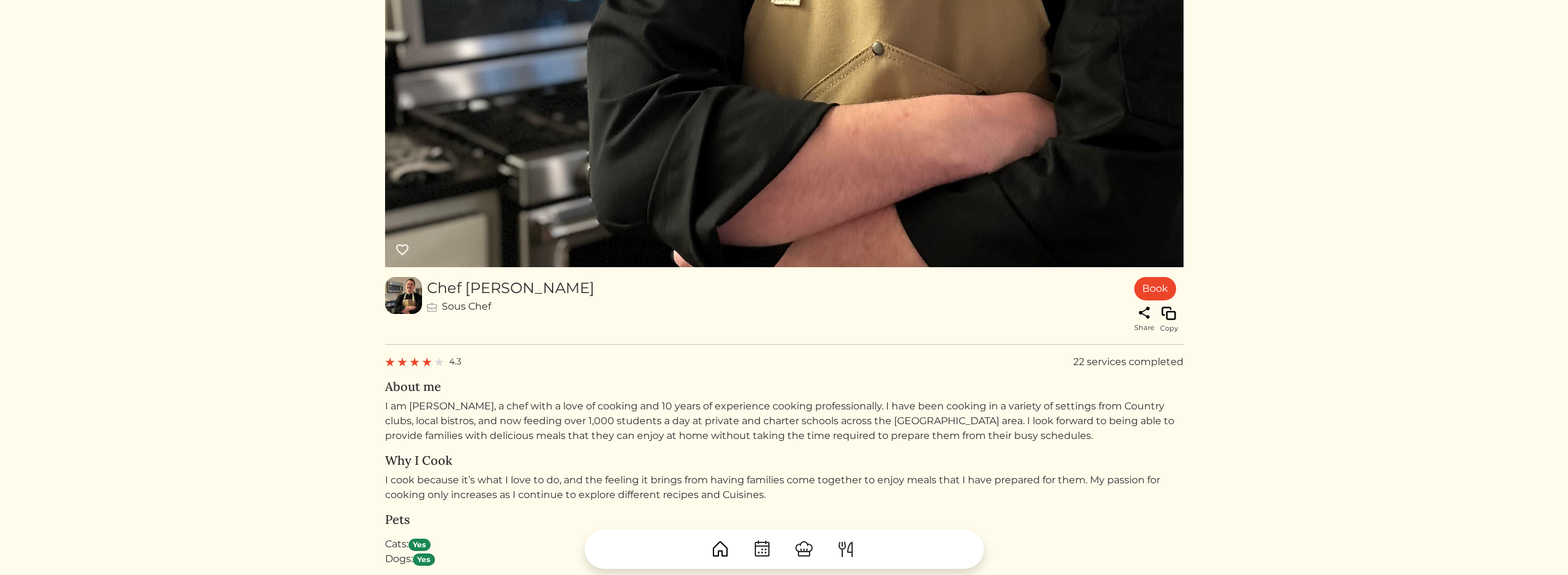
scroll to position [723, 0]
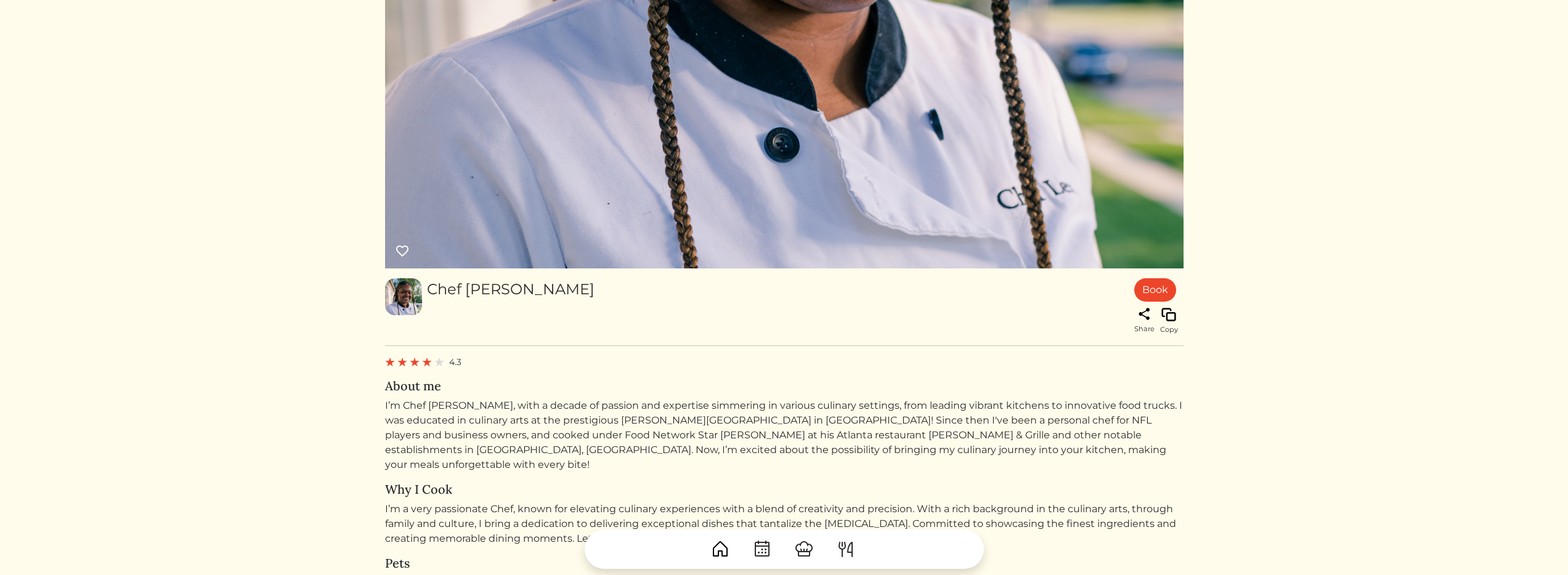
scroll to position [599, 0]
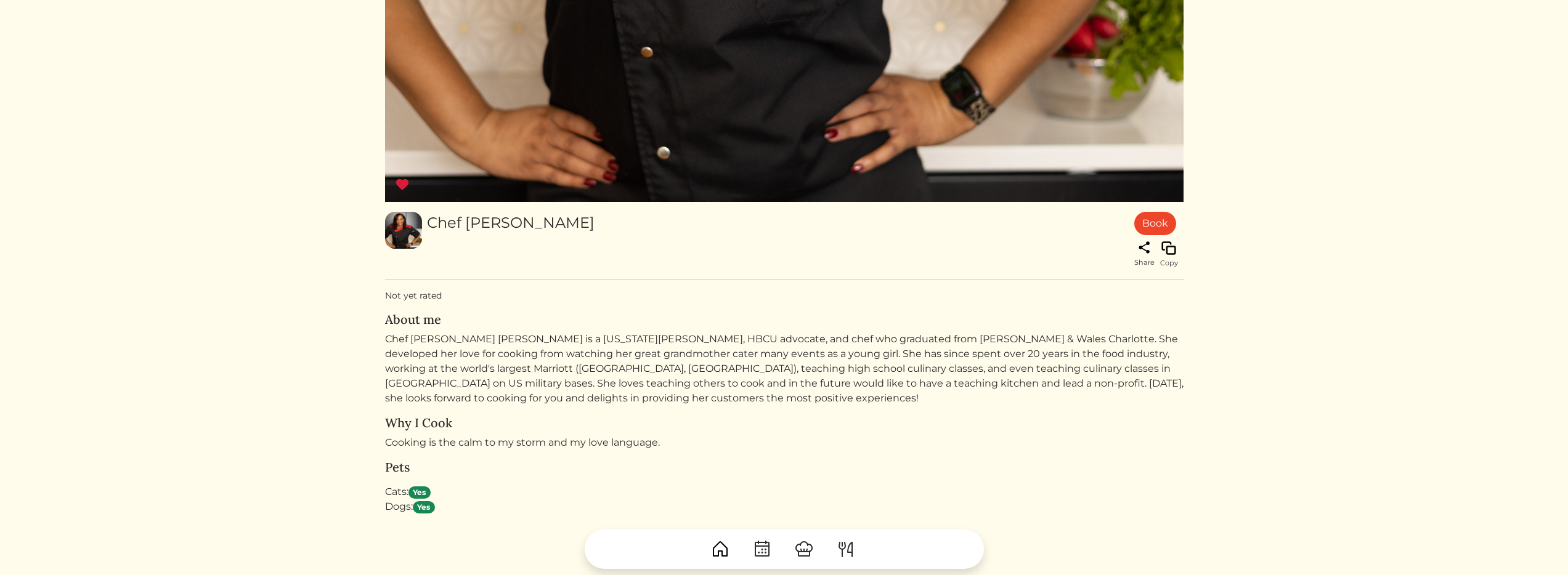
scroll to position [357, 0]
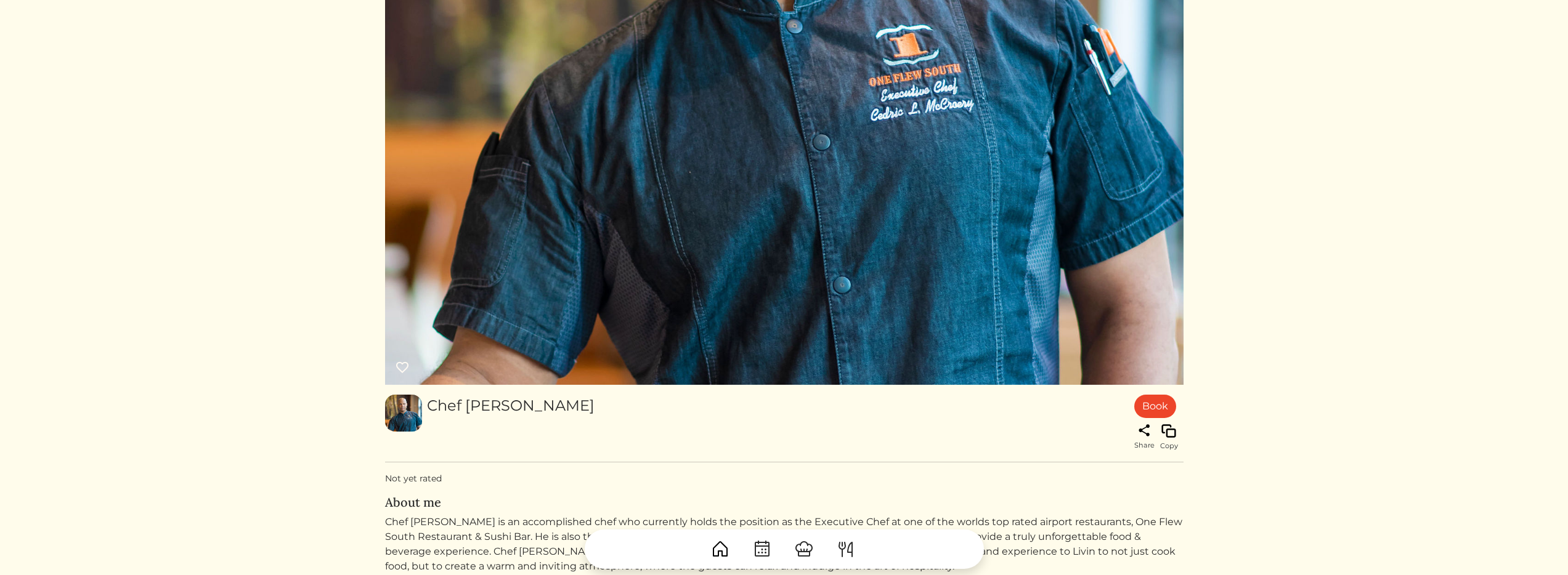
scroll to position [198, 0]
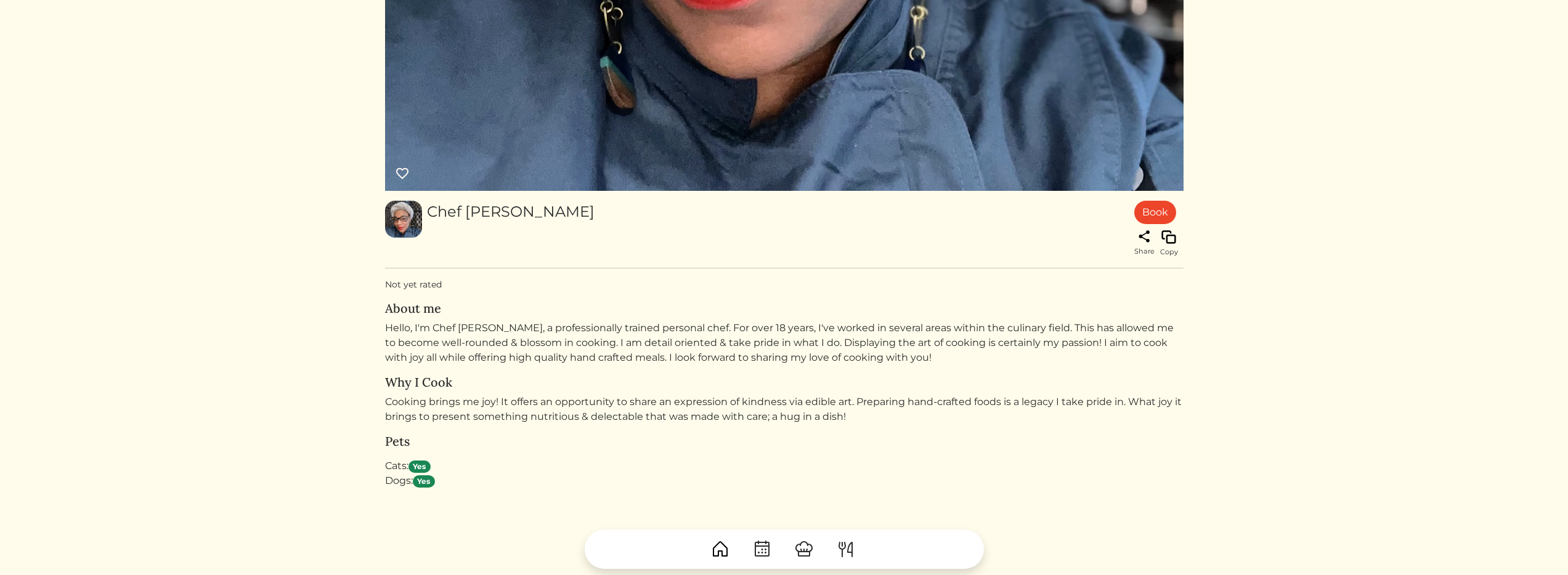
scroll to position [721, 0]
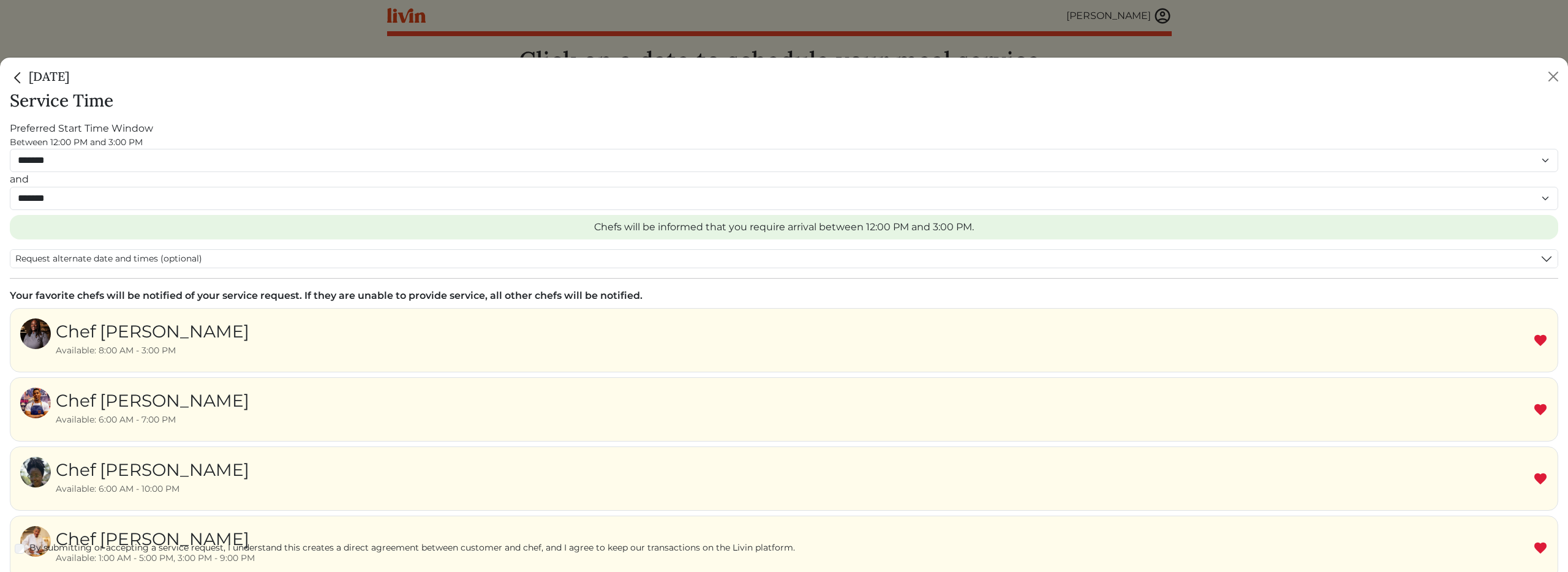
select select "********"
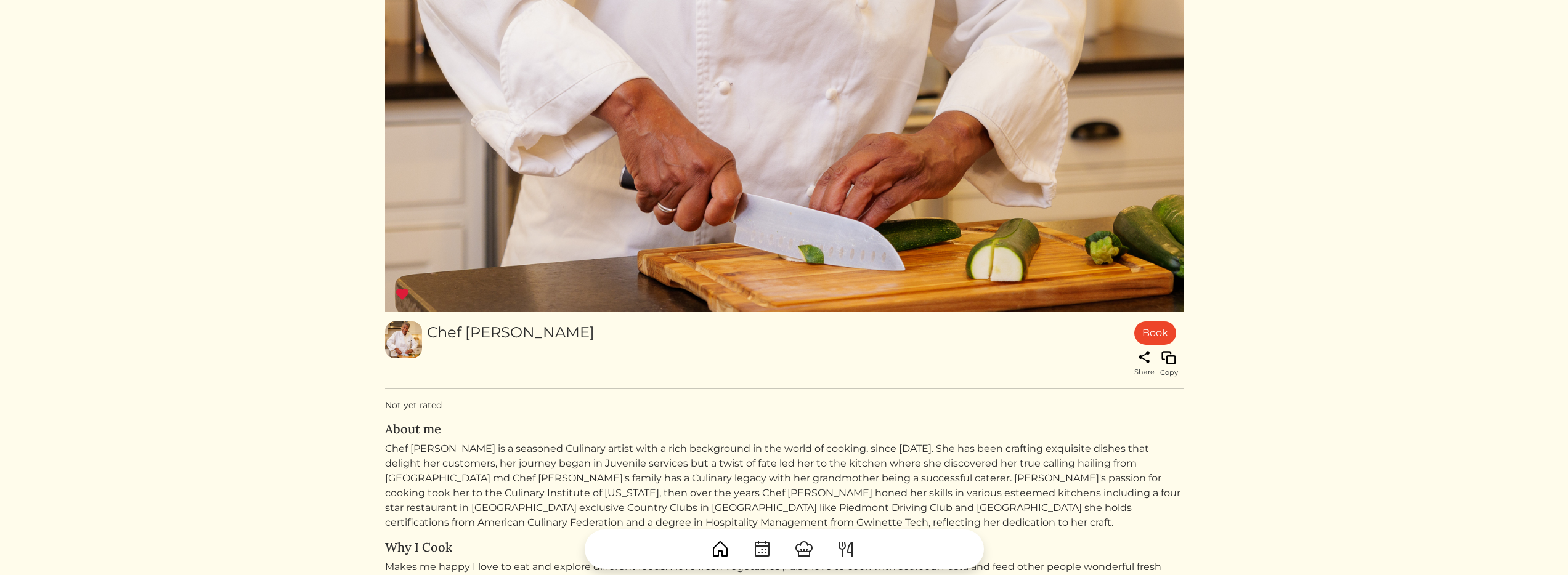
scroll to position [766, 0]
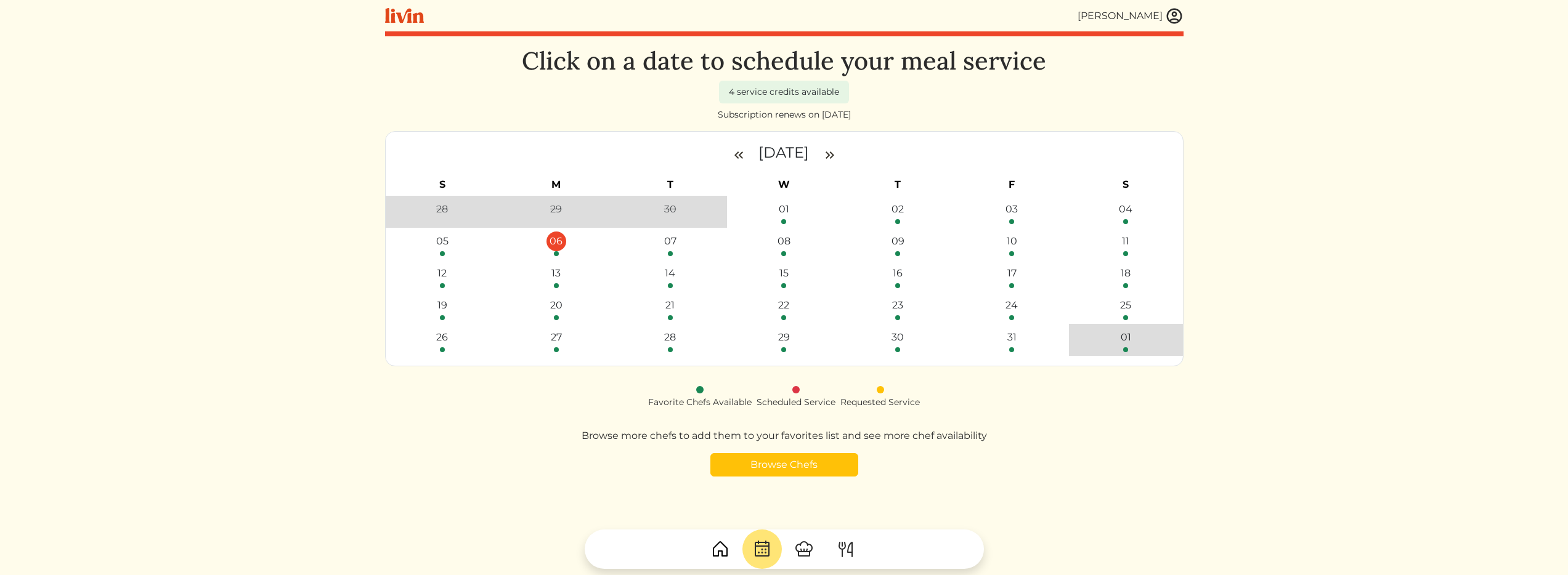
click at [562, 241] on div "06" at bounding box center [555, 241] width 20 height 20
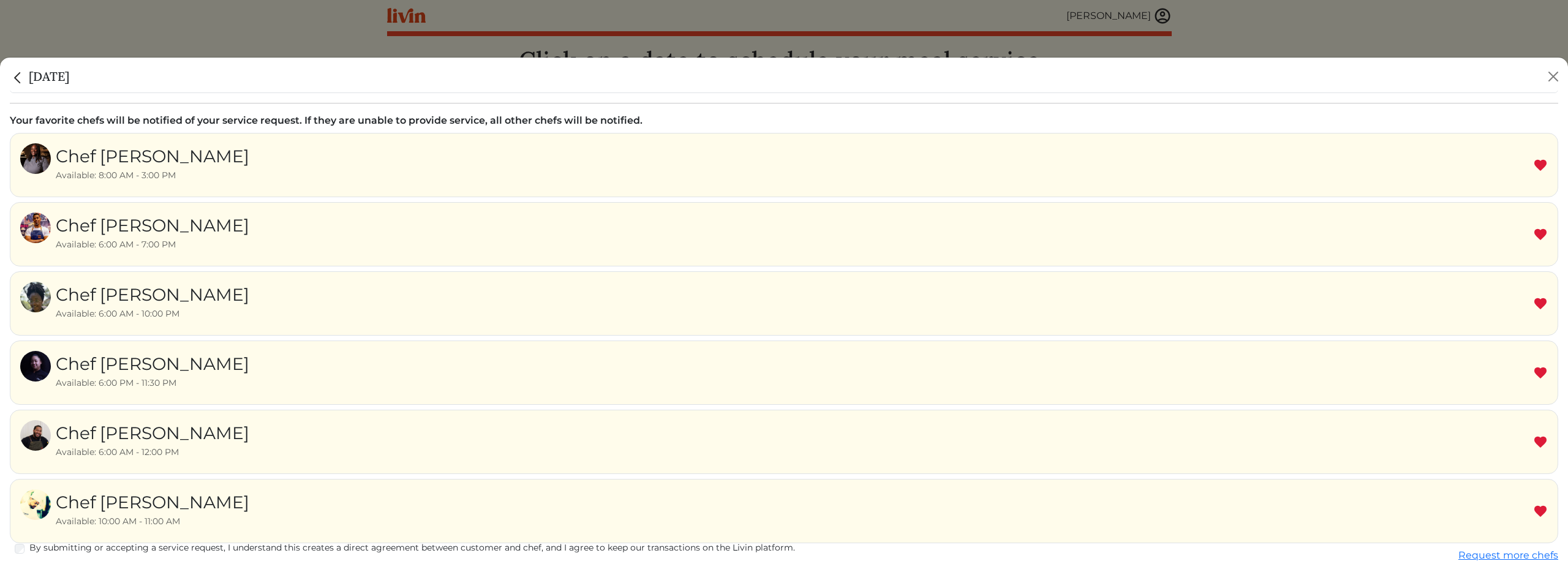
scroll to position [191, 0]
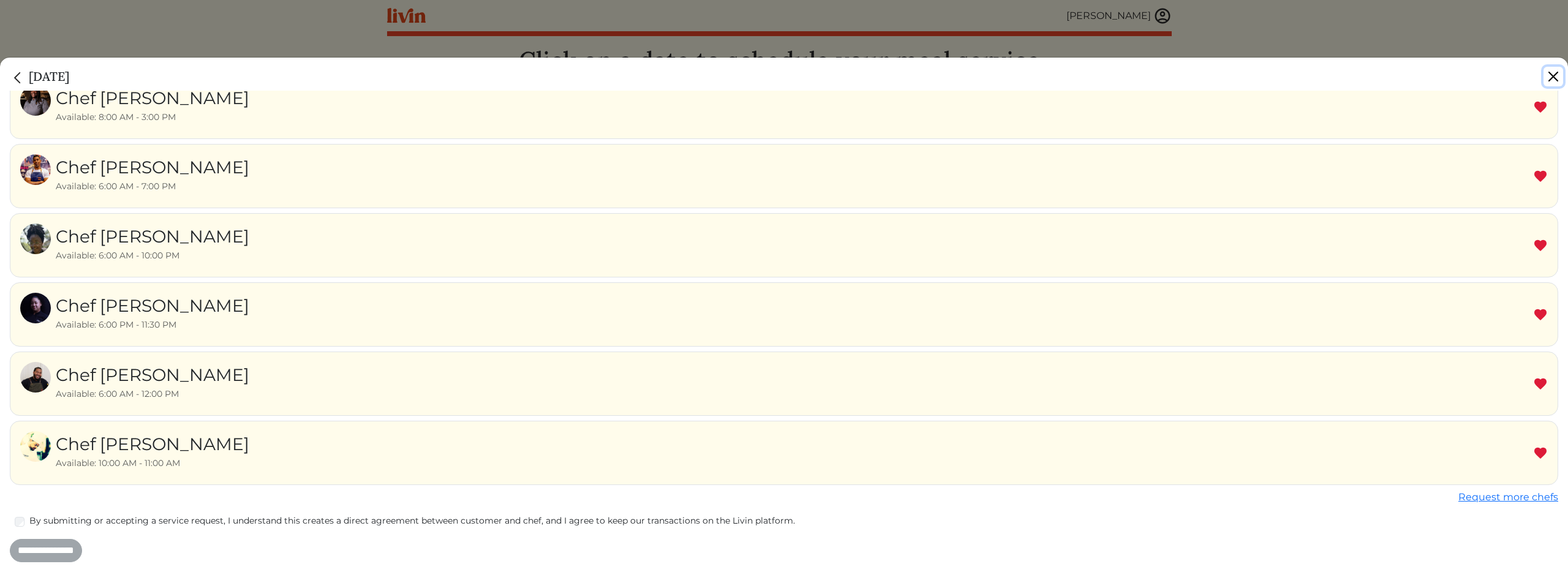
click at [1556, 75] on button "Close" at bounding box center [1553, 76] width 20 height 20
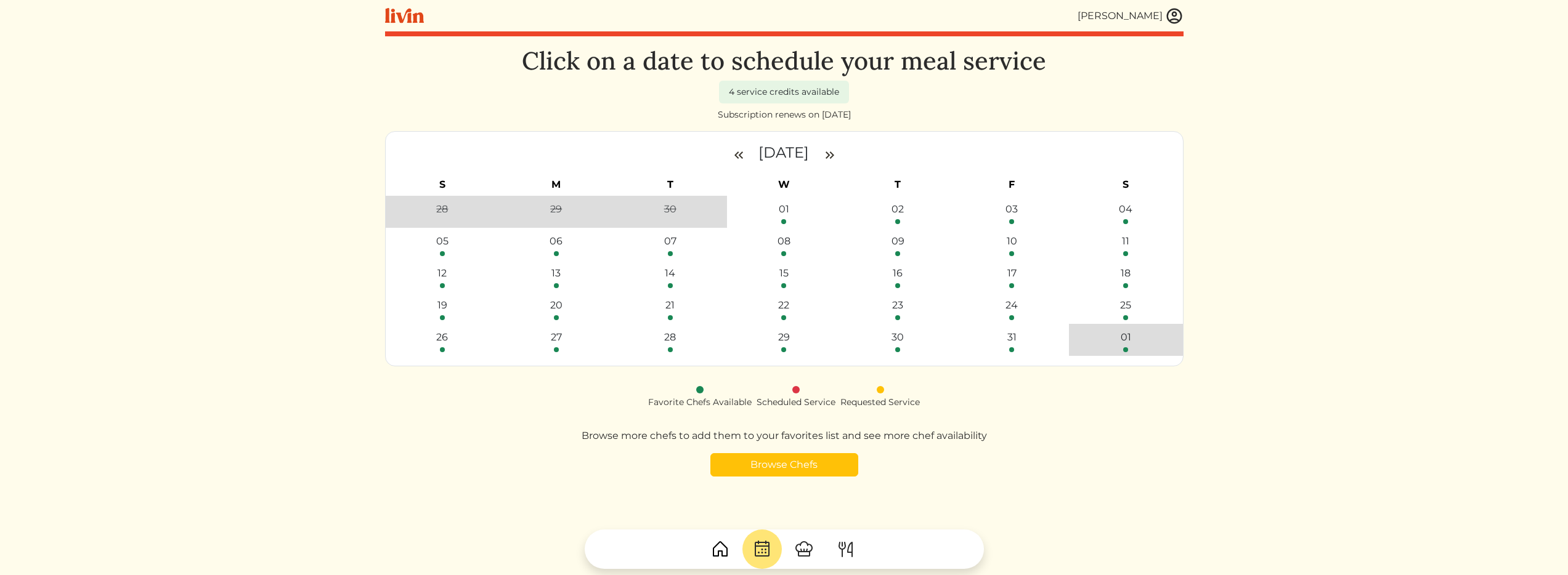
click at [1136, 15] on div "[PERSON_NAME]" at bounding box center [1119, 16] width 85 height 15
click at [398, 19] on img at bounding box center [404, 16] width 38 height 15
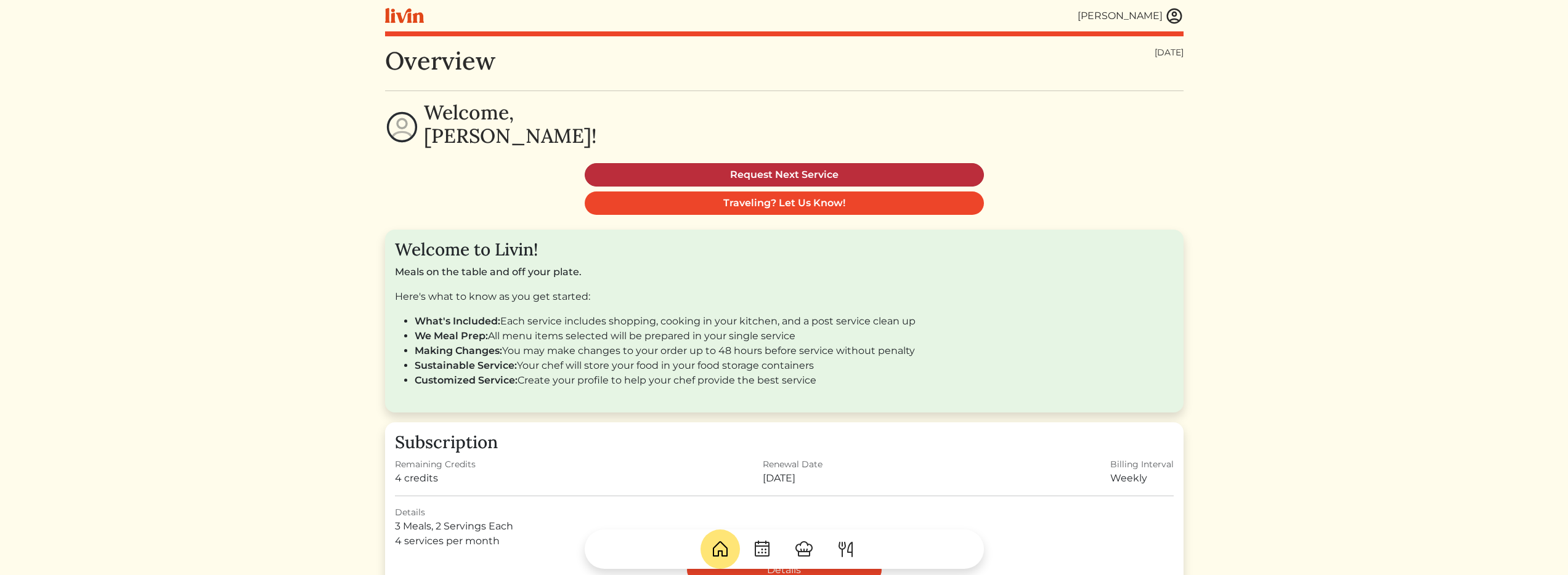
click at [769, 172] on link "Request Next Service" at bounding box center [784, 174] width 399 height 23
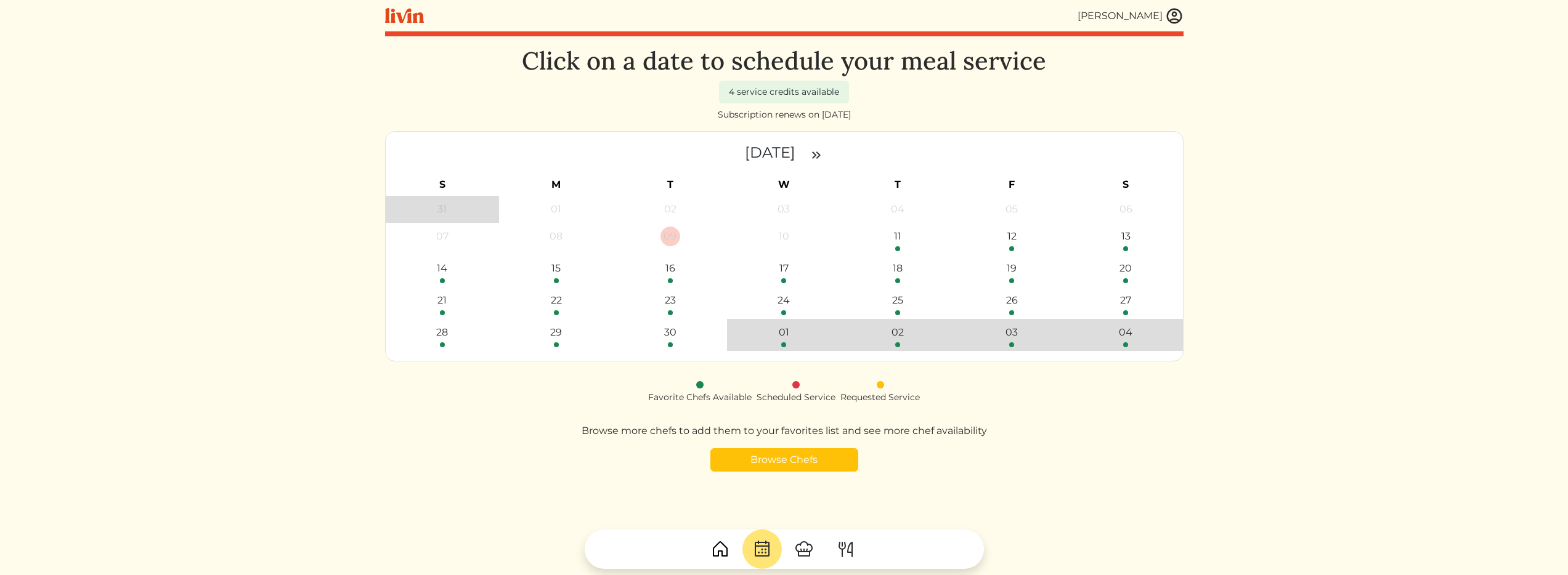
click at [823, 154] on img at bounding box center [817, 155] width 15 height 15
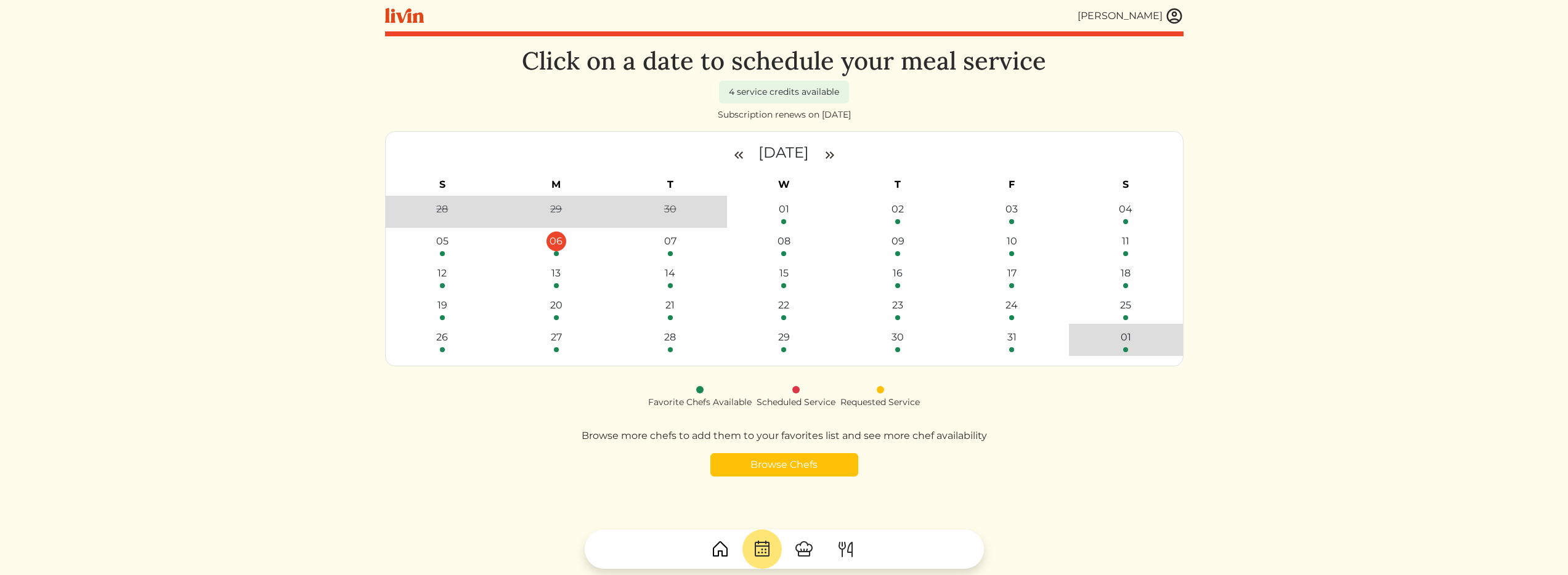
click at [555, 243] on div "06" at bounding box center [555, 241] width 20 height 20
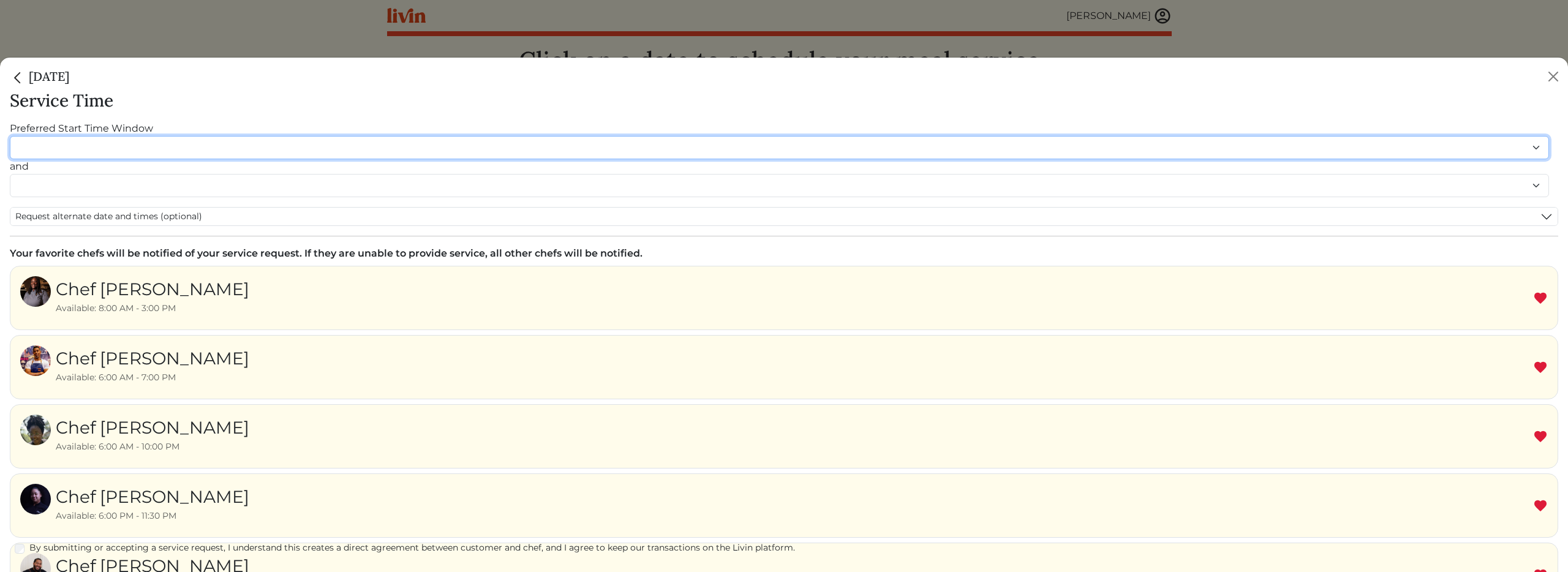
click at [197, 149] on select "******* ******* ******* ******* ******* ******* ******** ******** ******** ****…" at bounding box center [779, 147] width 1539 height 23
select select "********"
click at [10, 136] on select "******* ******* ******* ******* ******* ******* ******** ******** ******** ****…" at bounding box center [779, 147] width 1539 height 23
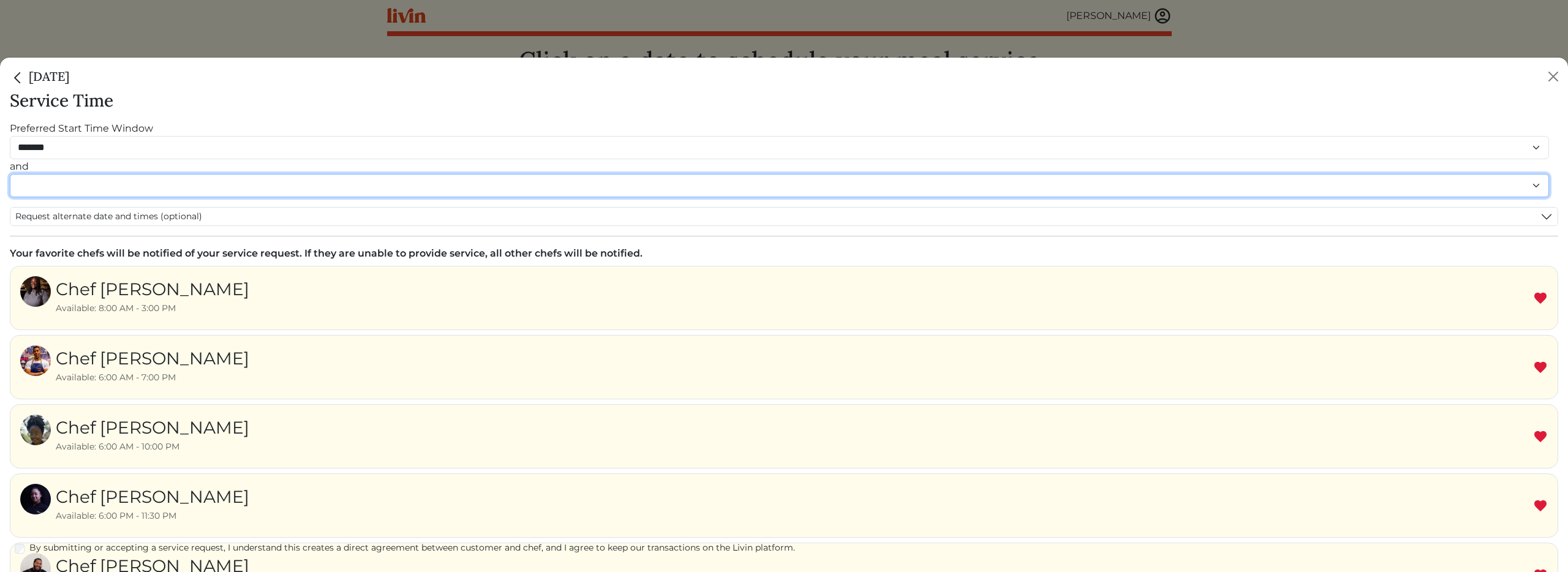
click at [92, 185] on select "******* ******* ******* ******* ******* ******* ******** ******** ******** ****…" at bounding box center [779, 185] width 1539 height 23
select select "********"
click at [10, 187] on select "******* ******* ******* ******* ******* ******* ******** ******** ******** ****…" at bounding box center [779, 185] width 1539 height 23
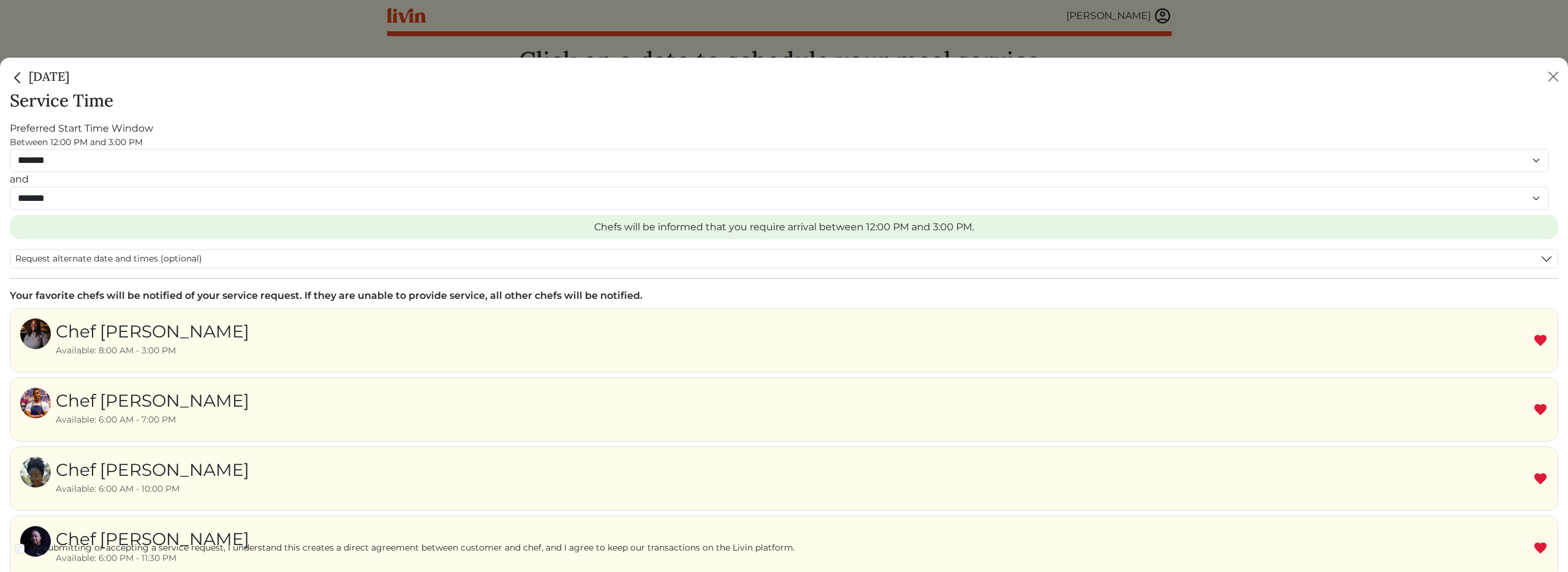
click at [298, 80] on div "October 6" at bounding box center [784, 75] width 1568 height 34
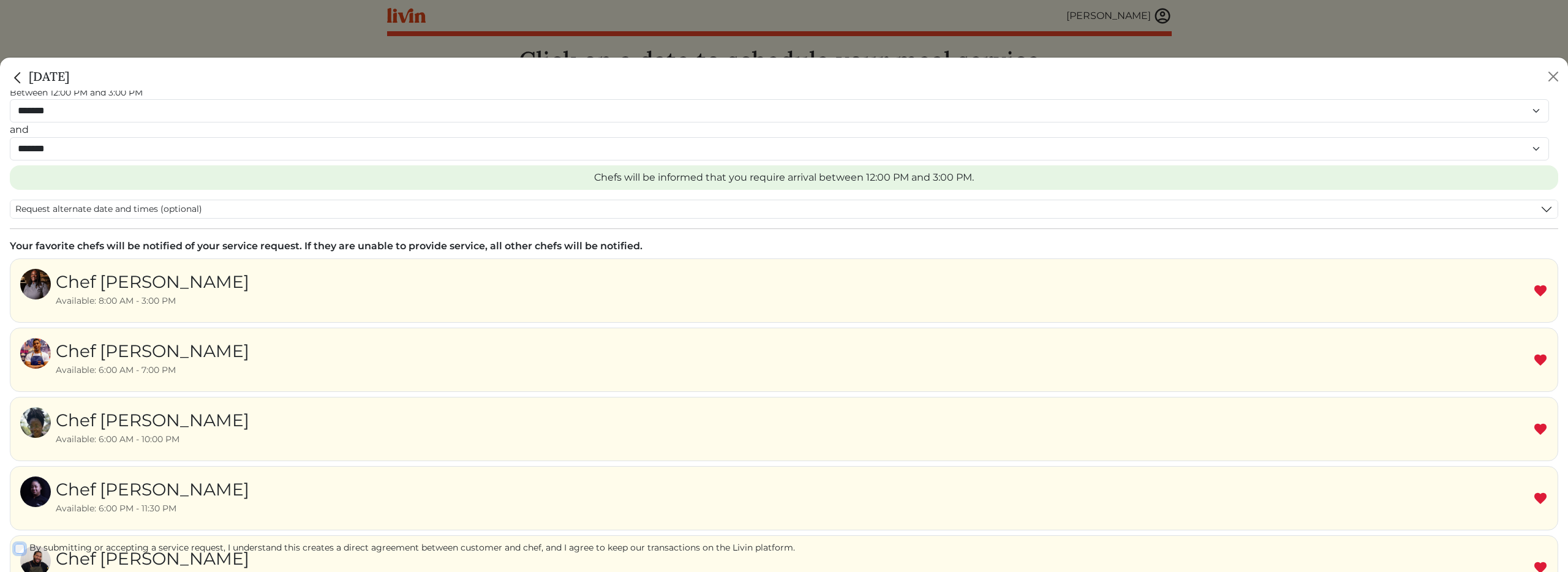
scroll to position [234, 0]
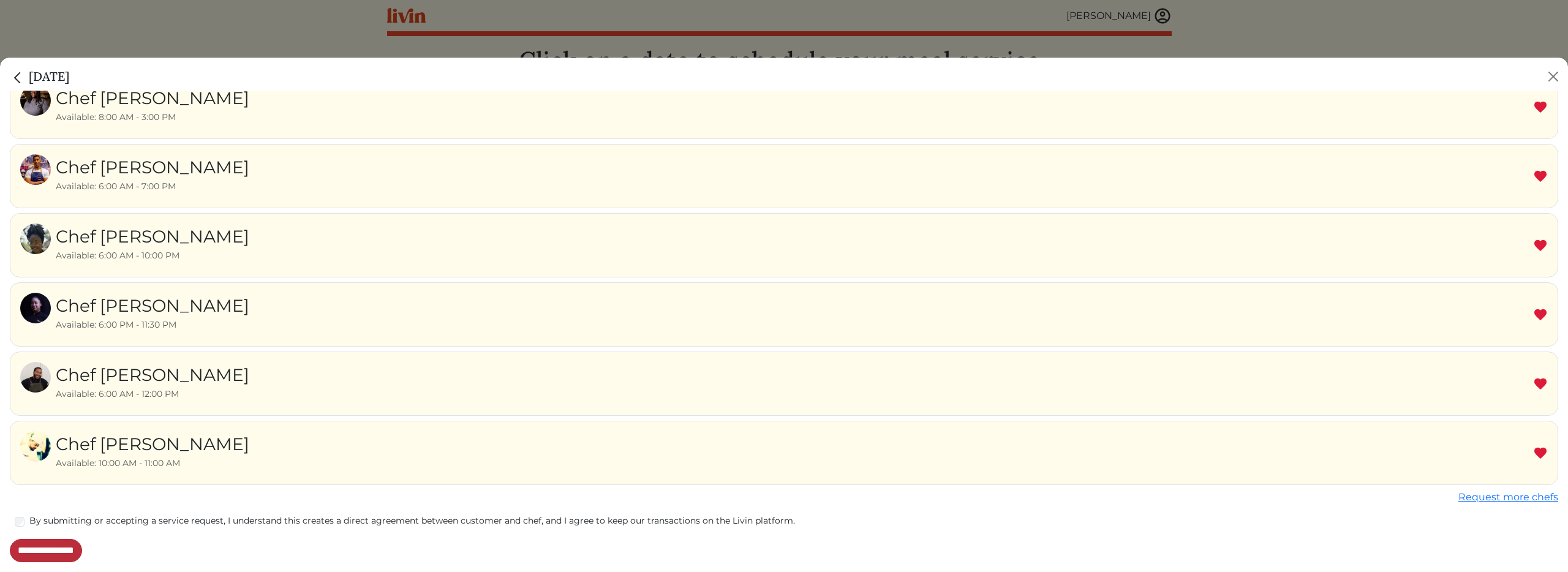
click at [64, 552] on input "**********" at bounding box center [47, 551] width 73 height 23
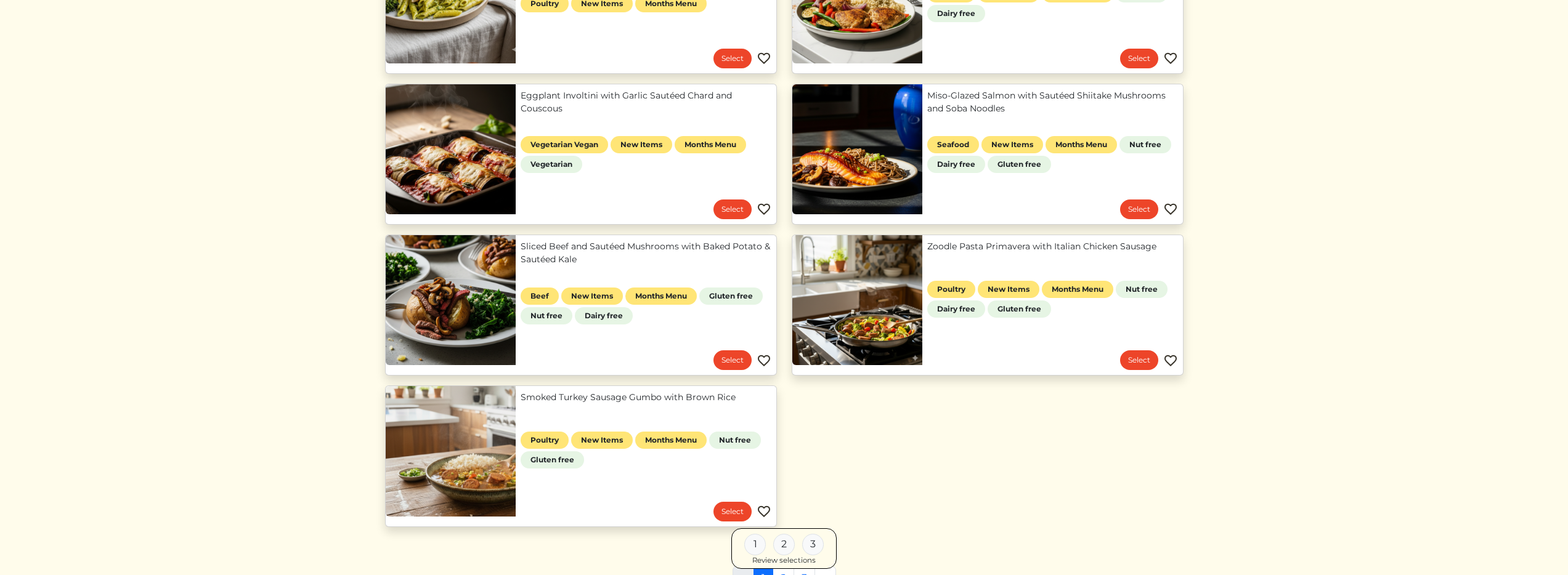
scroll to position [663, 0]
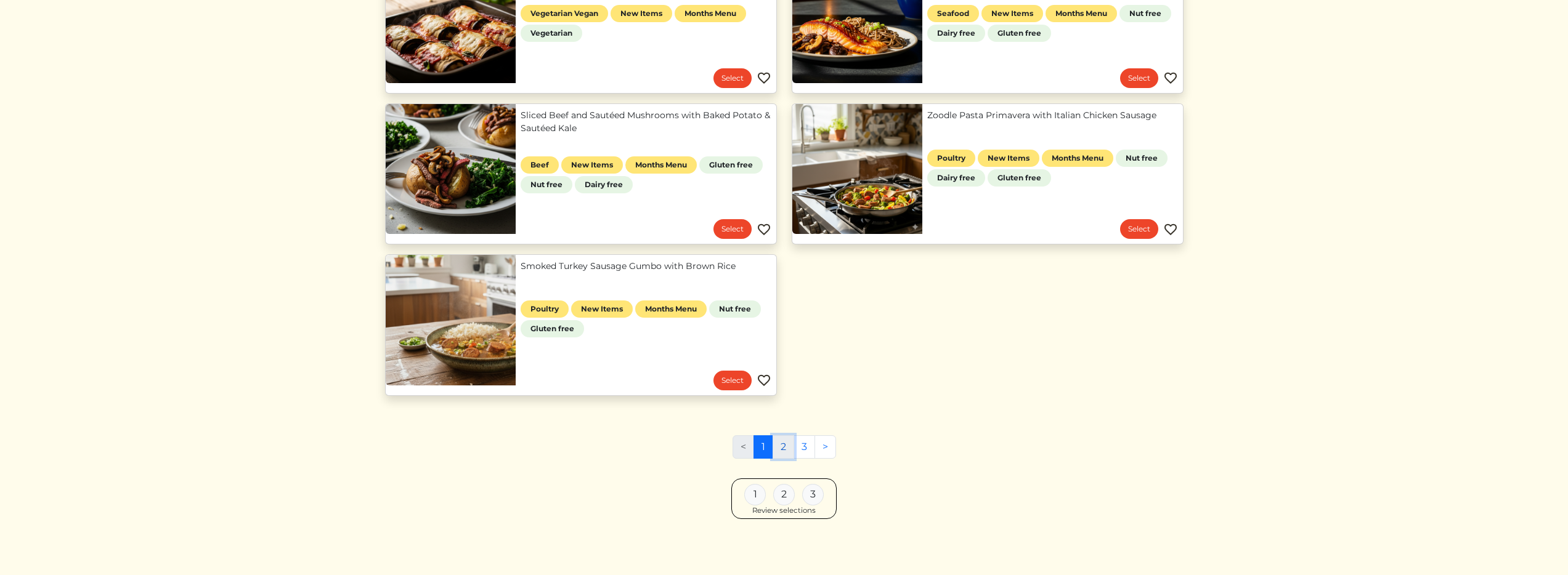
click at [782, 448] on link "2" at bounding box center [783, 447] width 22 height 23
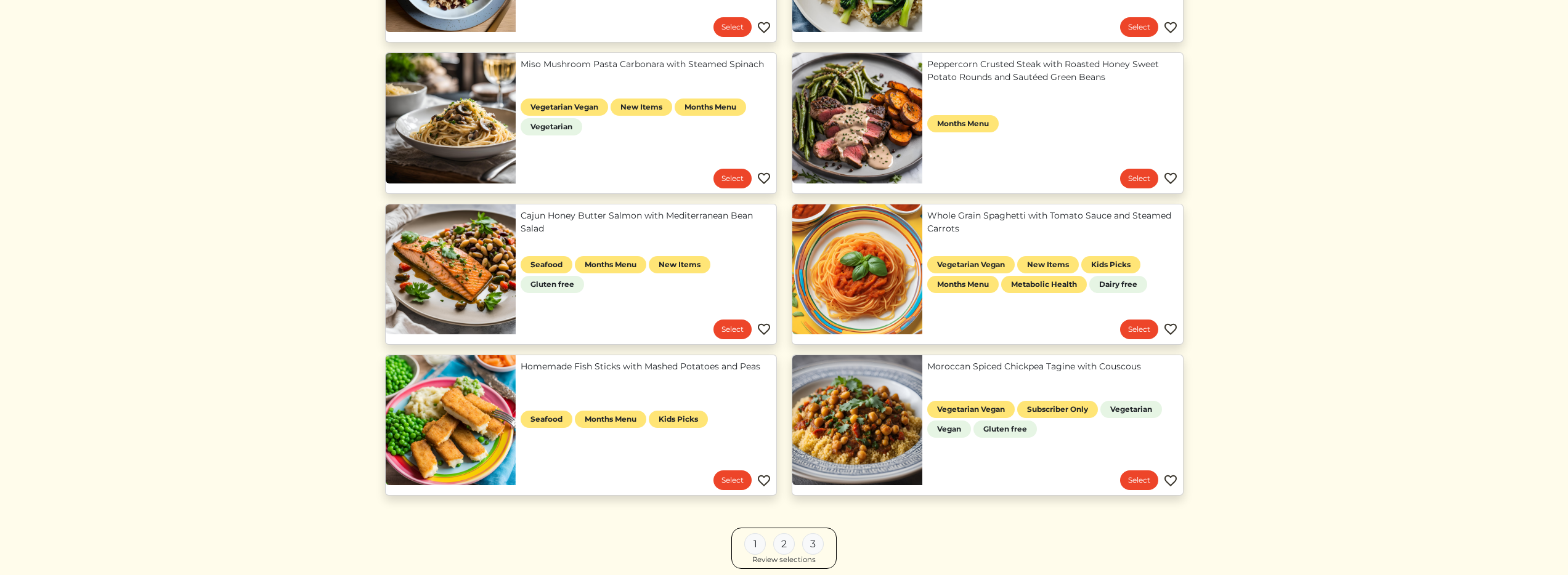
scroll to position [901, 0]
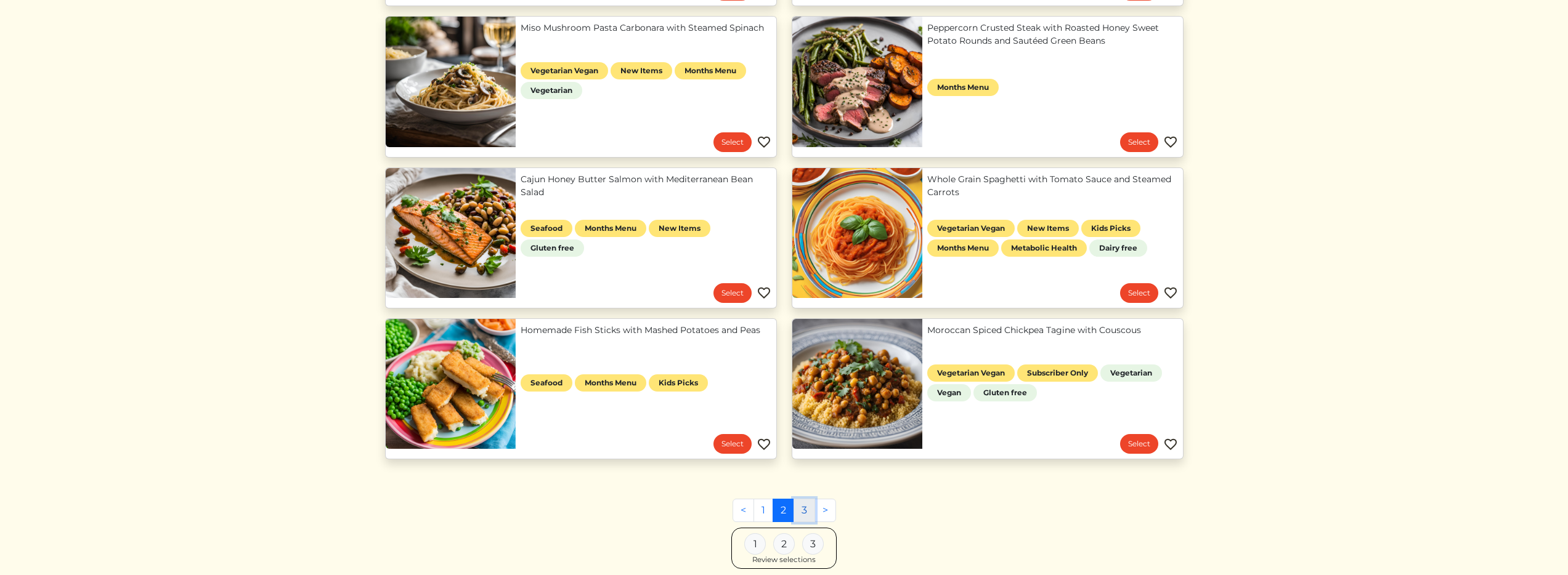
click at [806, 507] on link "3" at bounding box center [804, 510] width 22 height 23
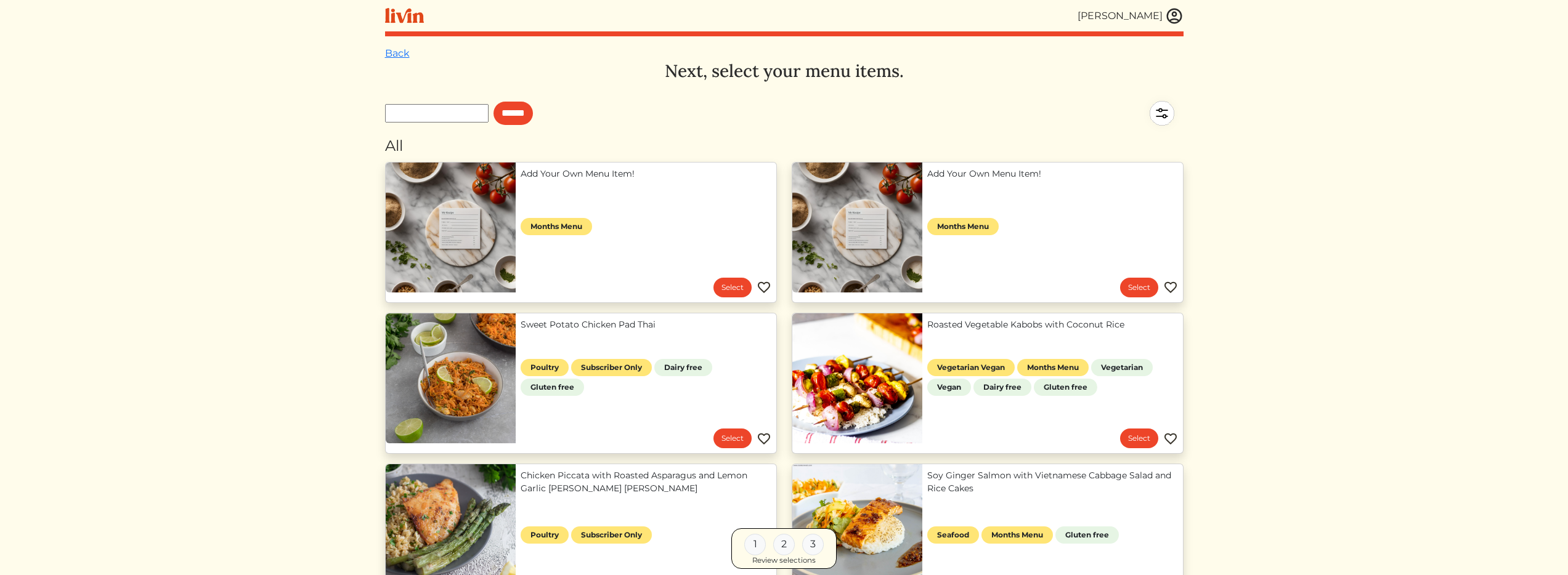
click at [950, 181] on link "Add Your Own Menu Item!" at bounding box center [1053, 174] width 251 height 13
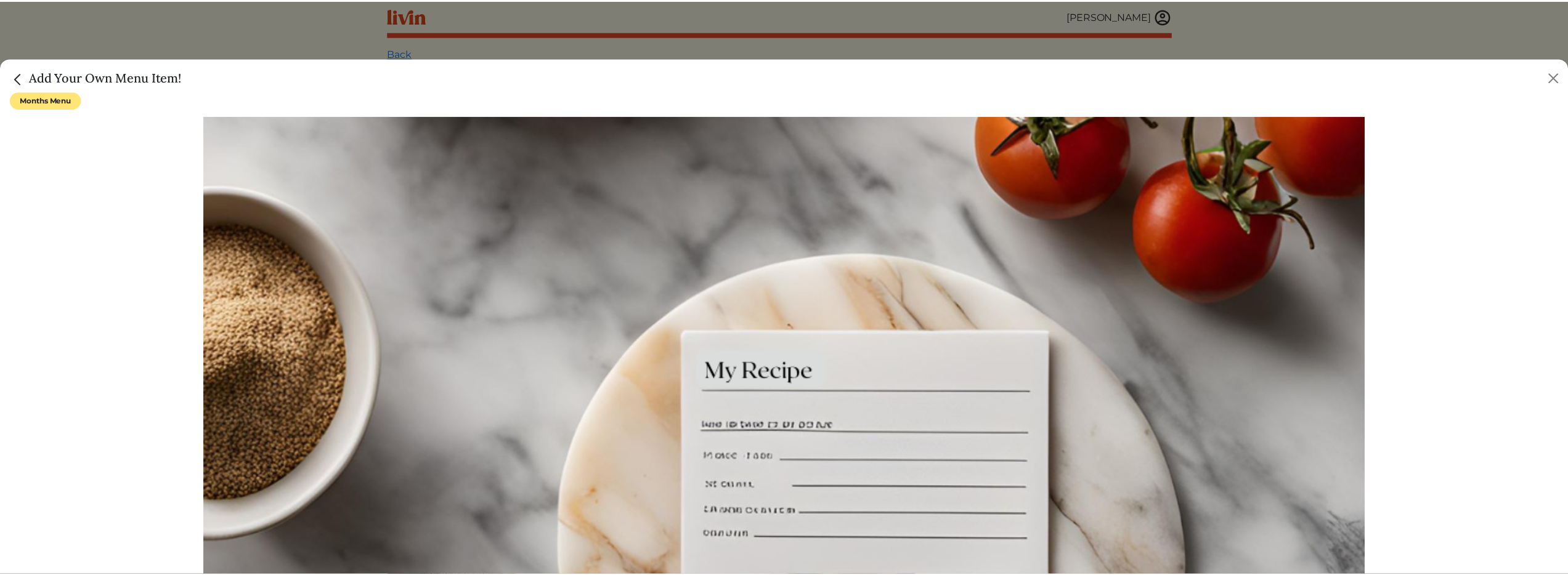
scroll to position [427, 0]
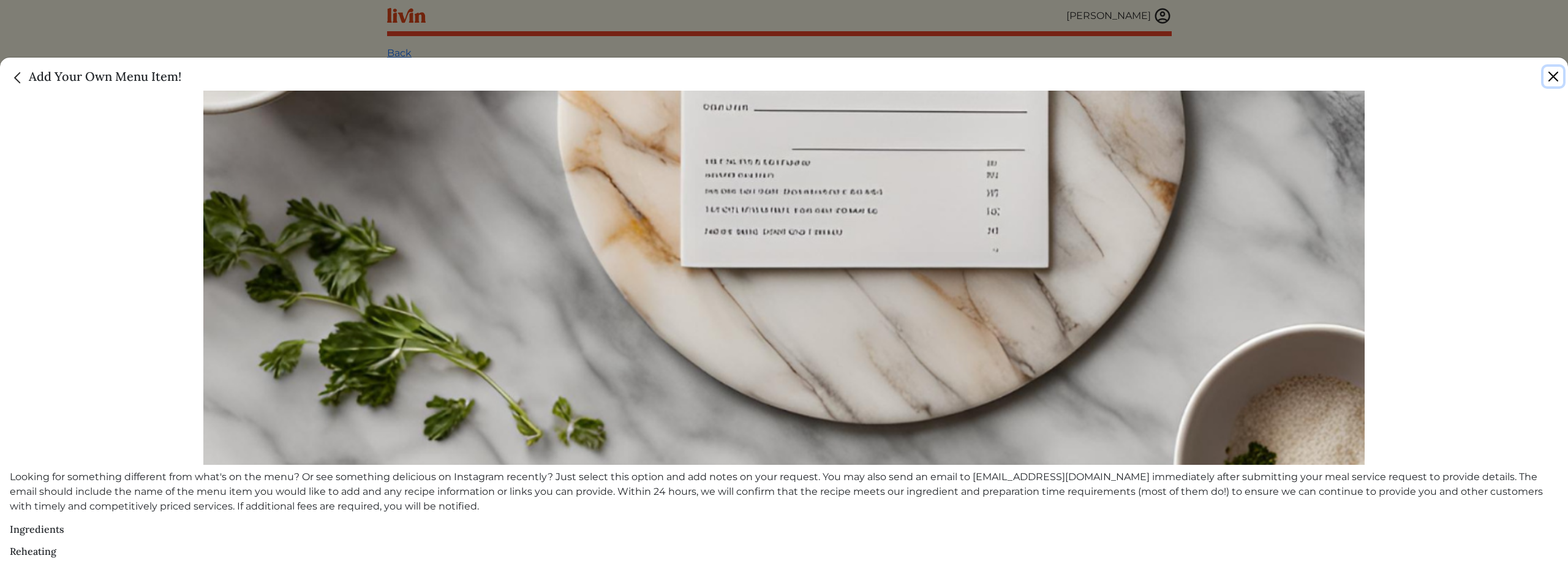
click at [1554, 75] on button "Close" at bounding box center [1553, 76] width 20 height 20
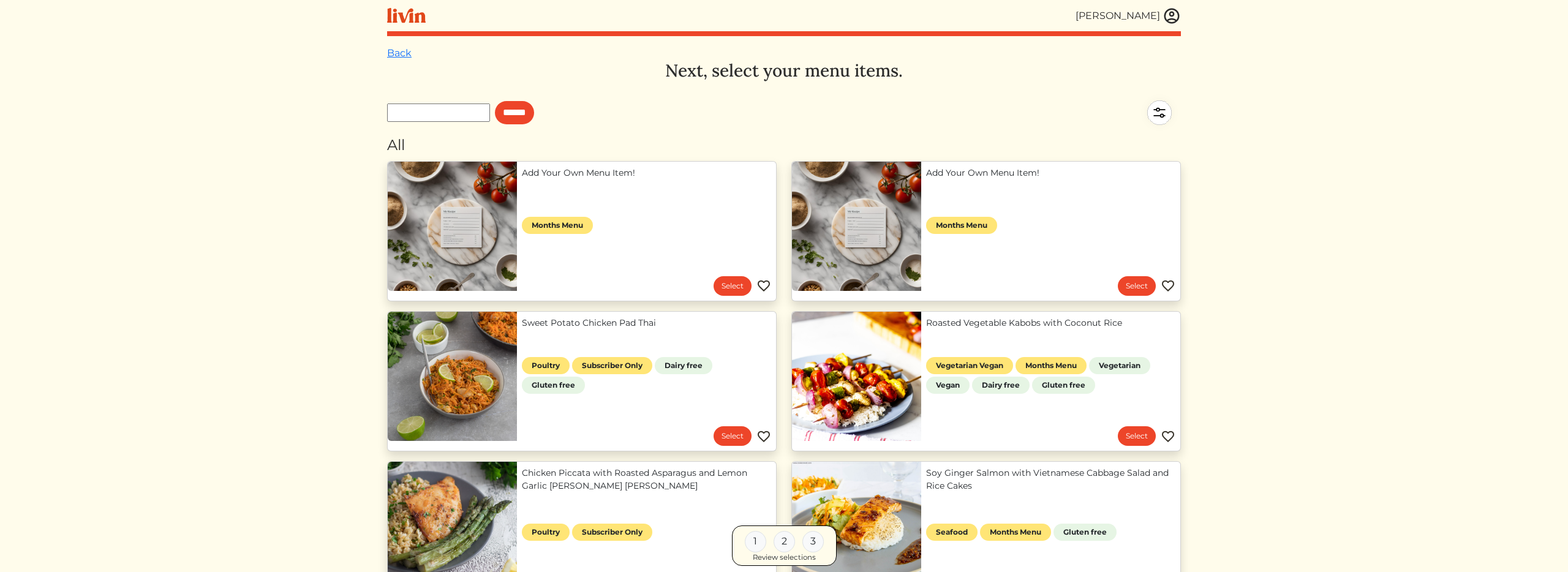
scroll to position [420, 0]
click at [544, 323] on link "Sweet Potato Chicken Pad Thai" at bounding box center [642, 323] width 250 height 13
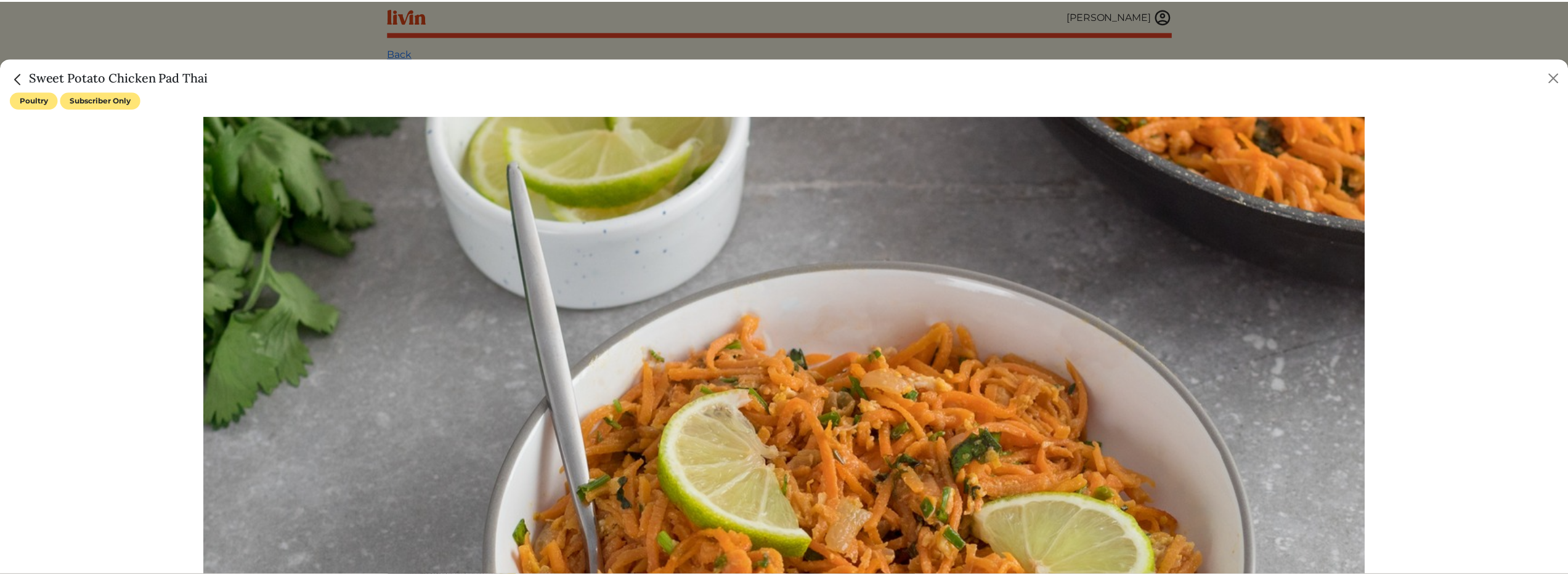
scroll to position [476, 0]
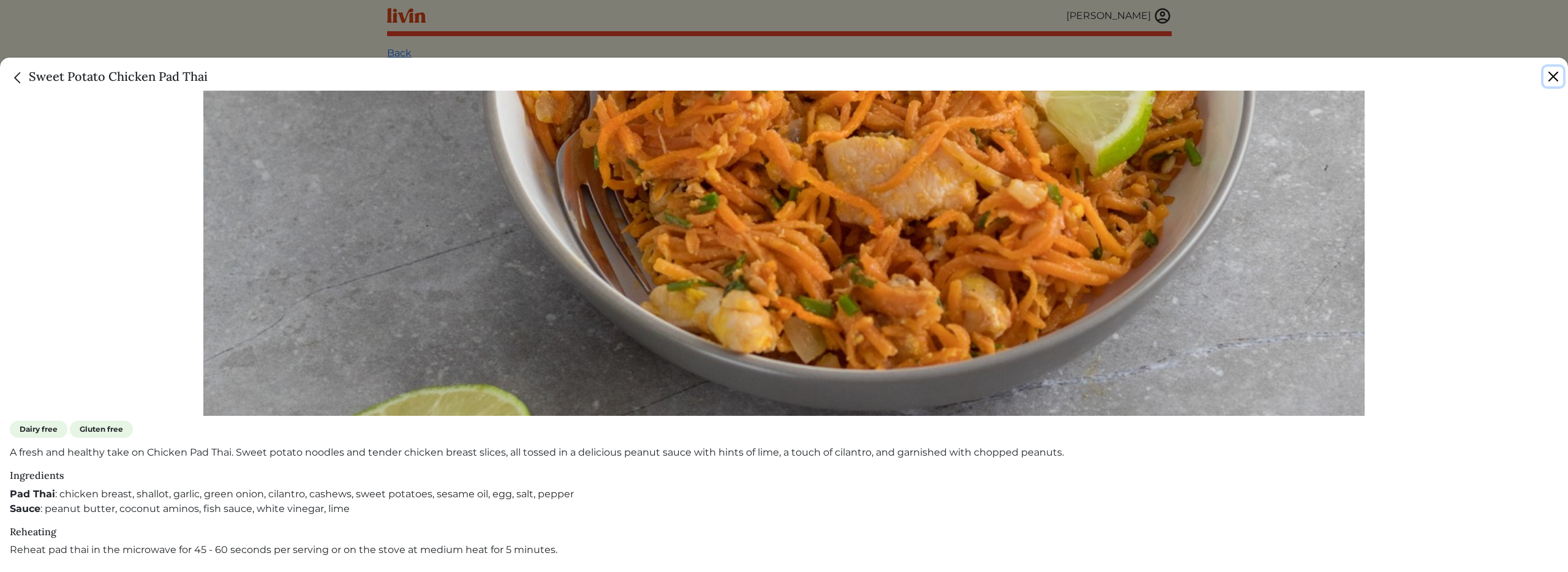
click at [1550, 76] on button "Close" at bounding box center [1553, 76] width 20 height 20
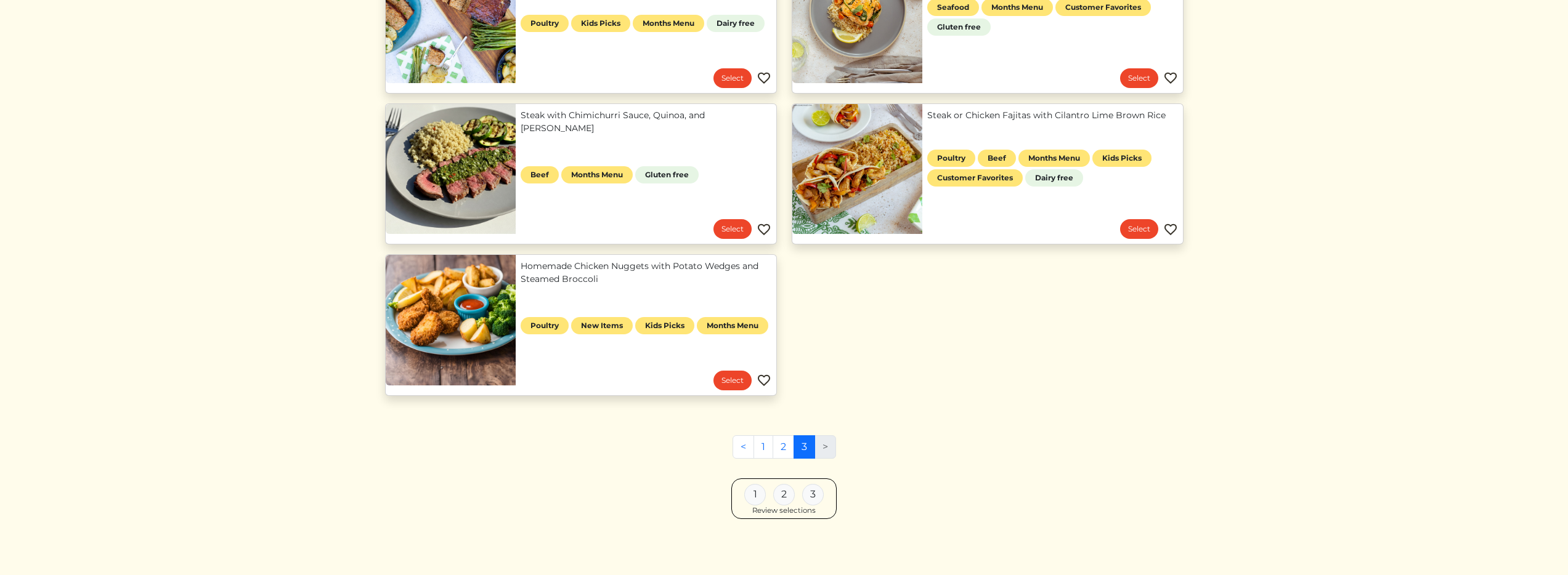
scroll to position [641, 0]
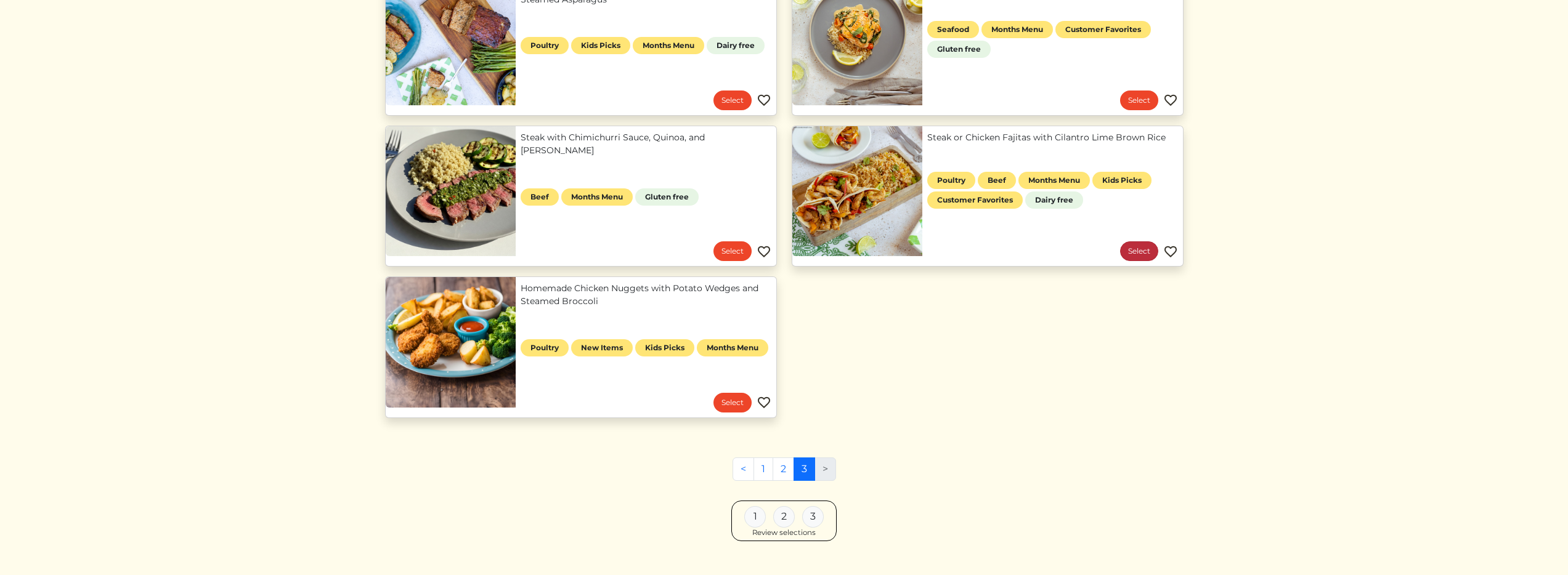
click at [1146, 249] on link "Select" at bounding box center [1139, 251] width 38 height 20
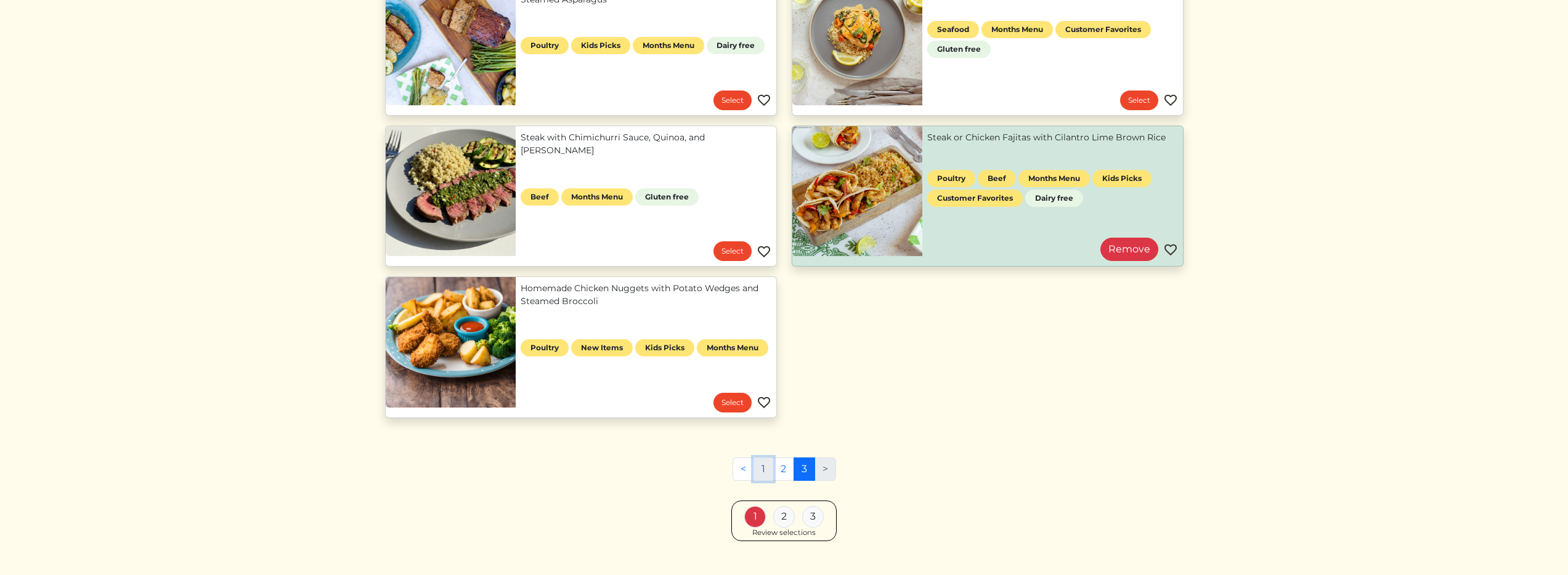
click at [760, 467] on link "1" at bounding box center [762, 469] width 20 height 23
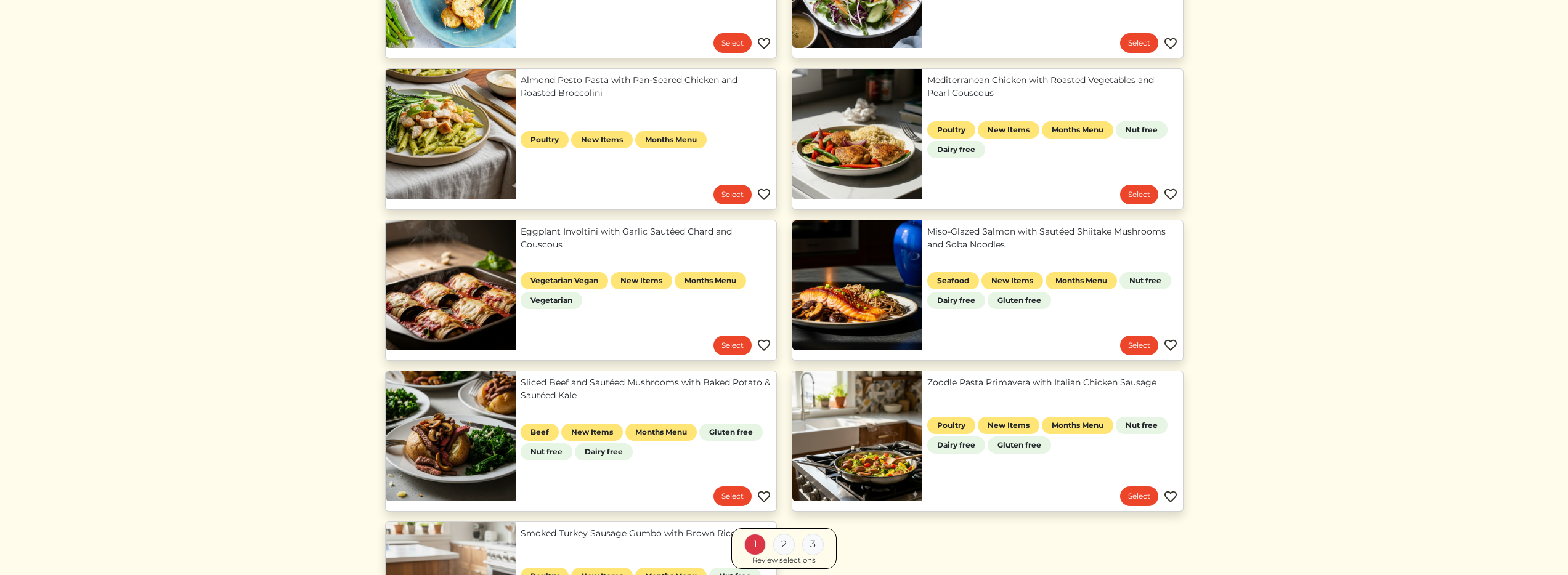
scroll to position [626, 0]
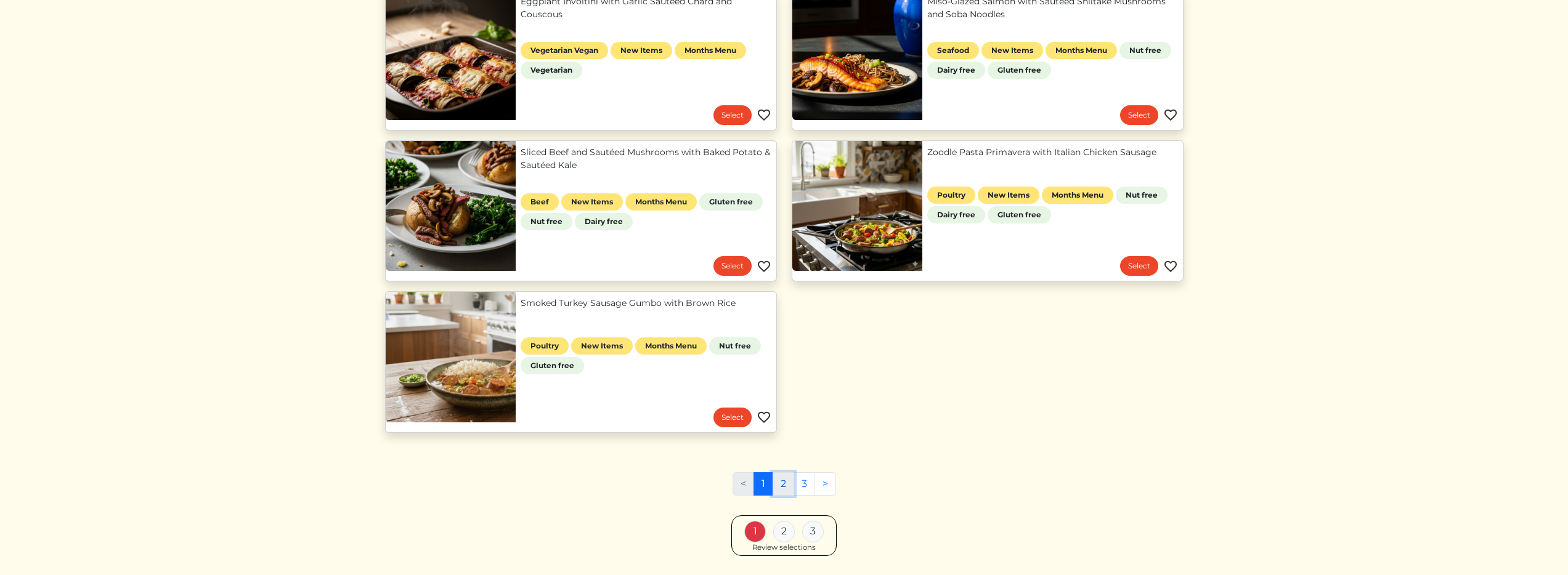
click at [781, 479] on link "2" at bounding box center [783, 483] width 22 height 23
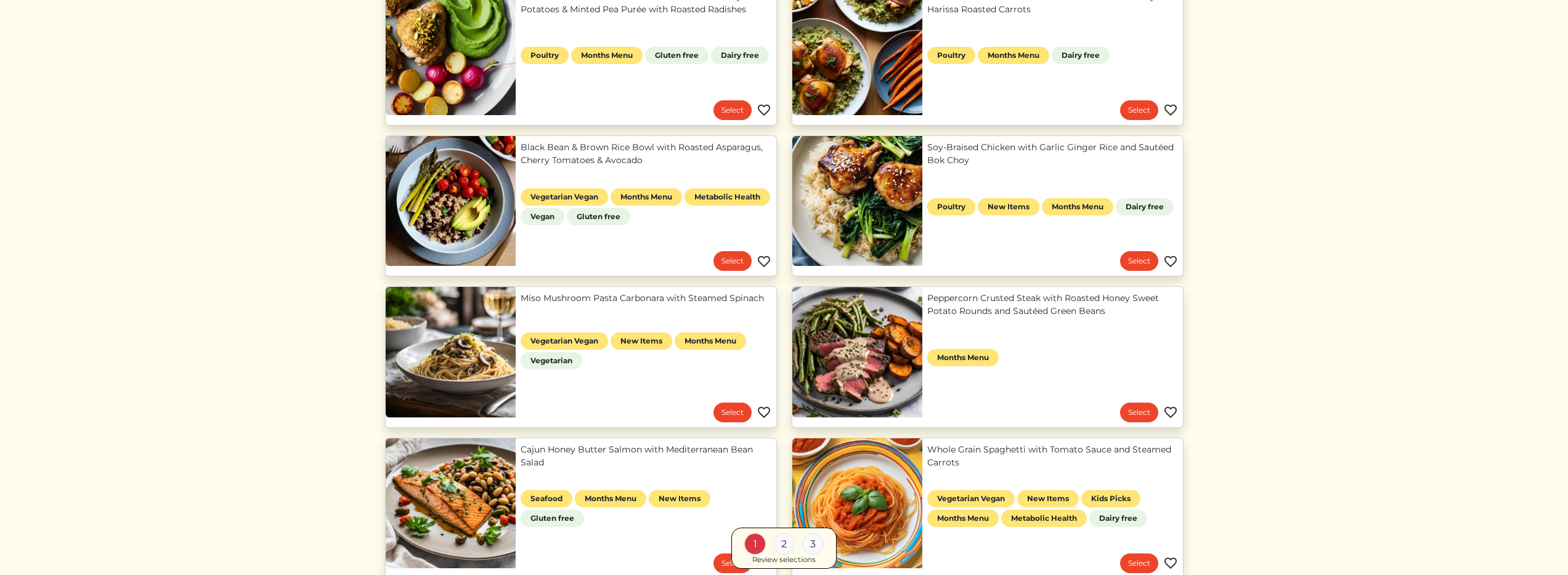
scroll to position [645, 0]
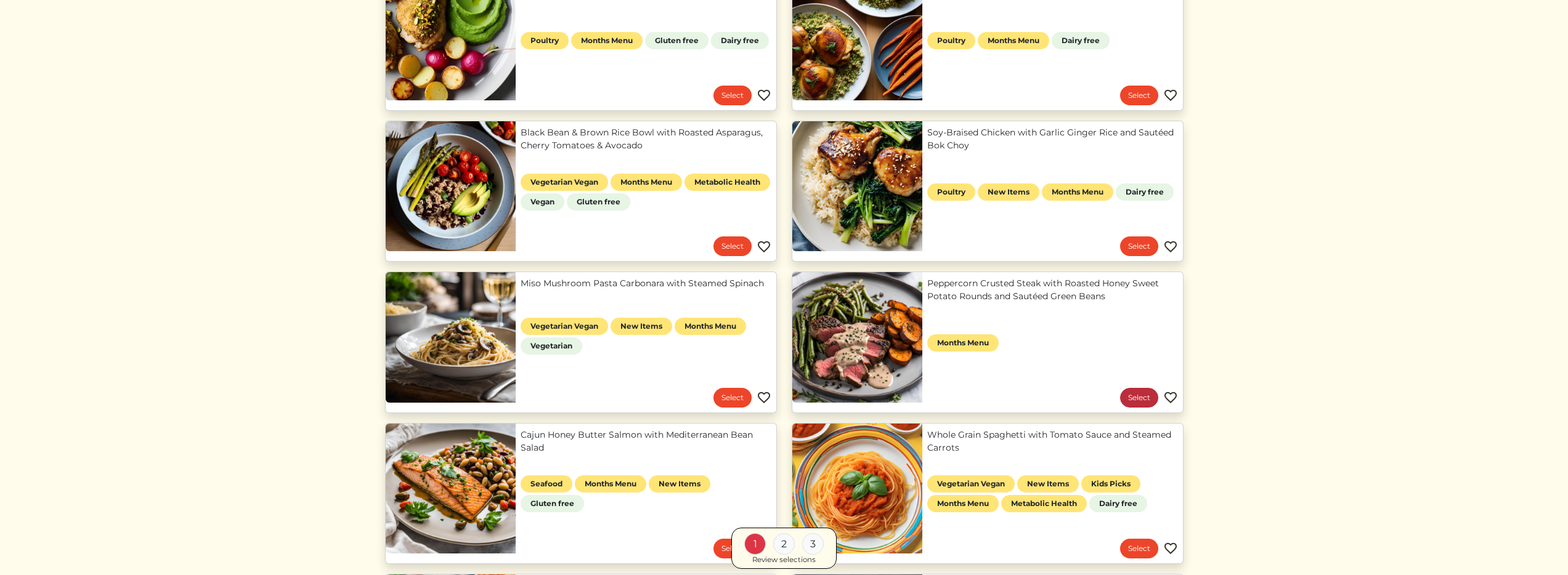
click at [1131, 398] on link "Select" at bounding box center [1139, 397] width 38 height 20
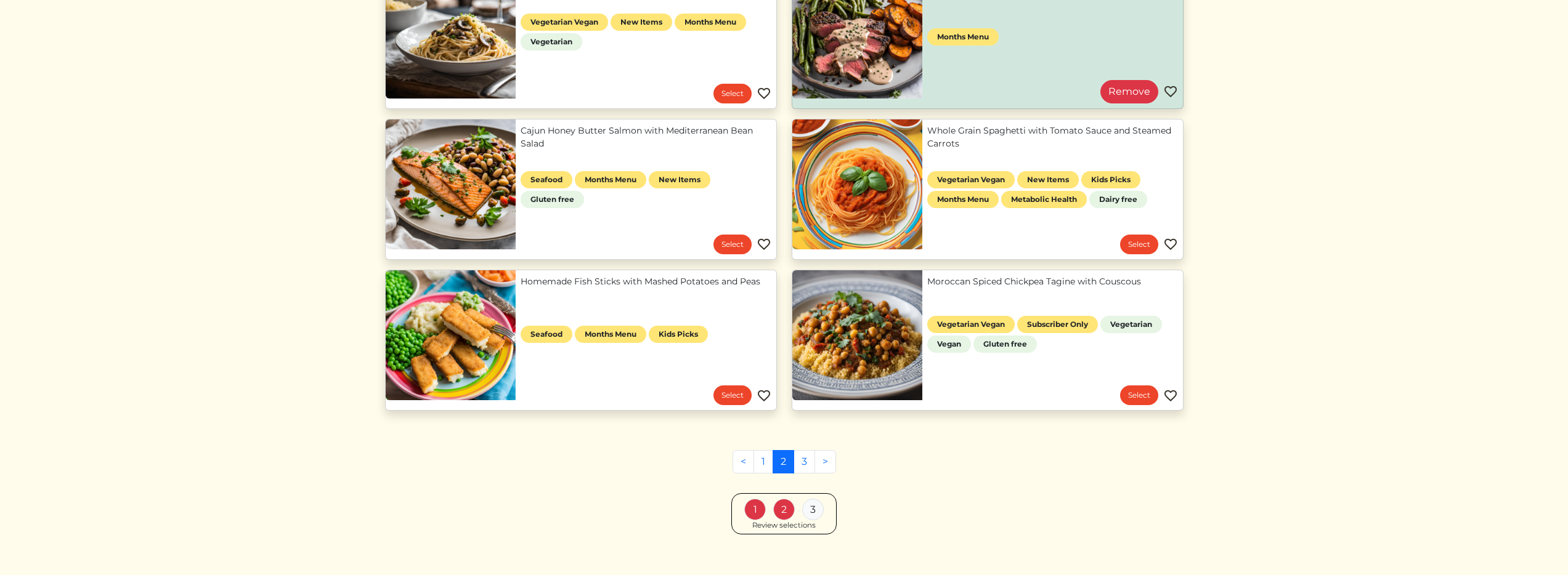
scroll to position [966, 0]
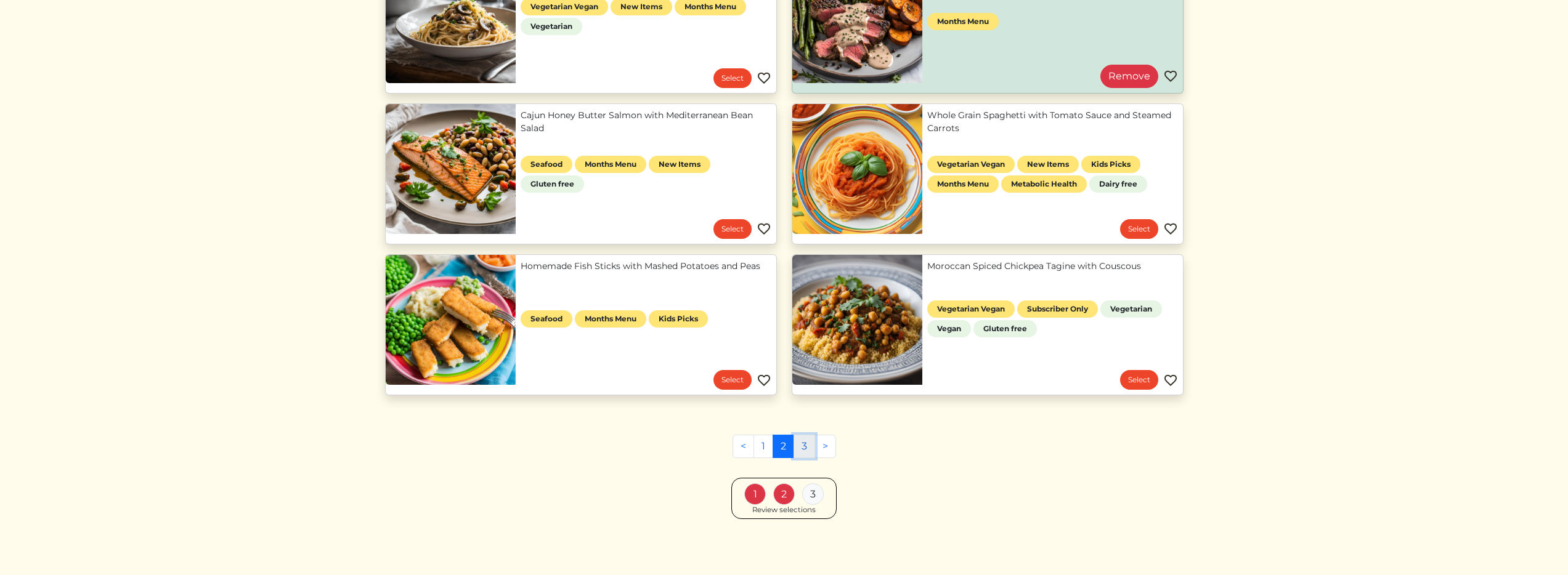
click at [806, 448] on link "3" at bounding box center [804, 446] width 22 height 23
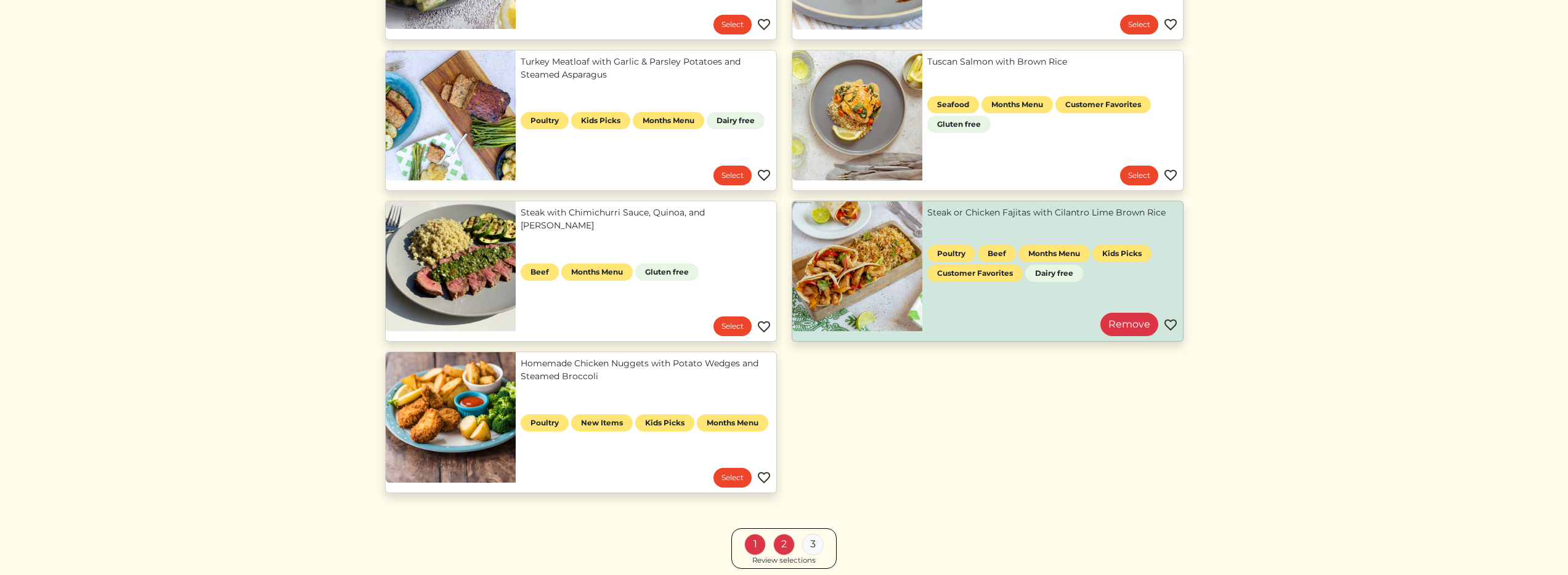
scroll to position [621, 0]
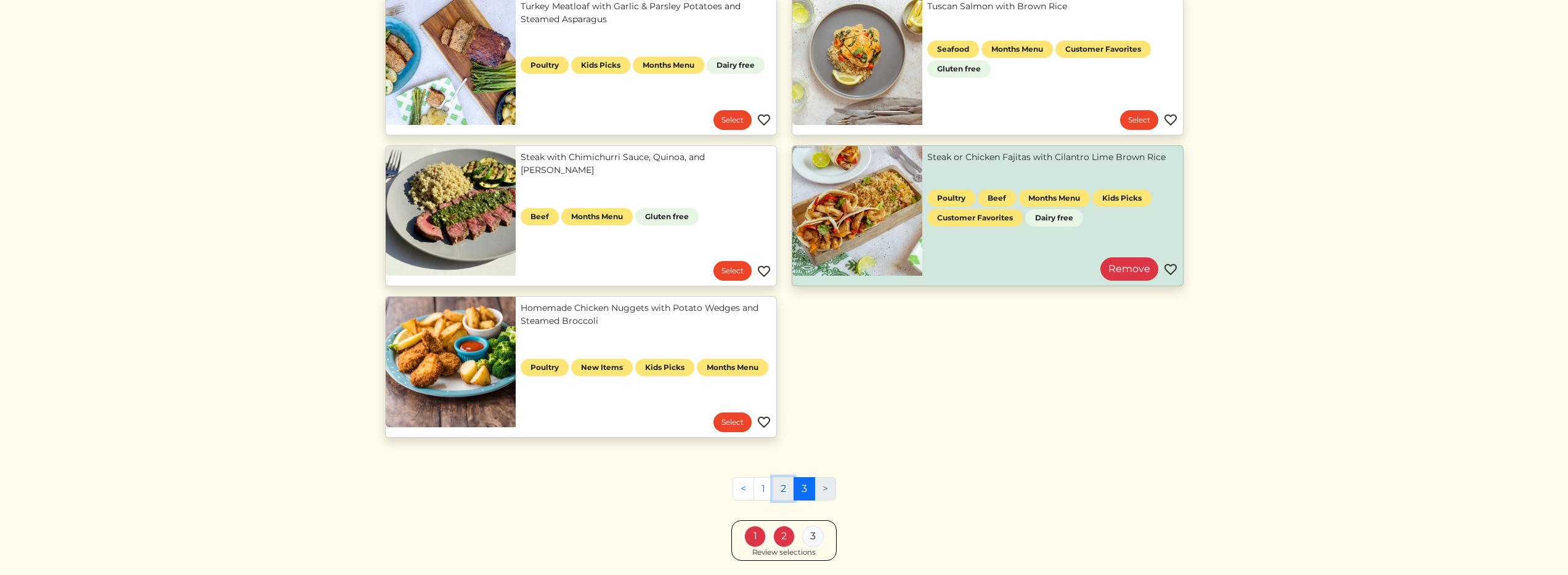
click at [777, 491] on link "2" at bounding box center [783, 489] width 22 height 23
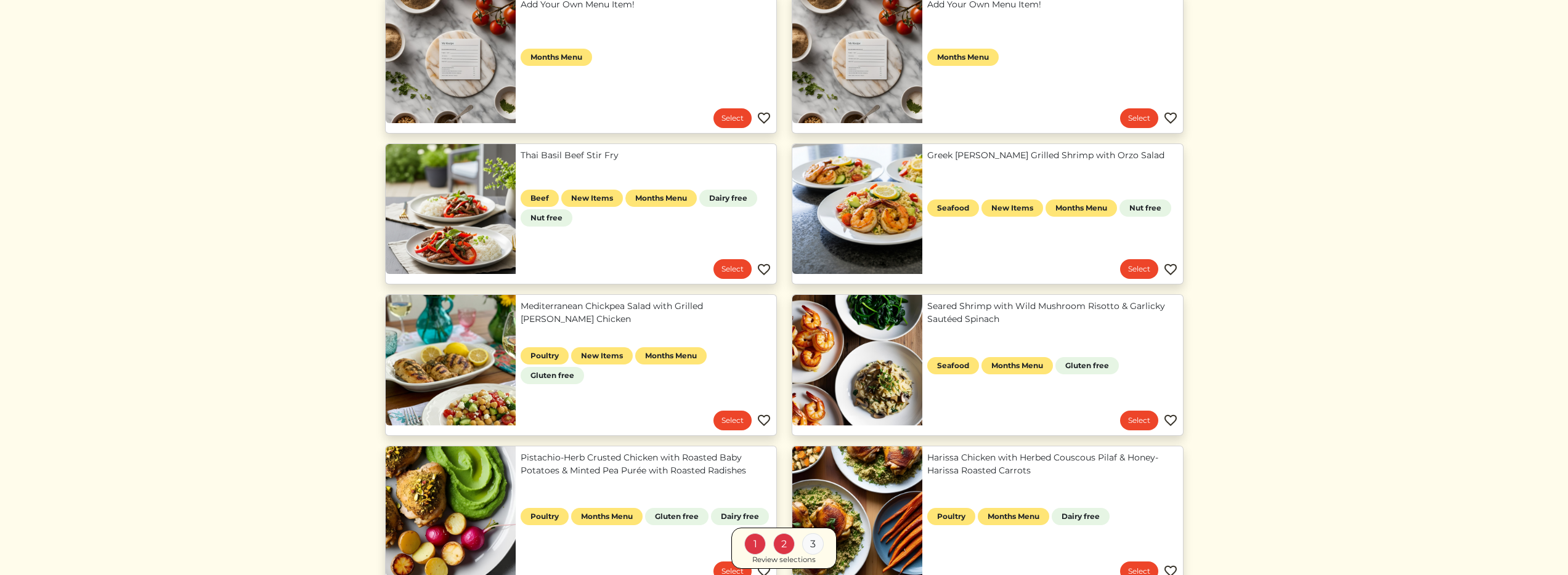
scroll to position [226, 0]
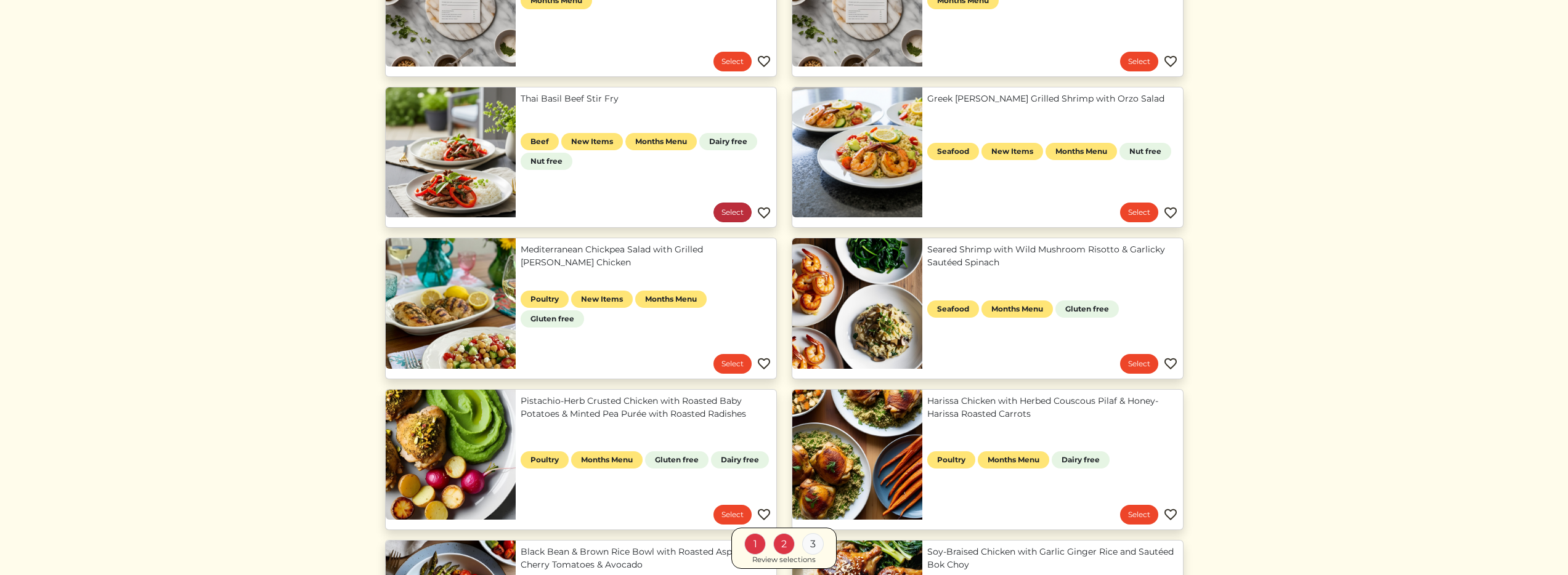
click at [721, 213] on link "Select" at bounding box center [732, 212] width 38 height 20
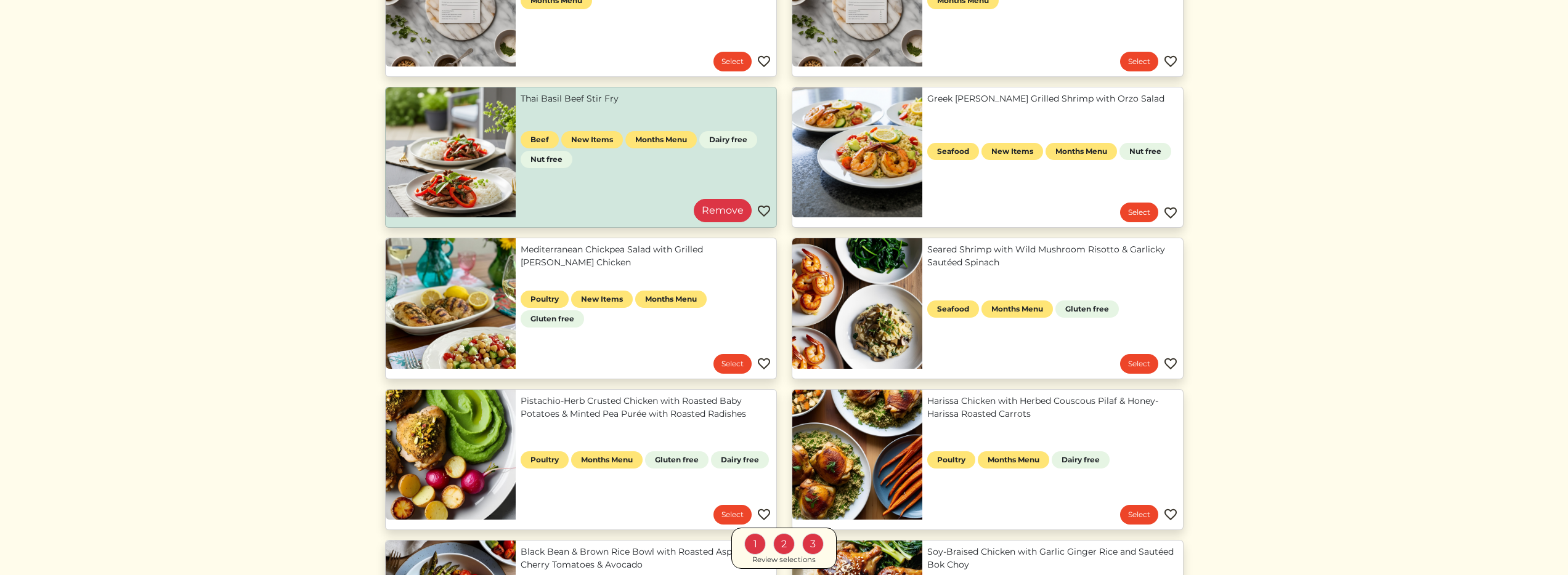
scroll to position [966, 0]
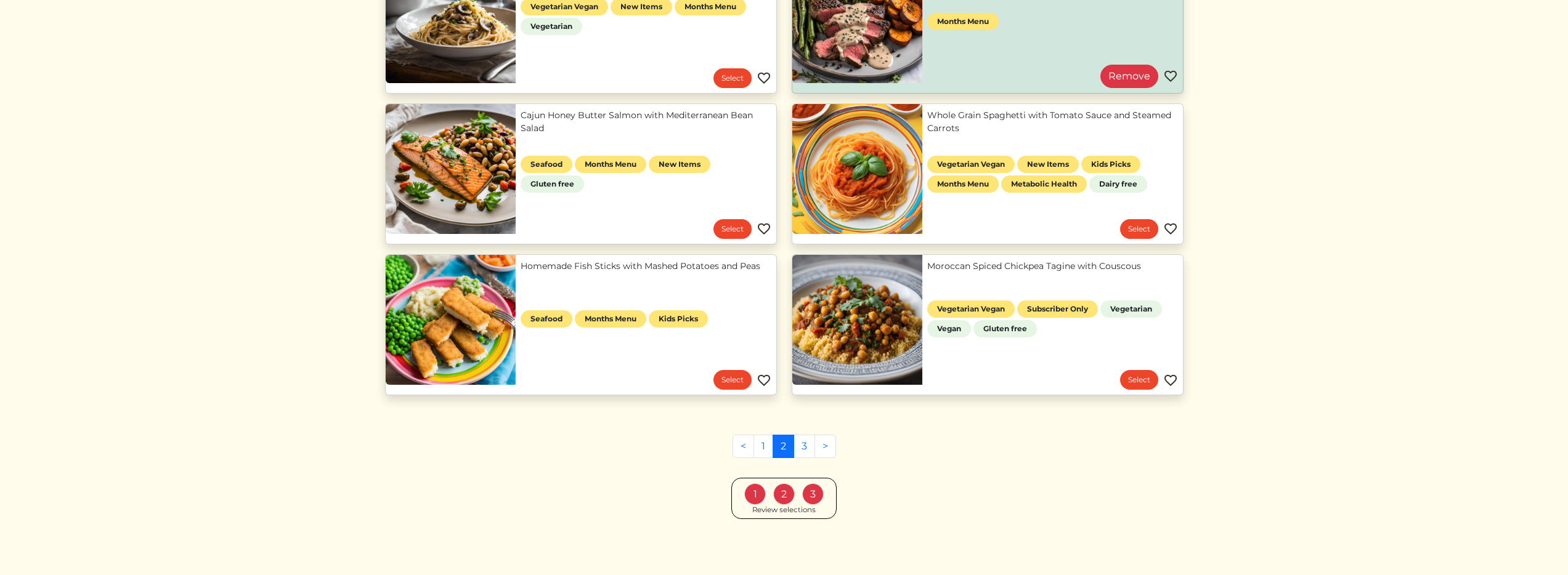
click at [766, 512] on div "Review selections" at bounding box center [784, 510] width 64 height 11
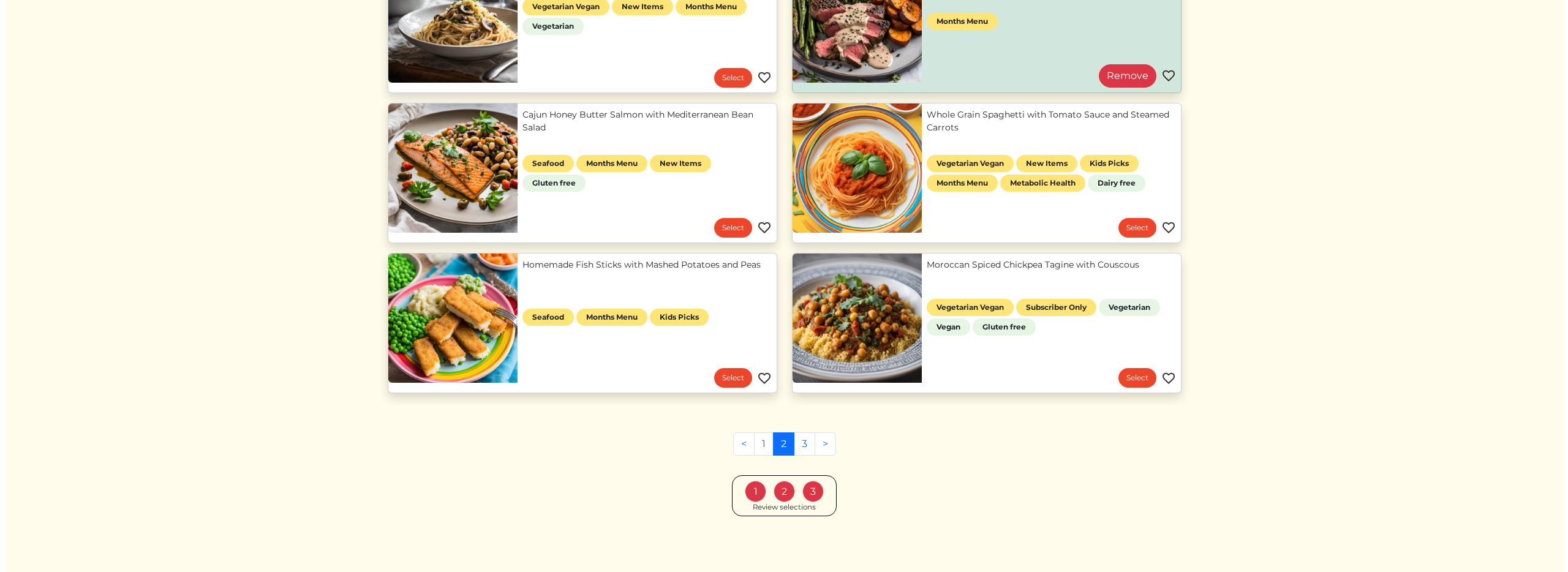
scroll to position [948, 0]
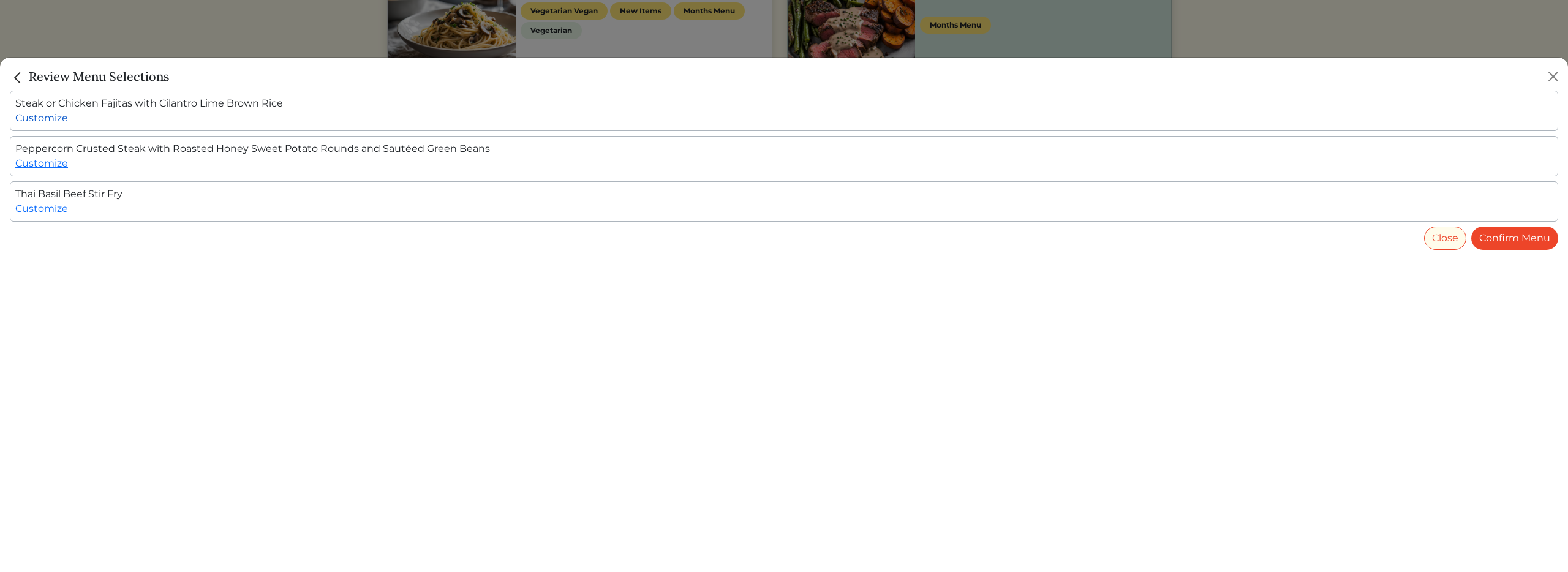
click at [54, 121] on link "Customize" at bounding box center [41, 117] width 53 height 11
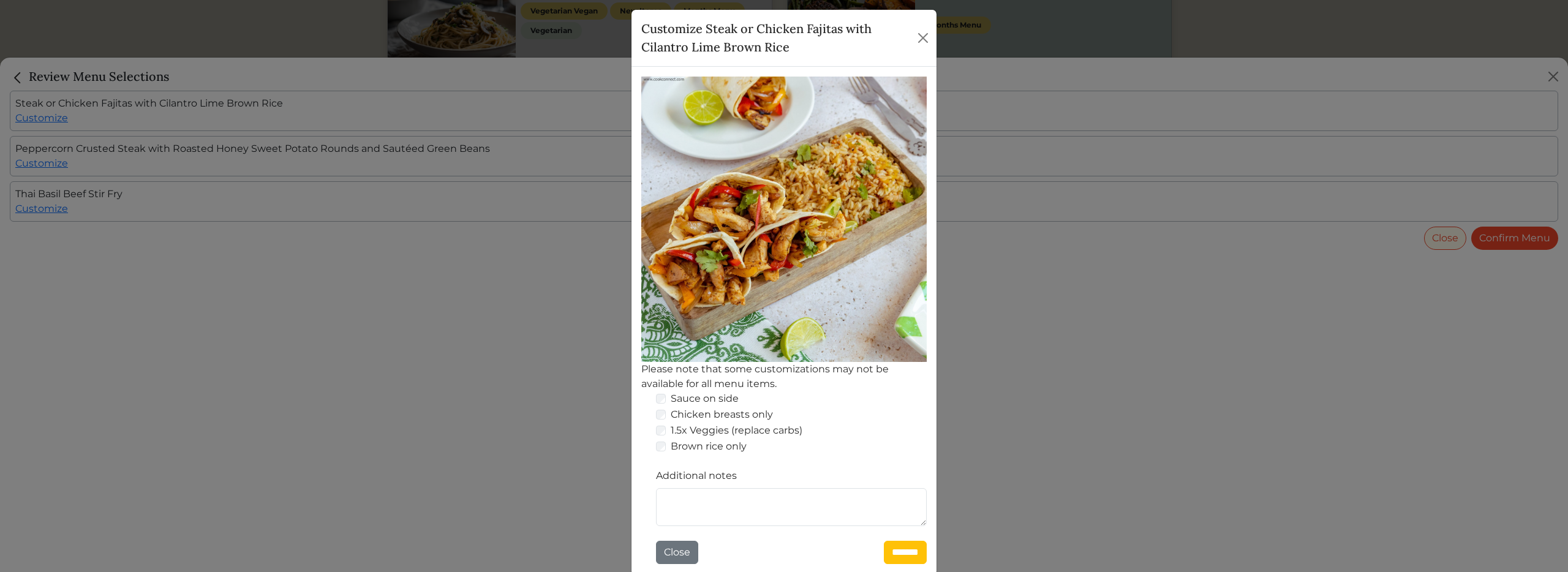
scroll to position [80, 0]
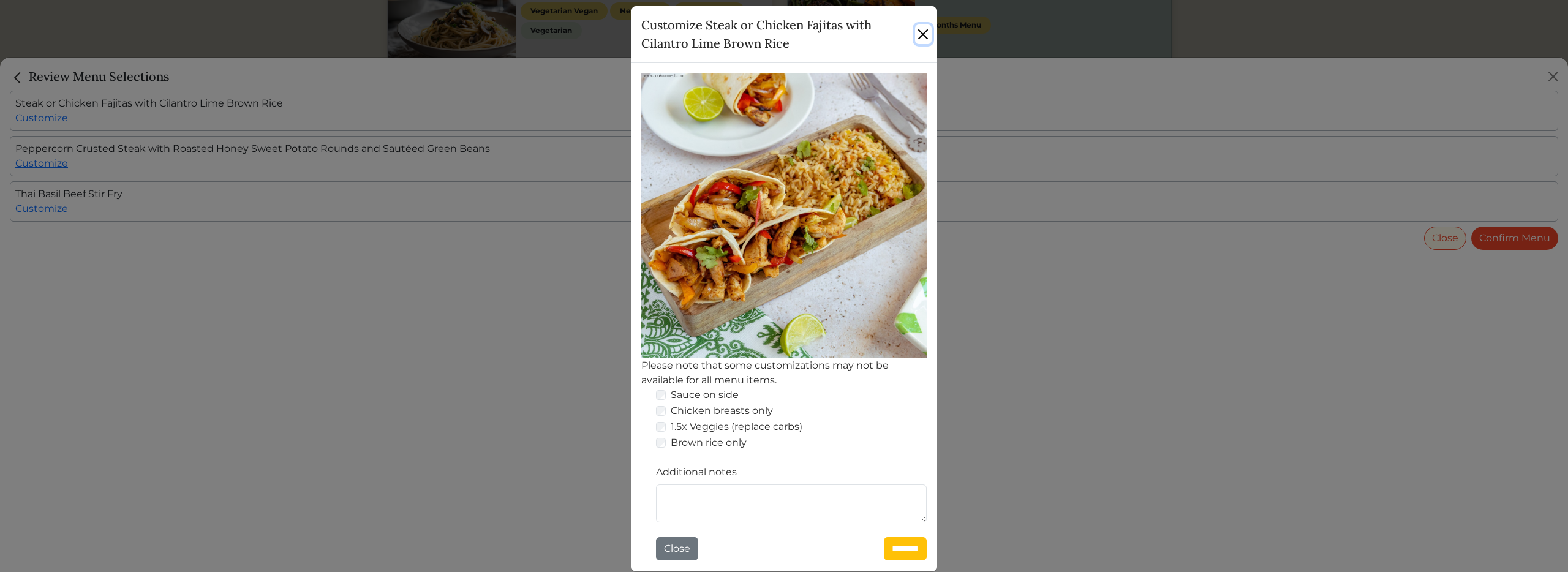
click at [915, 30] on button "Close" at bounding box center [924, 34] width 17 height 20
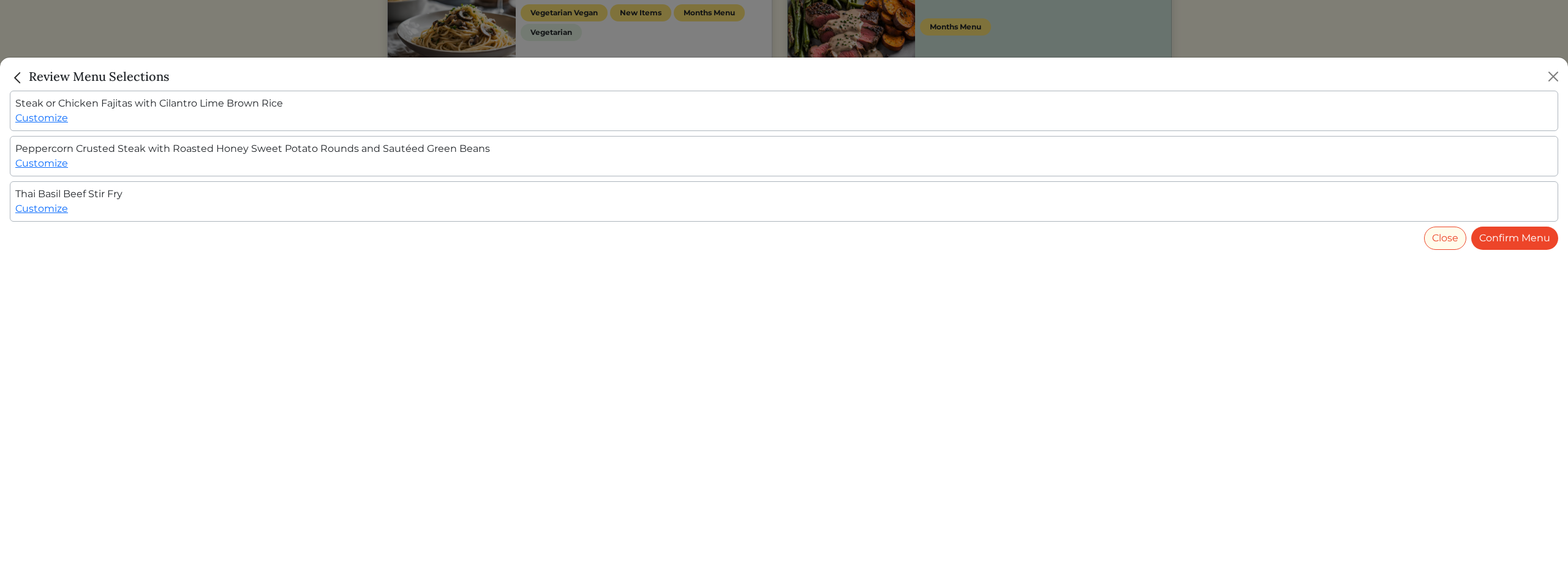
scroll to position [948, 0]
click at [44, 168] on link "Customize" at bounding box center [41, 163] width 53 height 11
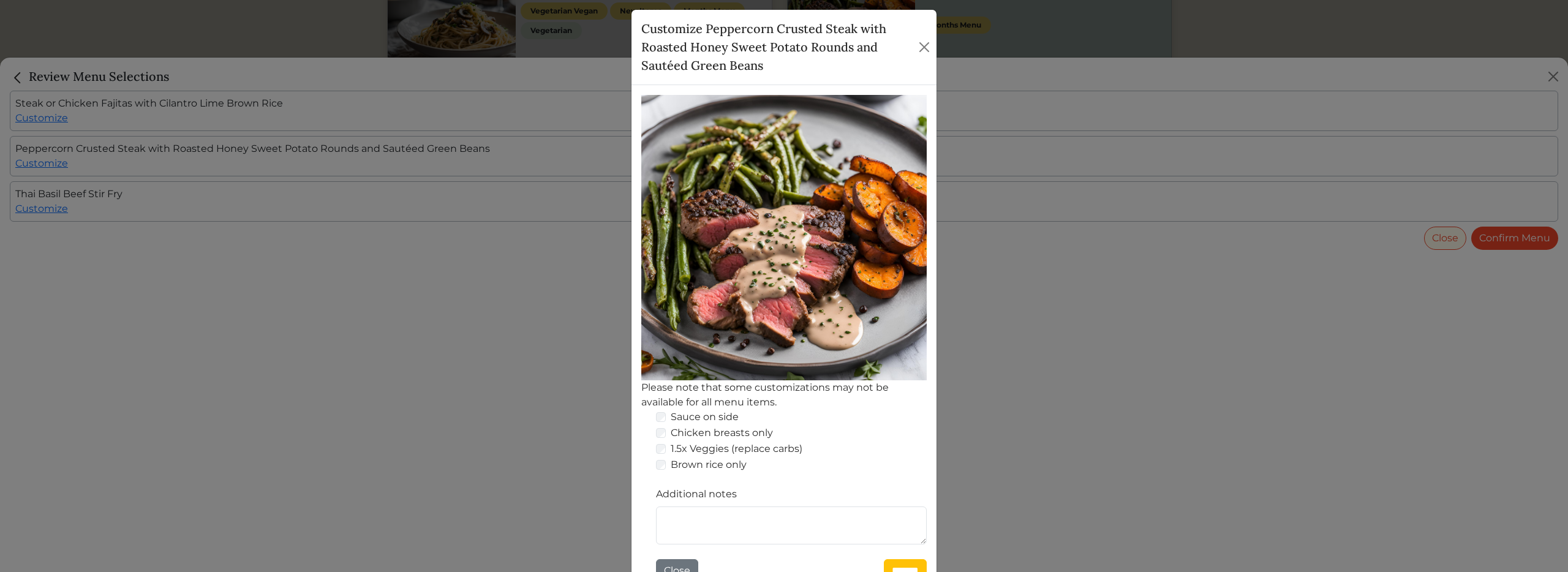
scroll to position [89, 0]
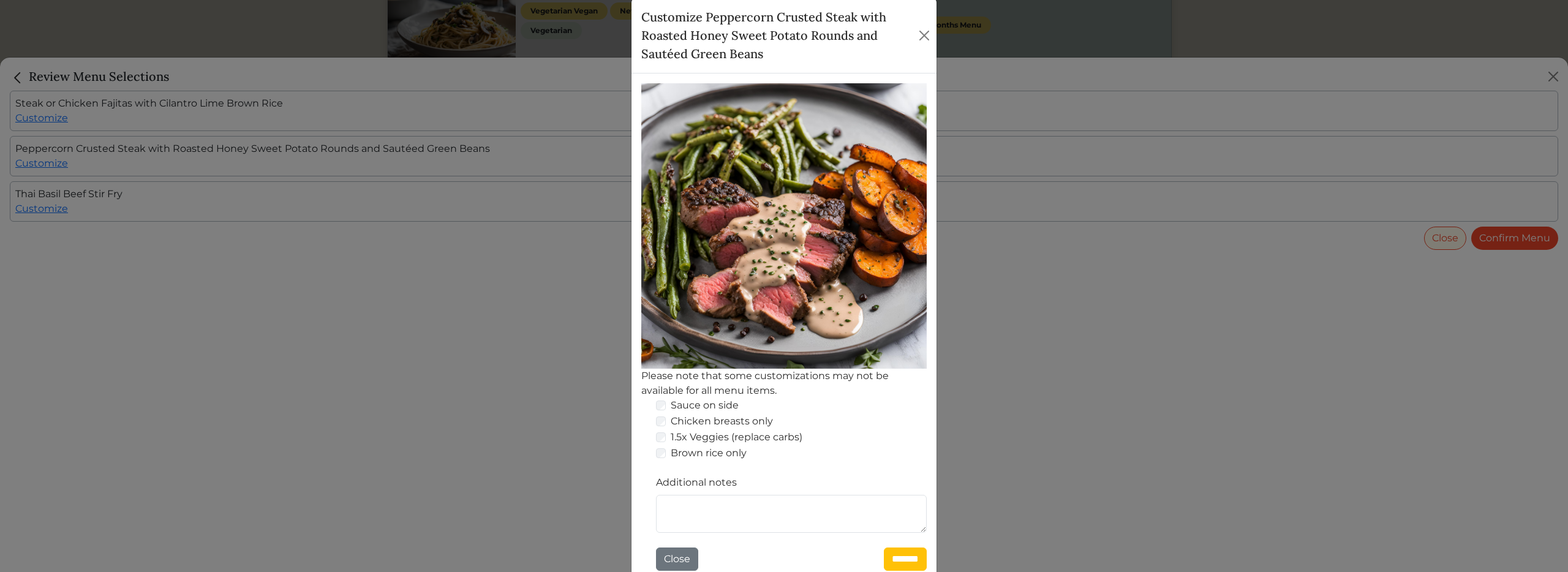
click at [318, 347] on div "Customize Peppercorn Crusted Steak with Roasted Honey Sweet Potato Rounds and S…" at bounding box center [784, 286] width 1568 height 572
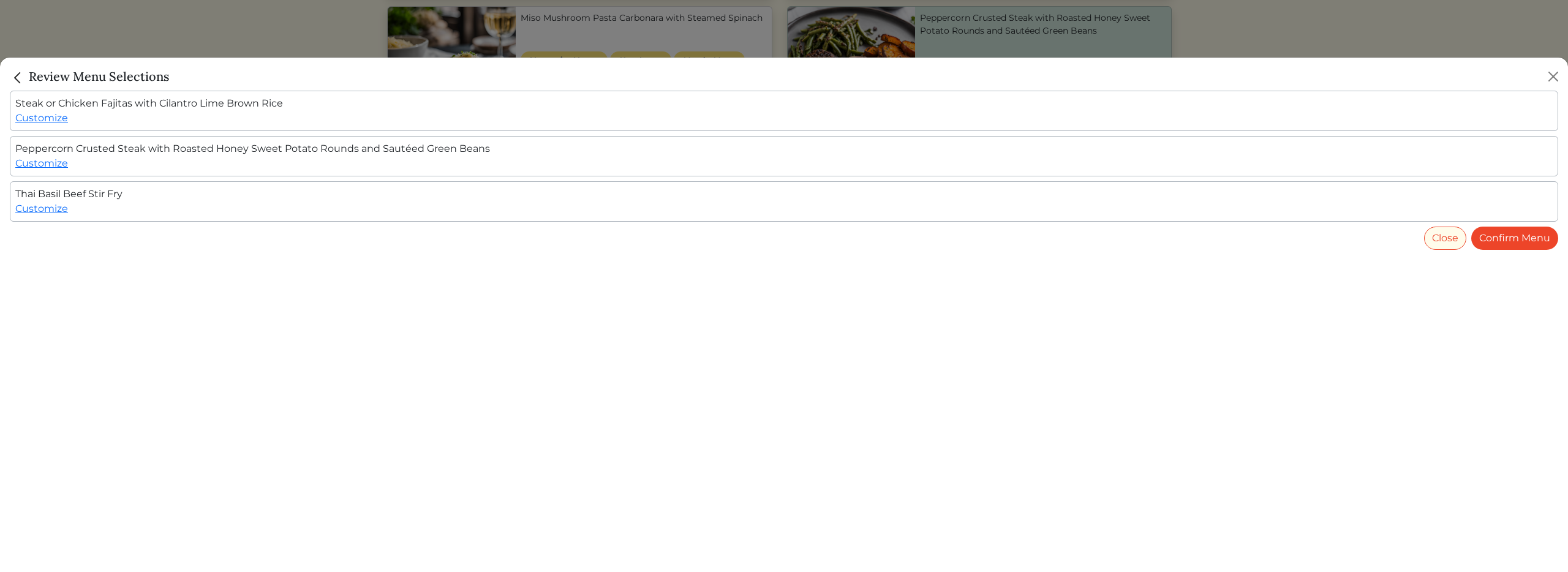
scroll to position [948, 0]
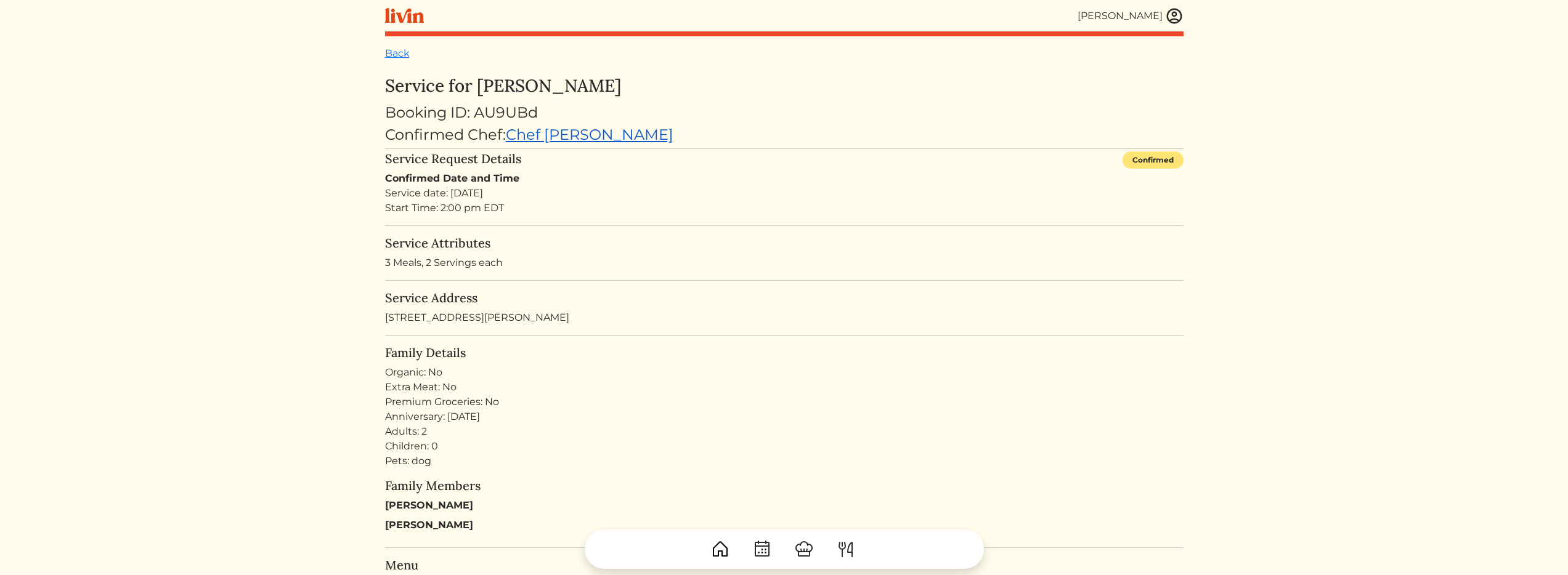
click at [604, 134] on link "Chef [PERSON_NAME]" at bounding box center [589, 134] width 168 height 18
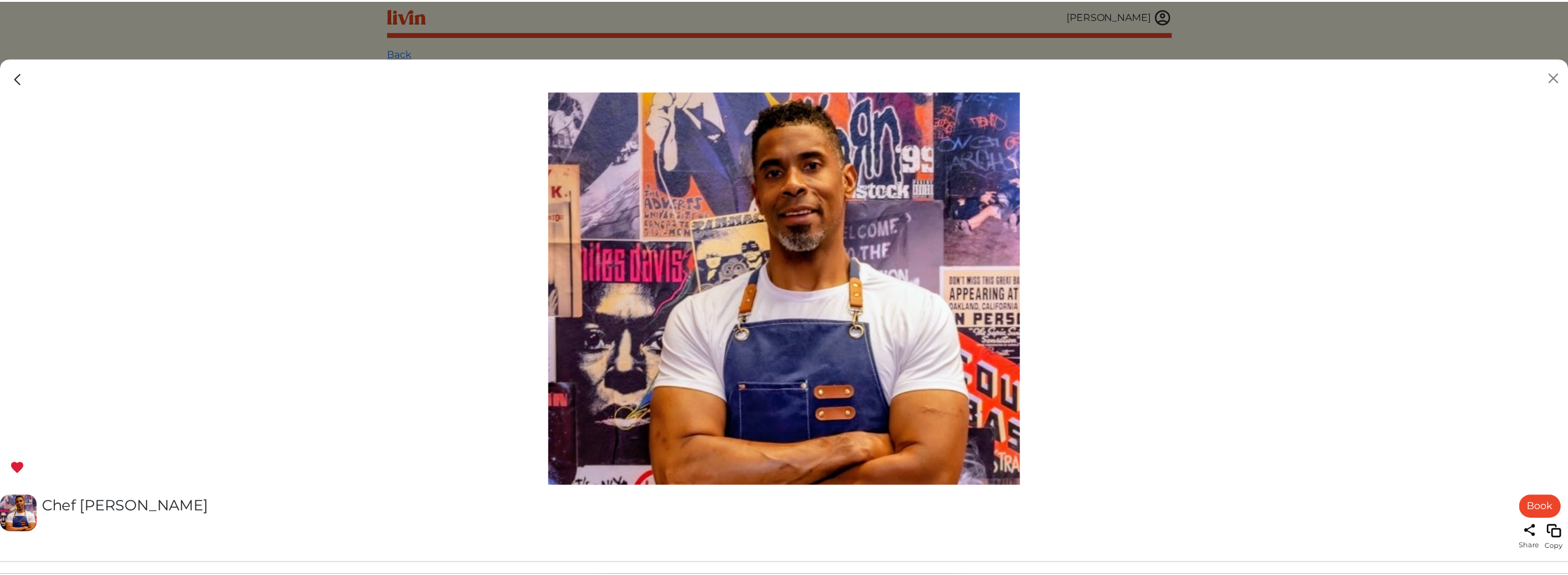
scroll to position [362, 0]
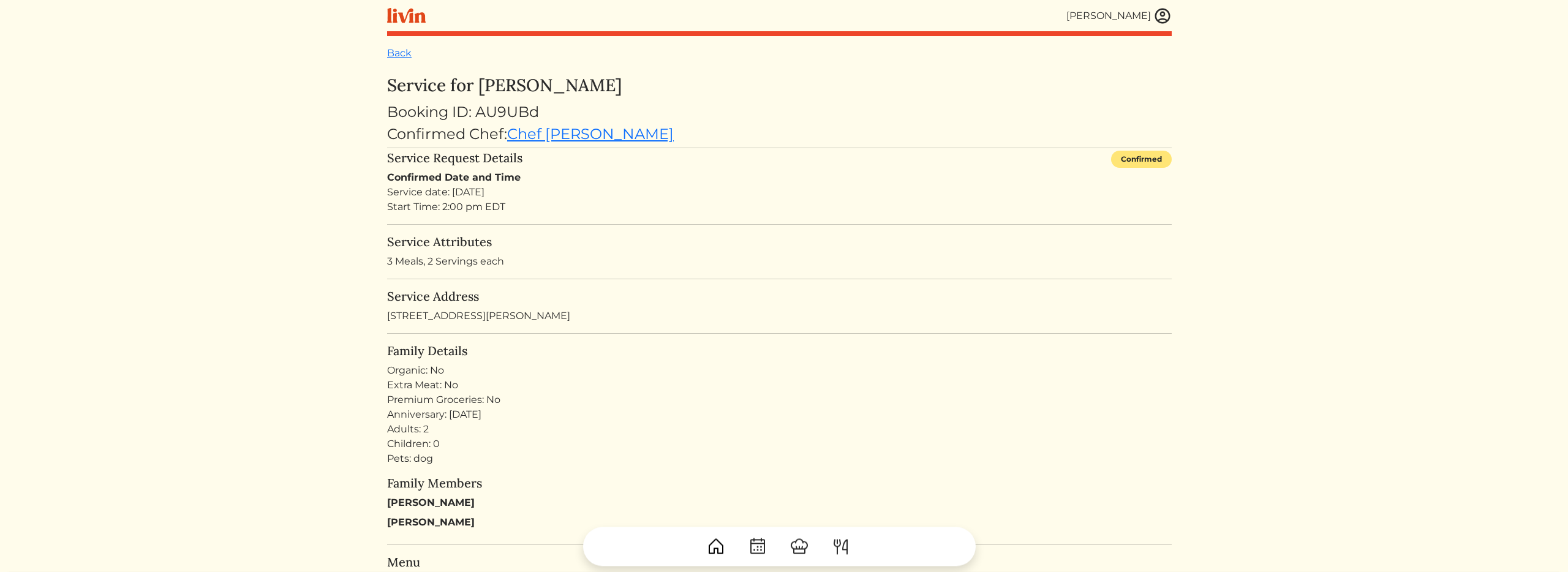
click at [194, 14] on div at bounding box center [784, 286] width 1568 height 572
click at [384, 57] on link "Back" at bounding box center [395, 53] width 24 height 11
click at [574, 133] on link "Chef [PERSON_NAME]" at bounding box center [586, 133] width 167 height 18
click at [1232, 41] on div at bounding box center [784, 286] width 1568 height 572
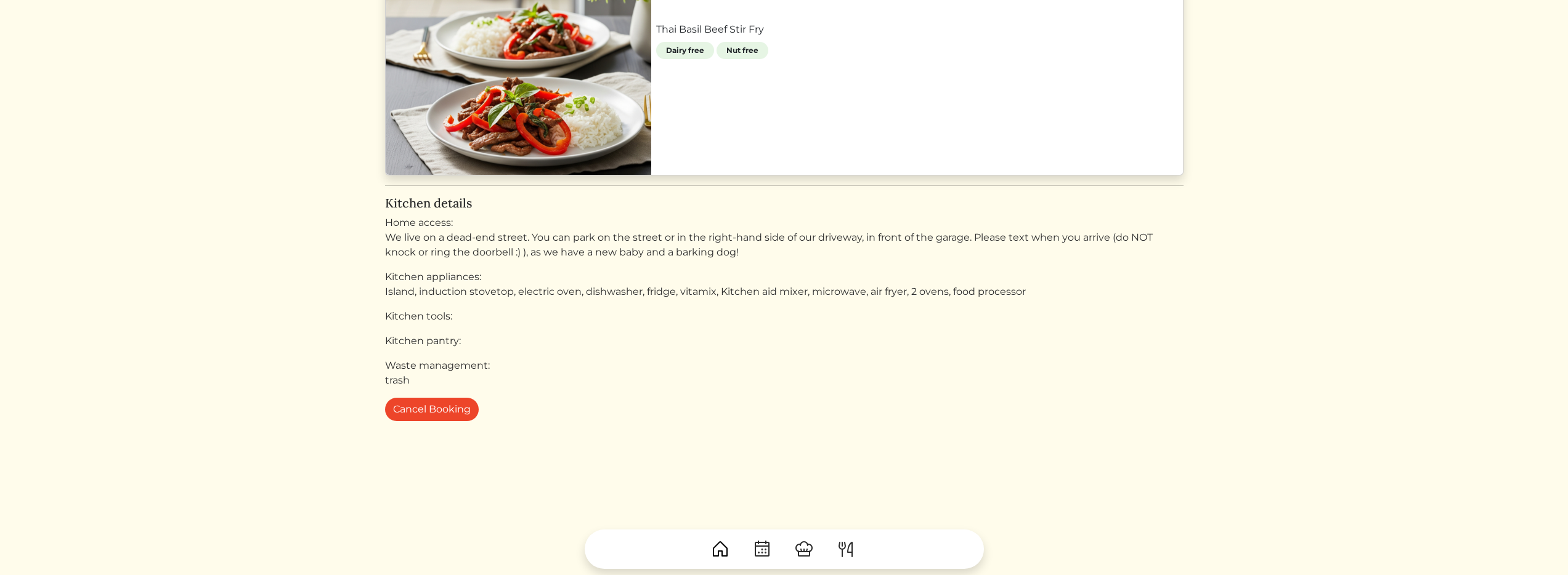
scroll to position [1252, 0]
